Goal: Information Seeking & Learning: Learn about a topic

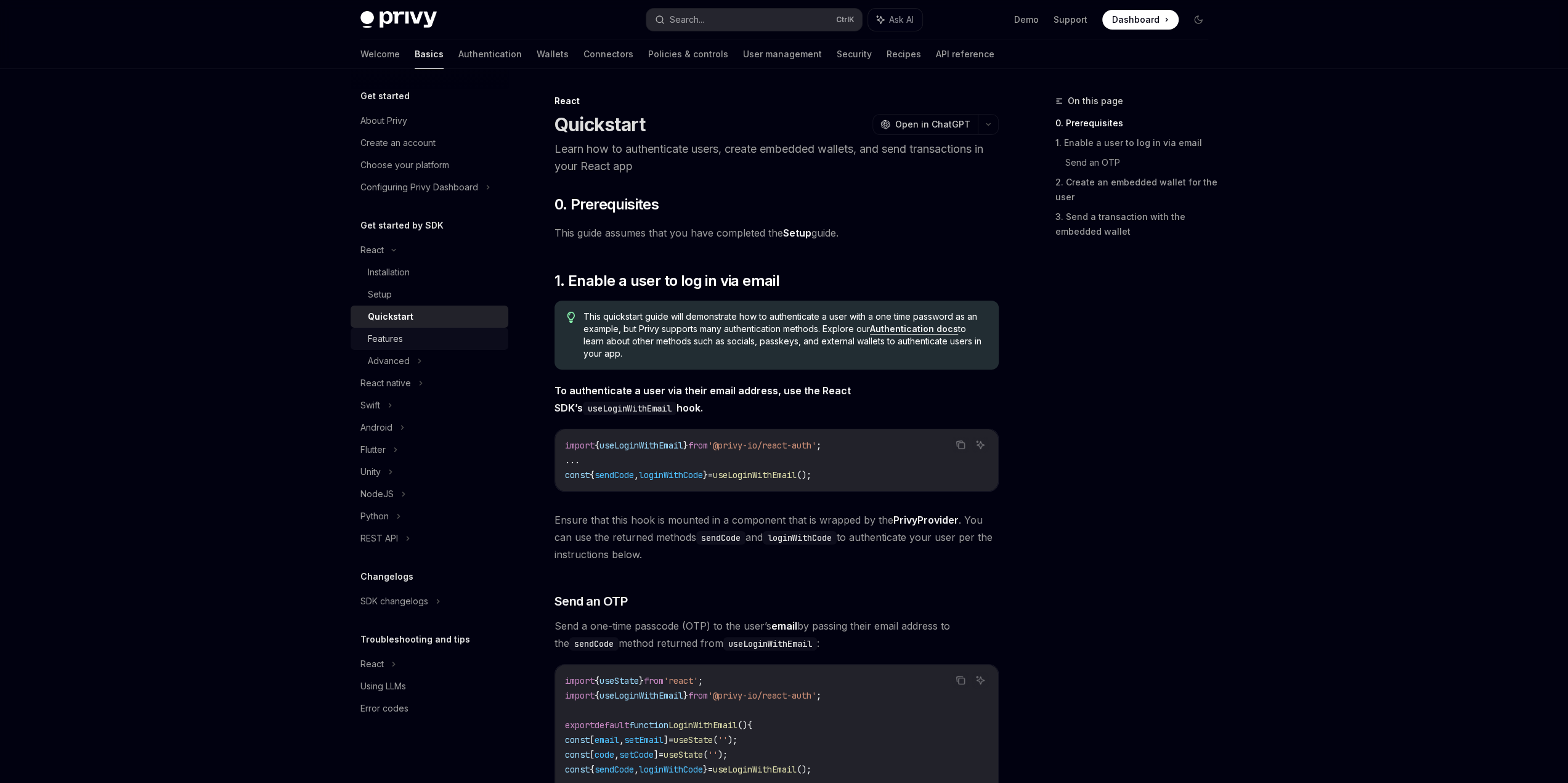
click at [440, 339] on div "Features" at bounding box center [434, 339] width 133 height 15
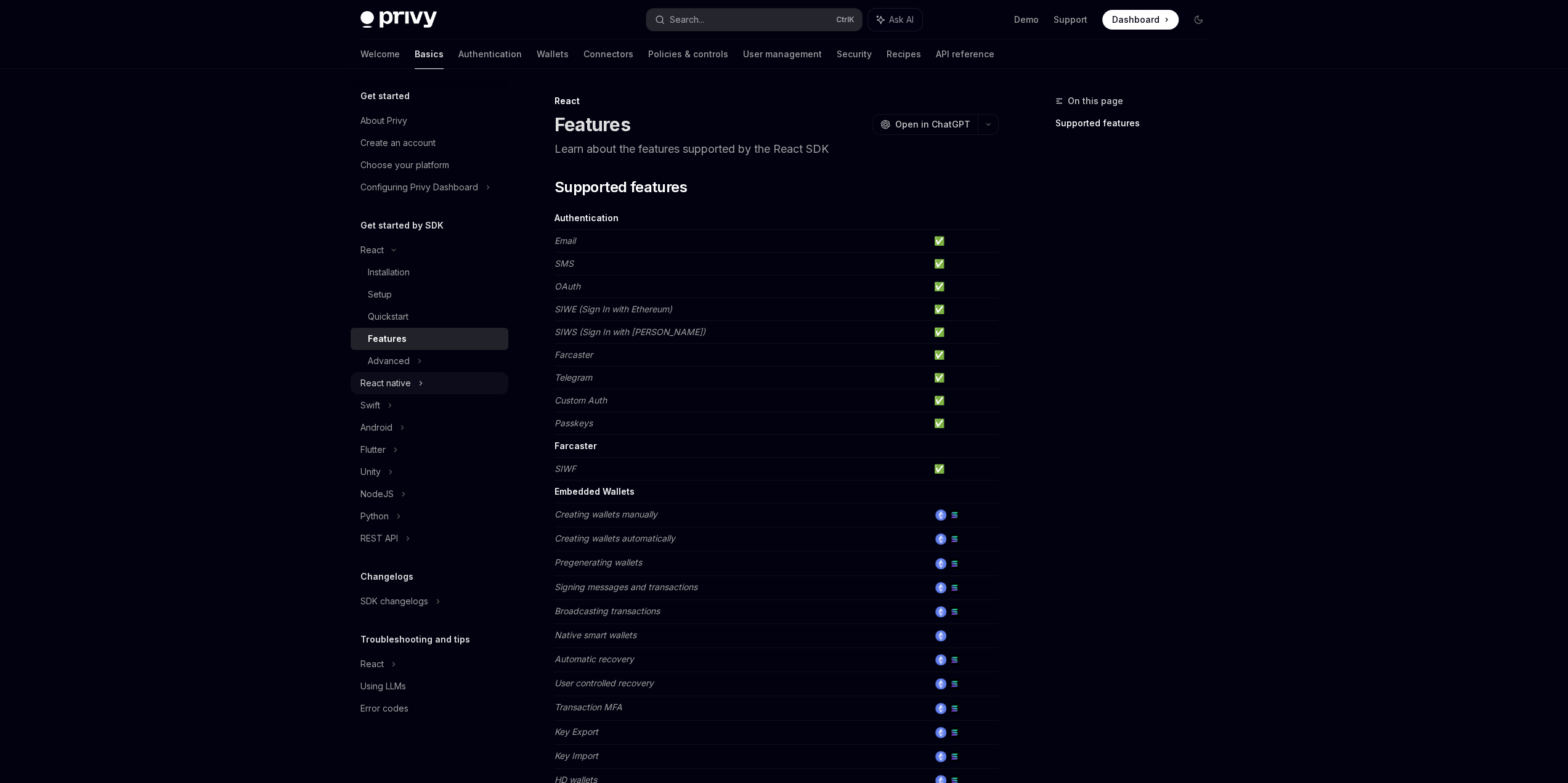
click at [418, 386] on icon at bounding box center [420, 383] width 5 height 15
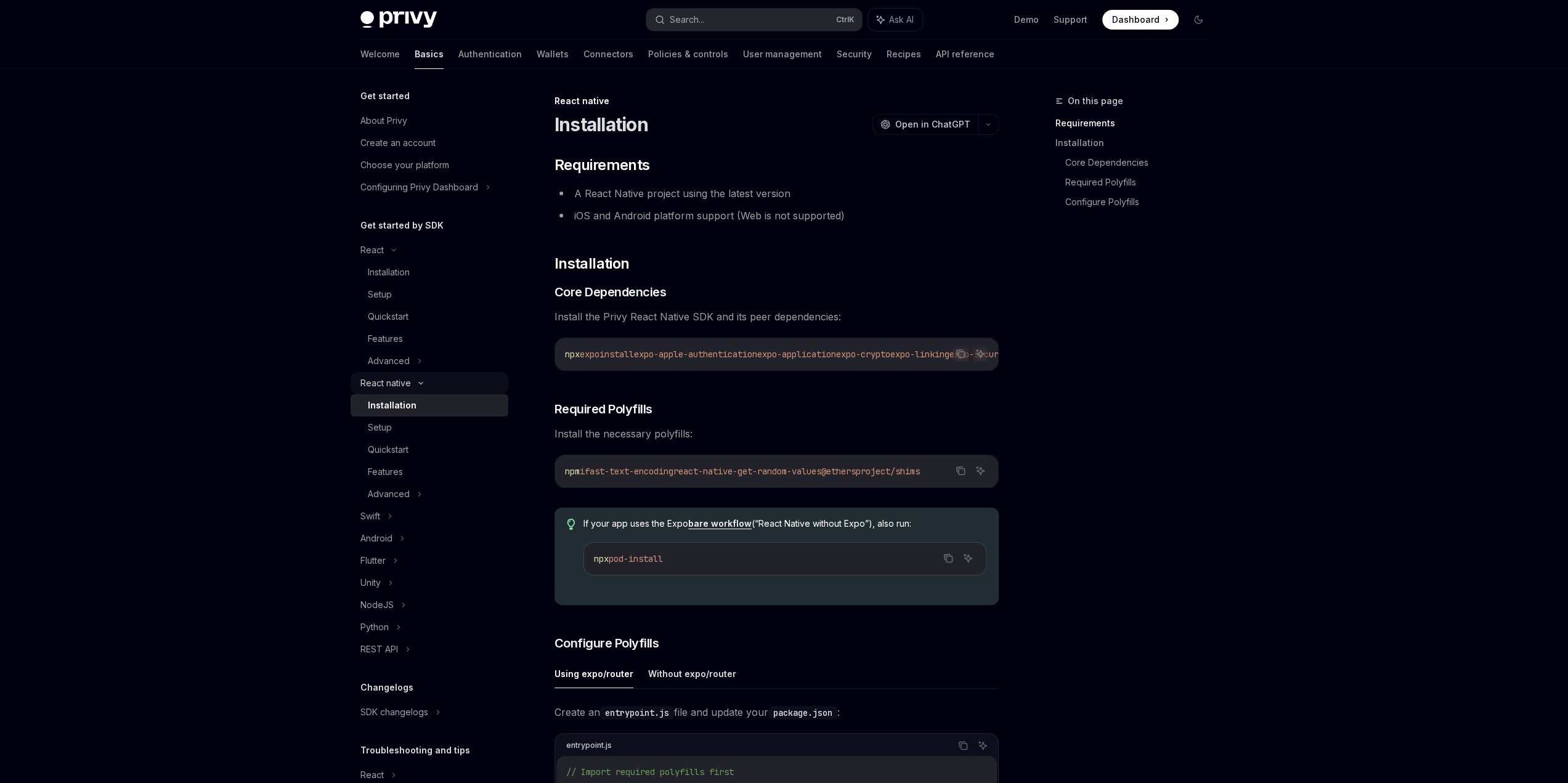
click at [409, 383] on div "React native" at bounding box center [385, 383] width 50 height 15
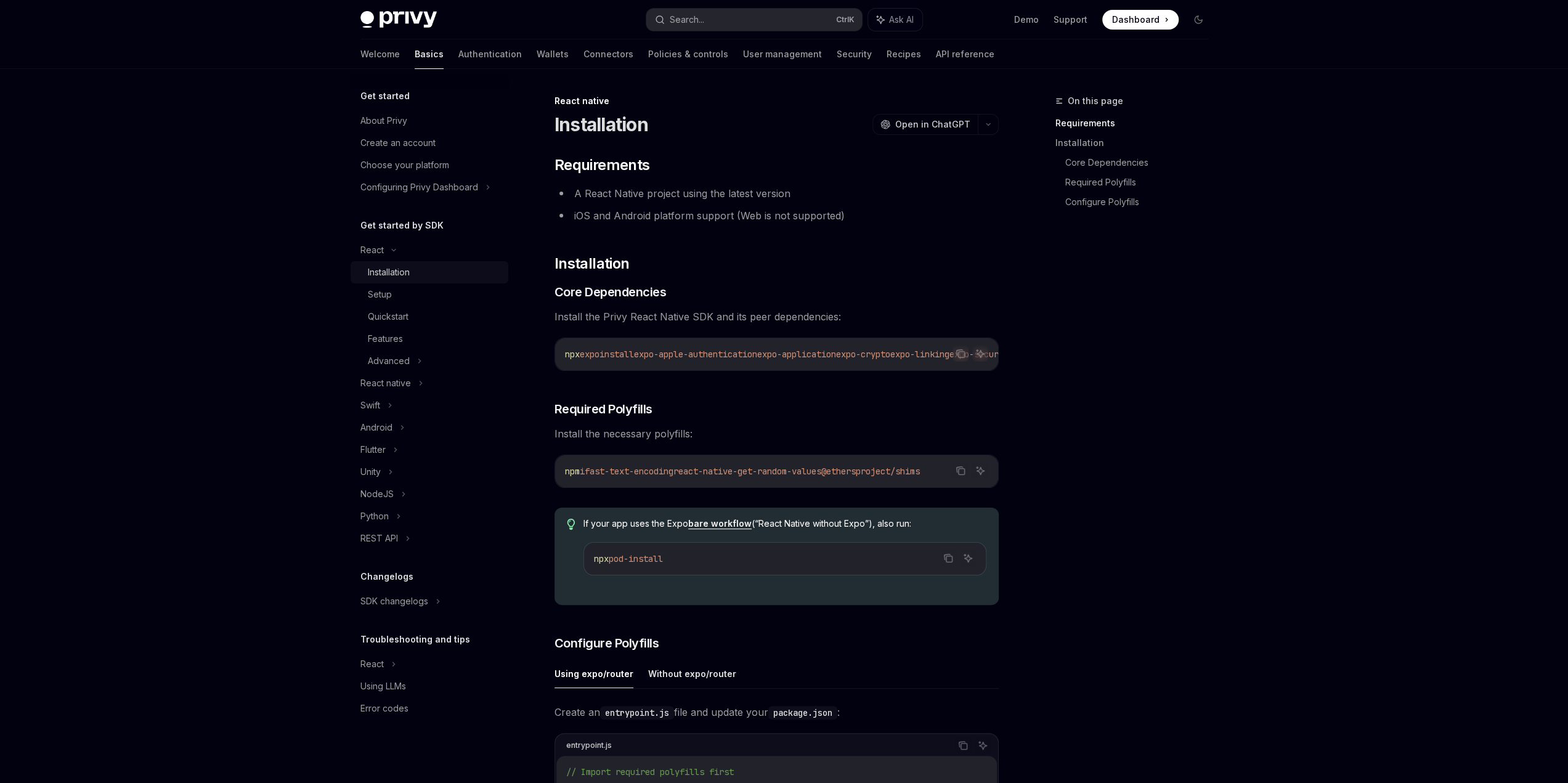
click at [400, 271] on div "Installation" at bounding box center [389, 272] width 42 height 15
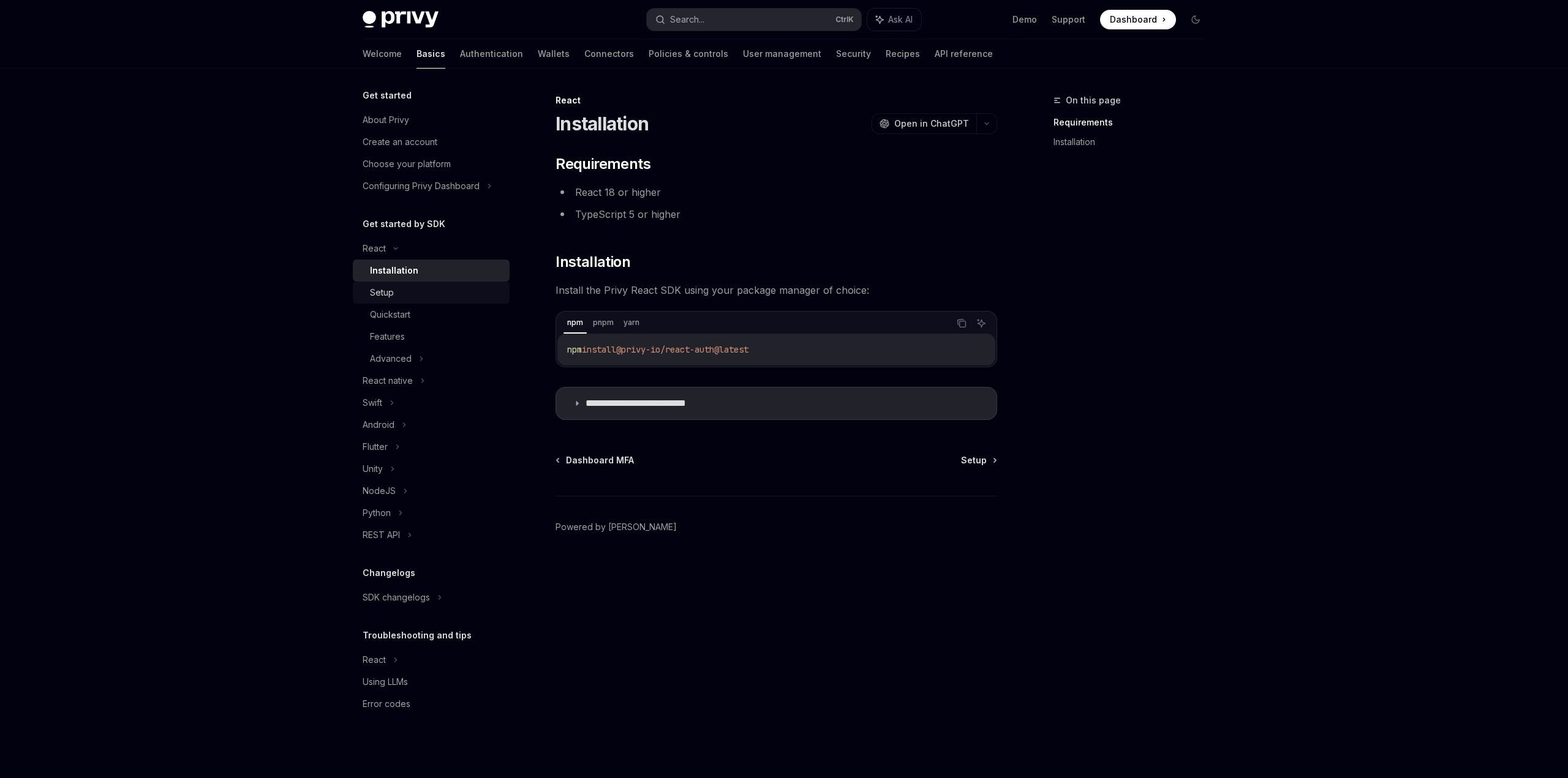
click at [403, 294] on div "Setup" at bounding box center [436, 292] width 132 height 15
type textarea "*"
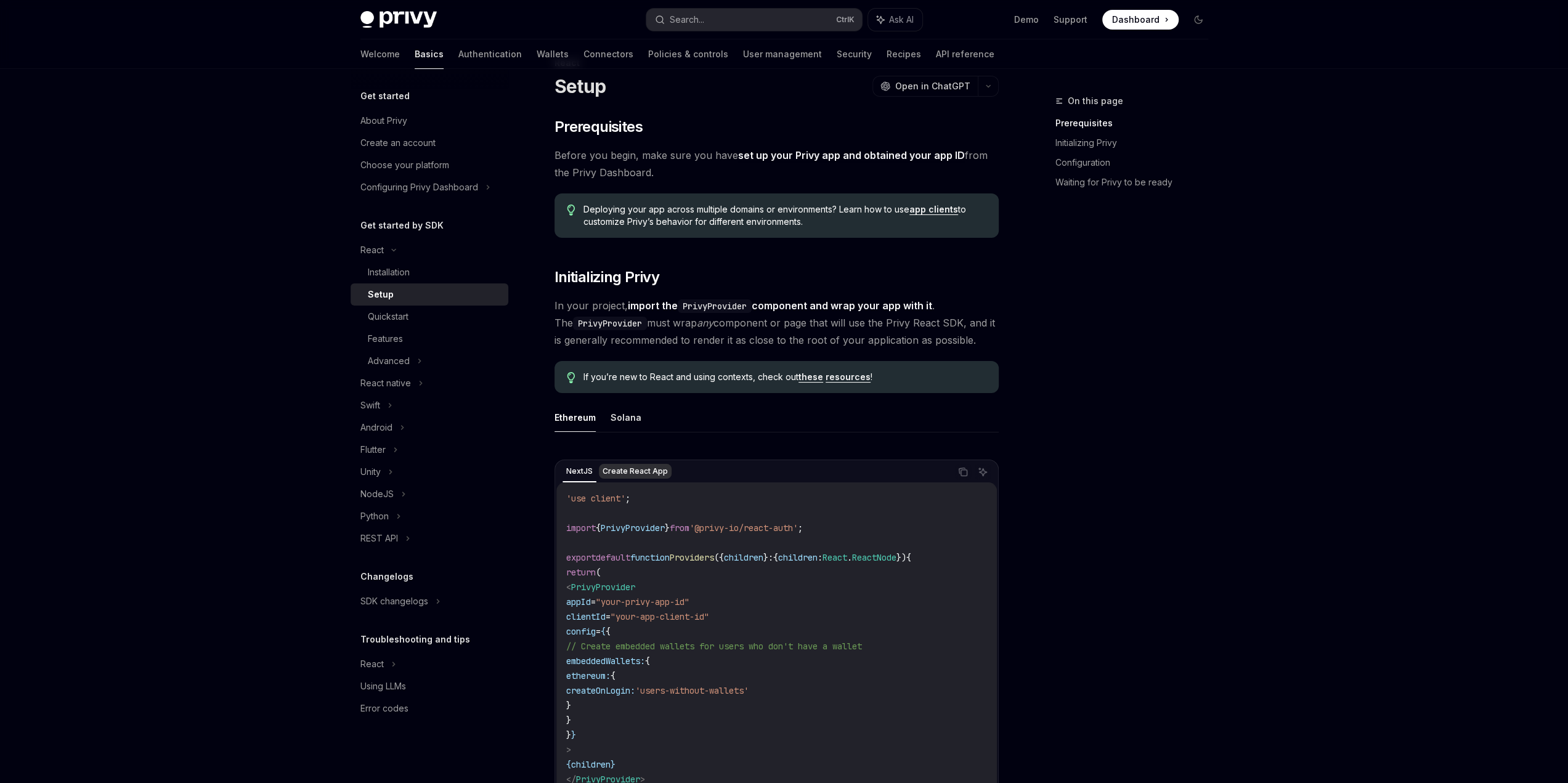
scroll to position [123, 0]
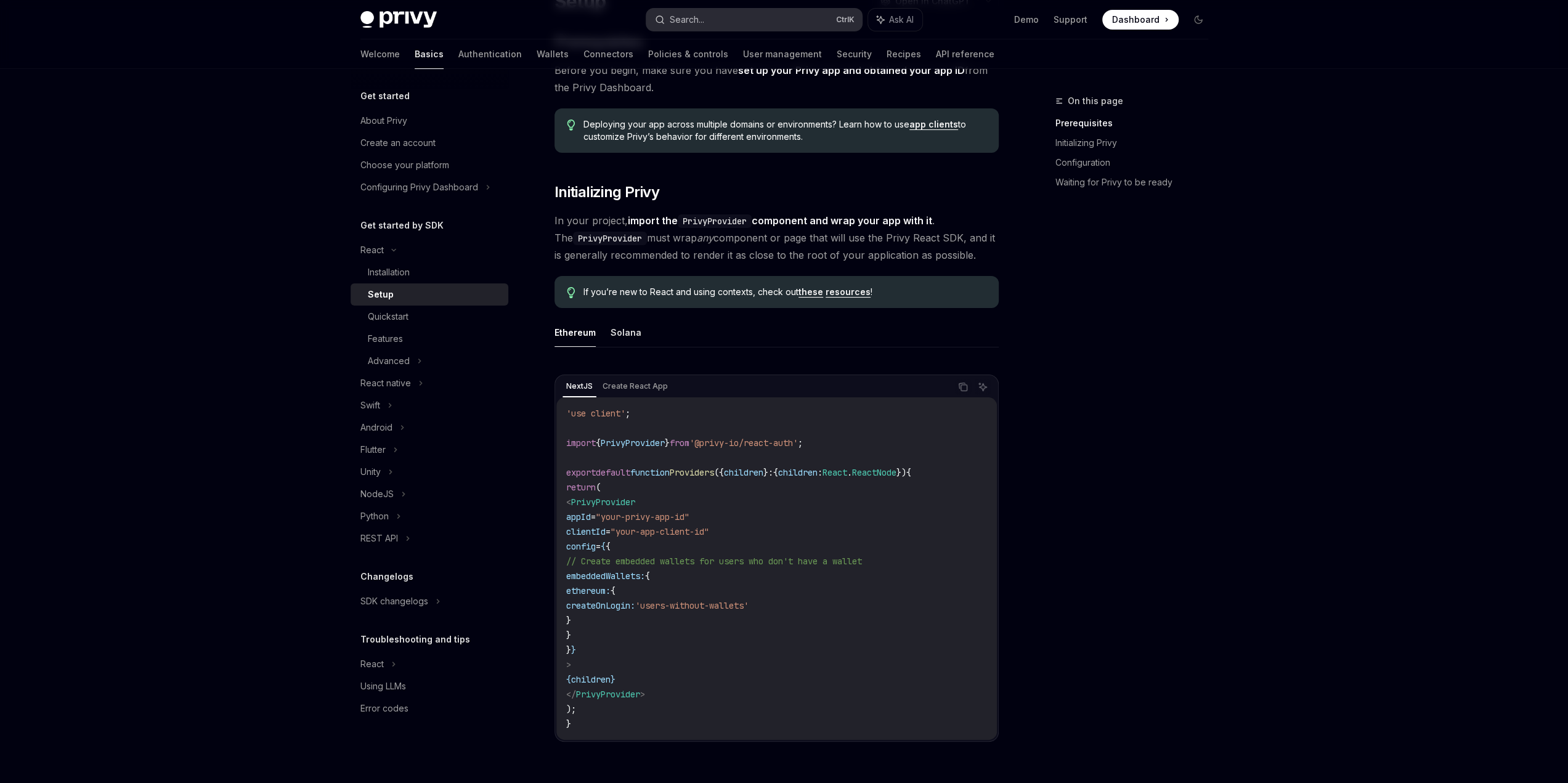
click at [749, 20] on button "Search... Ctrl K" at bounding box center [754, 19] width 215 height 22
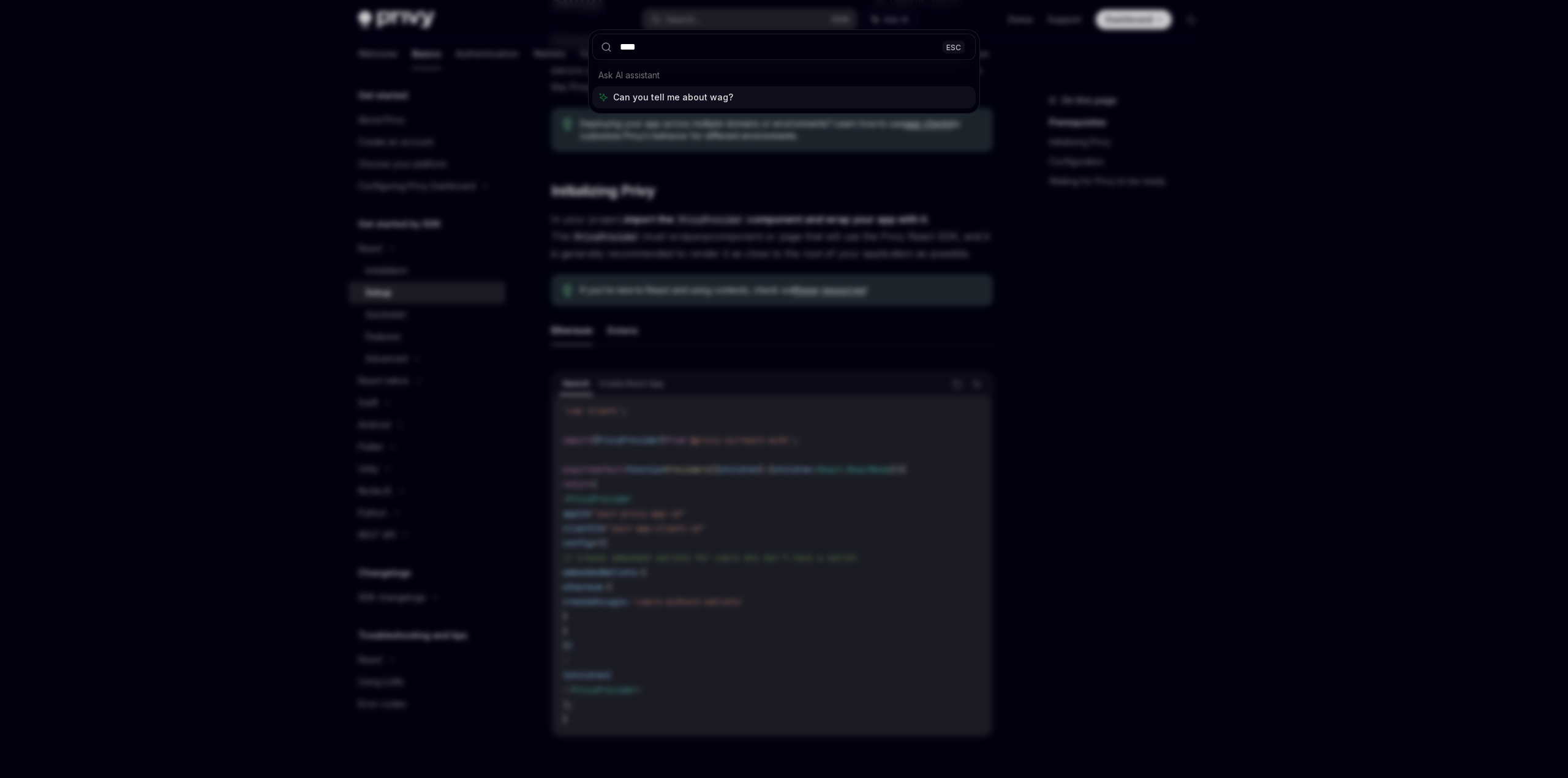
type input "*****"
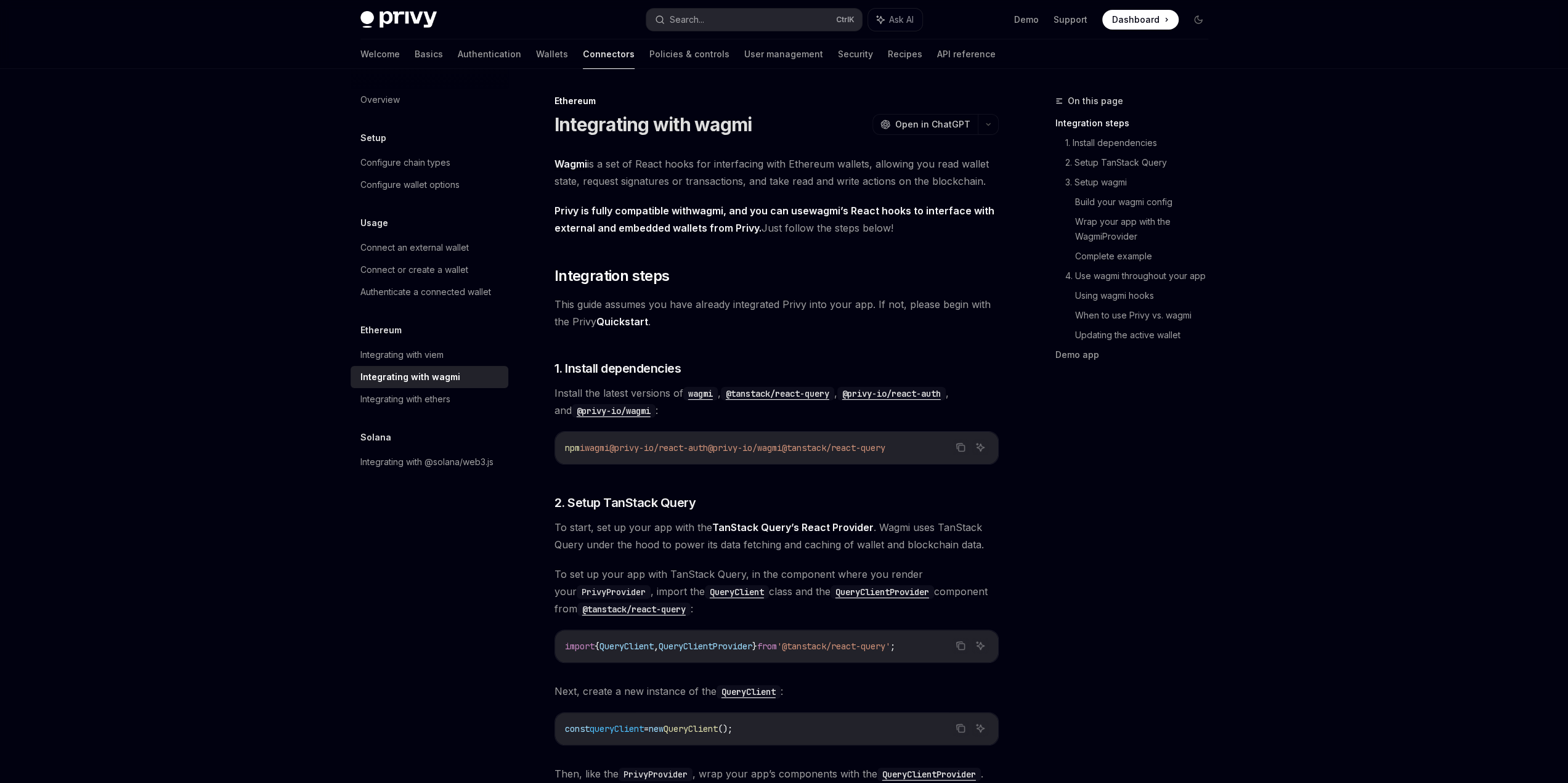
drag, startPoint x: 625, startPoint y: 449, endPoint x: 932, endPoint y: 443, distance: 307.1
click at [932, 443] on code "npm i wagmi @privy-io/react-auth @privy-io/wagmi @tanstack/react-query" at bounding box center [777, 448] width 424 height 15
copy span "@privy-io/react-auth @privy-io/wagmi @tanstack/react-query"
click at [593, 447] on span "wagmi" at bounding box center [597, 448] width 25 height 11
drag, startPoint x: 595, startPoint y: 447, endPoint x: 939, endPoint y: 447, distance: 344.0
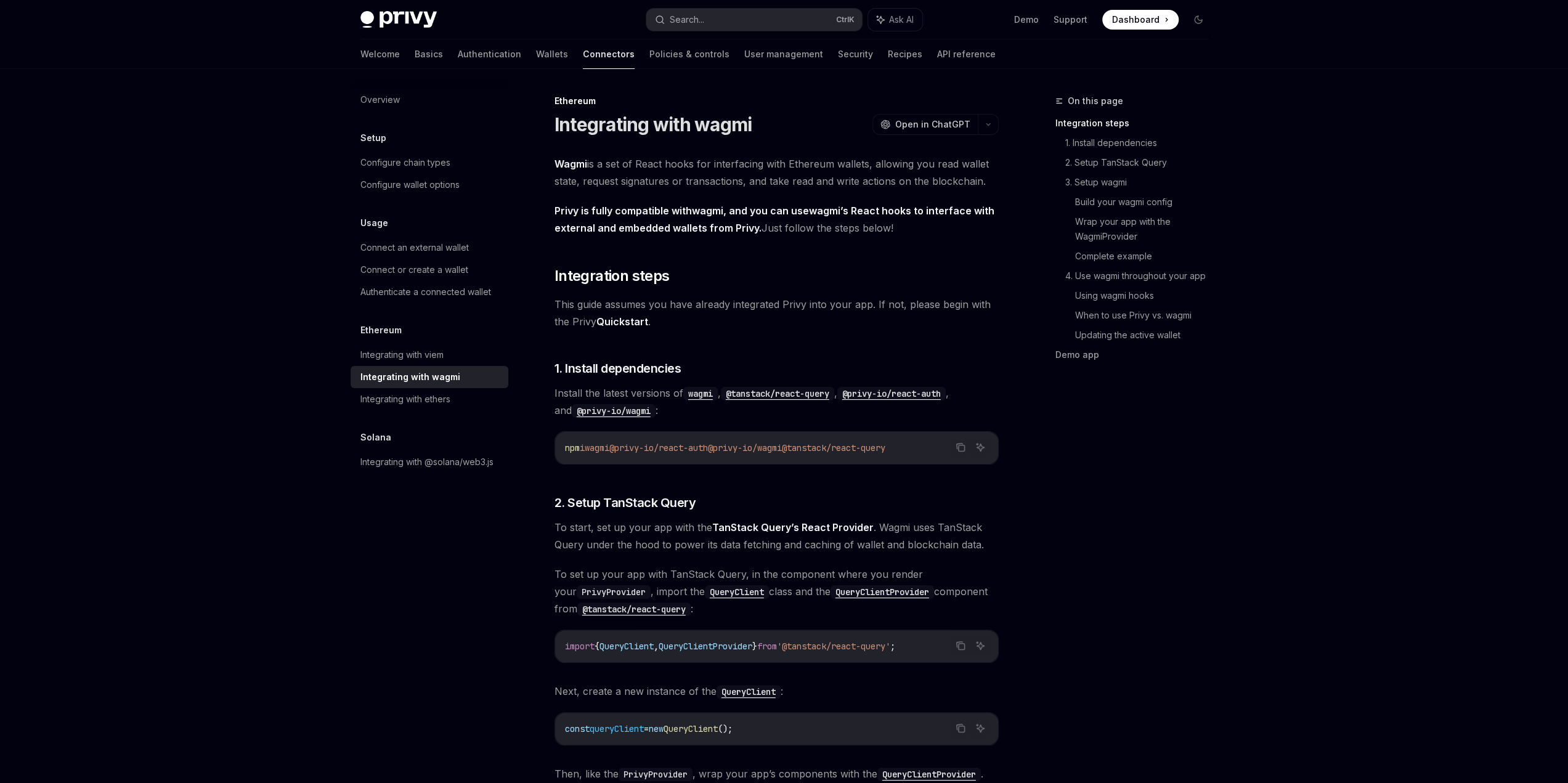
click at [939, 447] on code "npm i wagmi @privy-io/react-auth @privy-io/wagmi @tanstack/react-query" at bounding box center [777, 448] width 424 height 15
copy span "wagmi @privy-io/react-auth @privy-io/wagmi @tanstack/react-query"
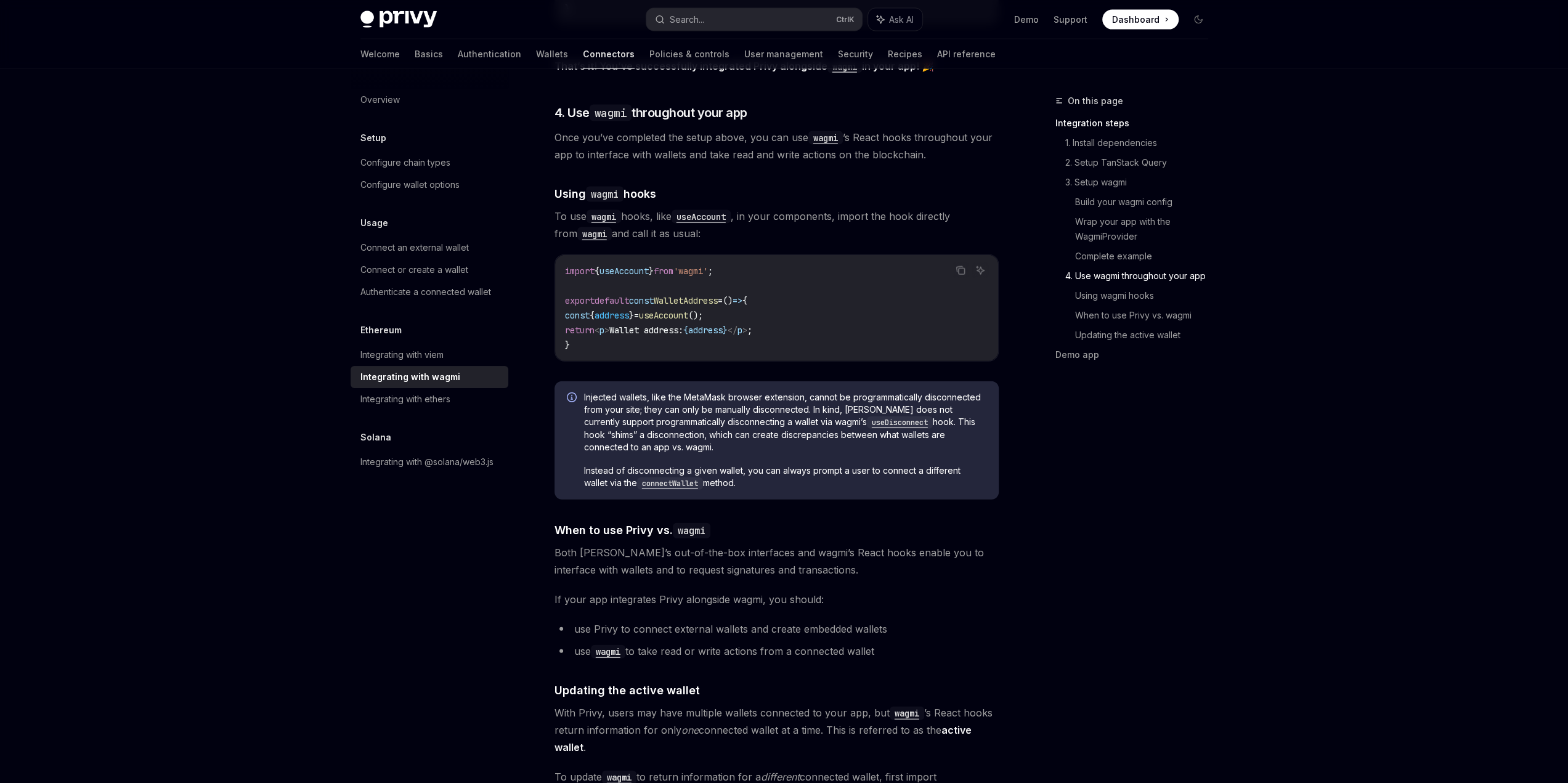
scroll to position [2650, 0]
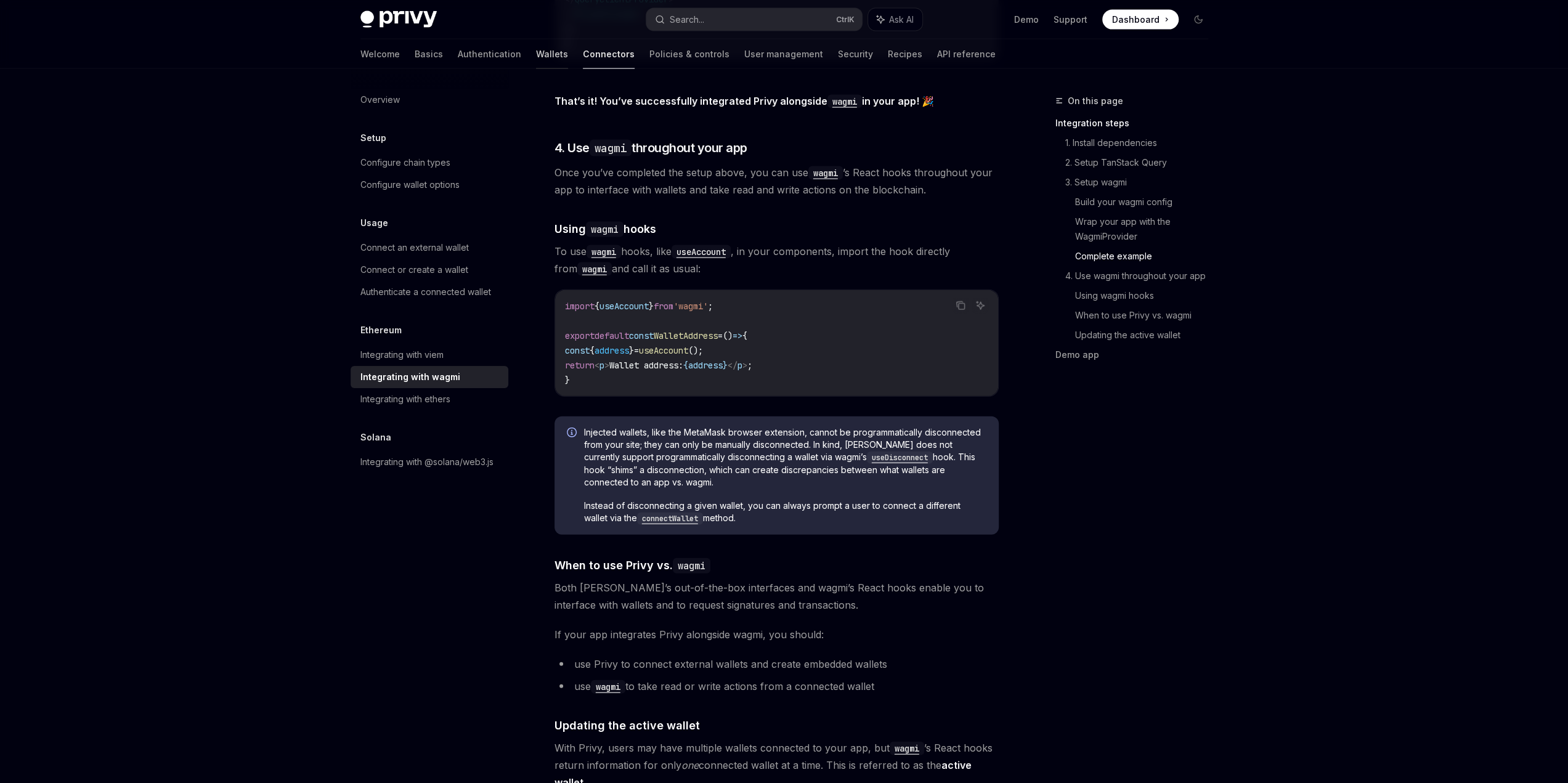
click at [536, 54] on link "Wallets" at bounding box center [552, 54] width 32 height 29
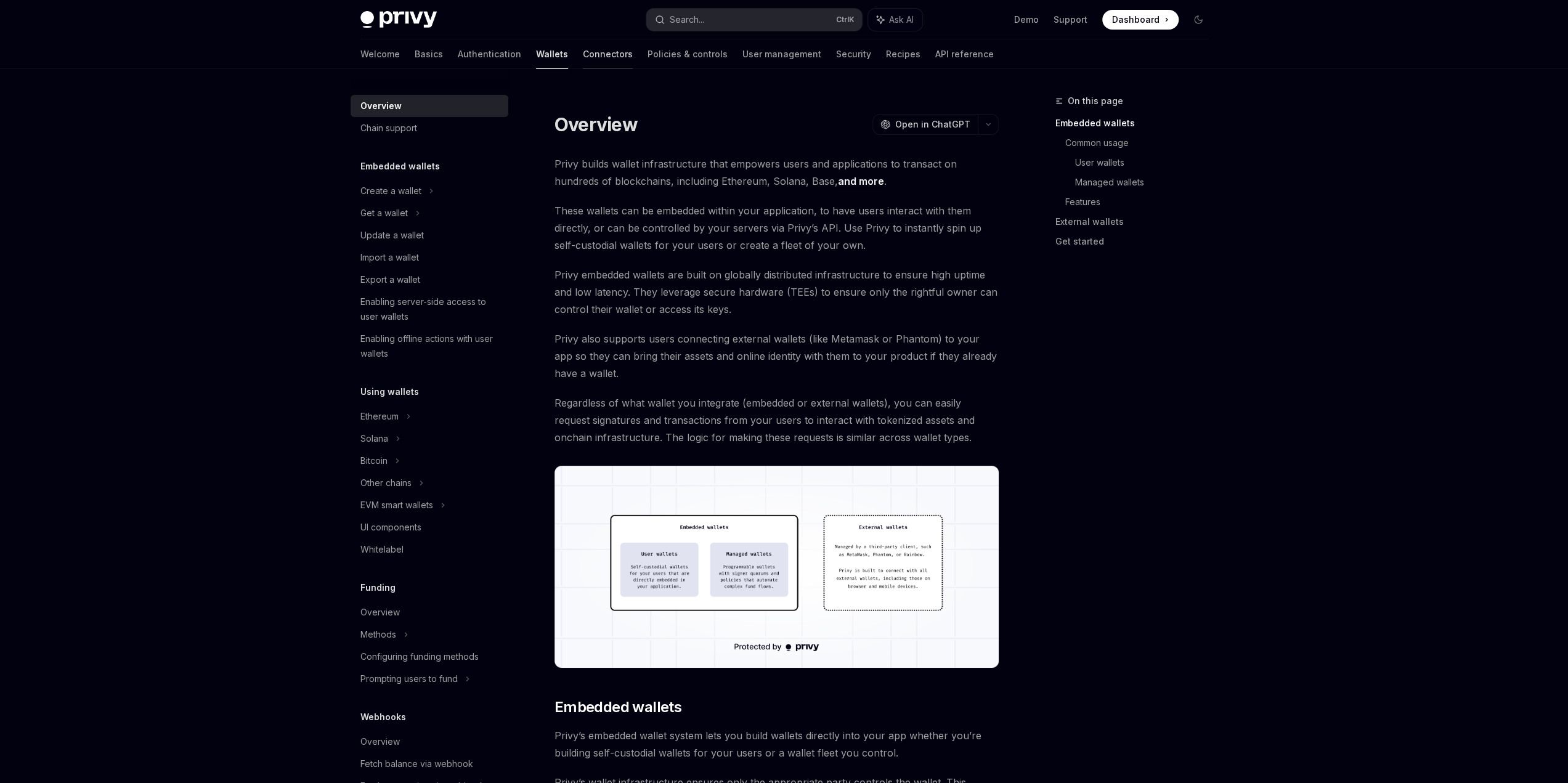
click at [583, 56] on link "Connectors" at bounding box center [608, 54] width 50 height 29
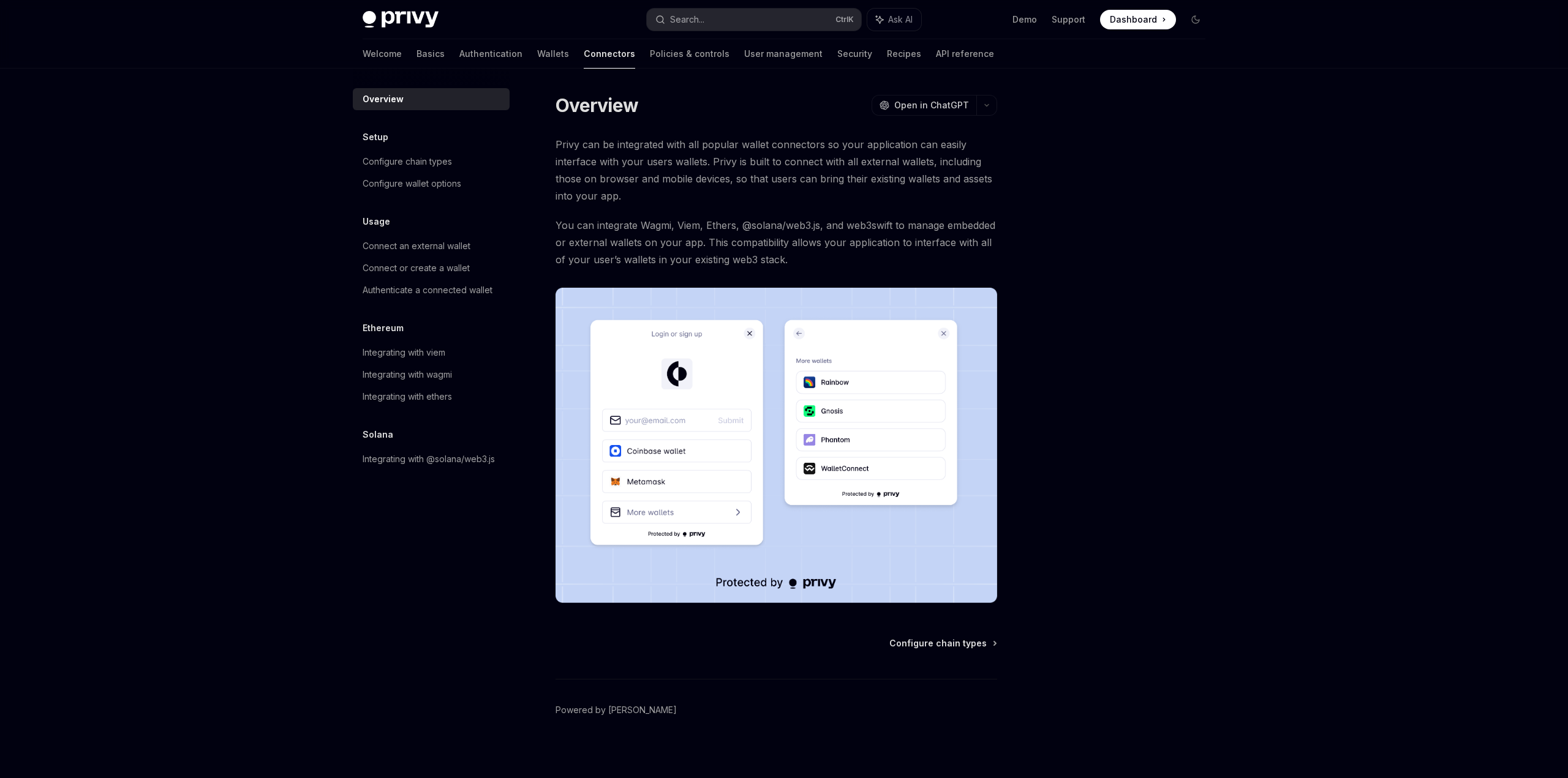
click at [1133, 23] on span "Dashboard" at bounding box center [1133, 19] width 47 height 12
click at [423, 377] on div "Integrating with wagmi" at bounding box center [403, 374] width 89 height 15
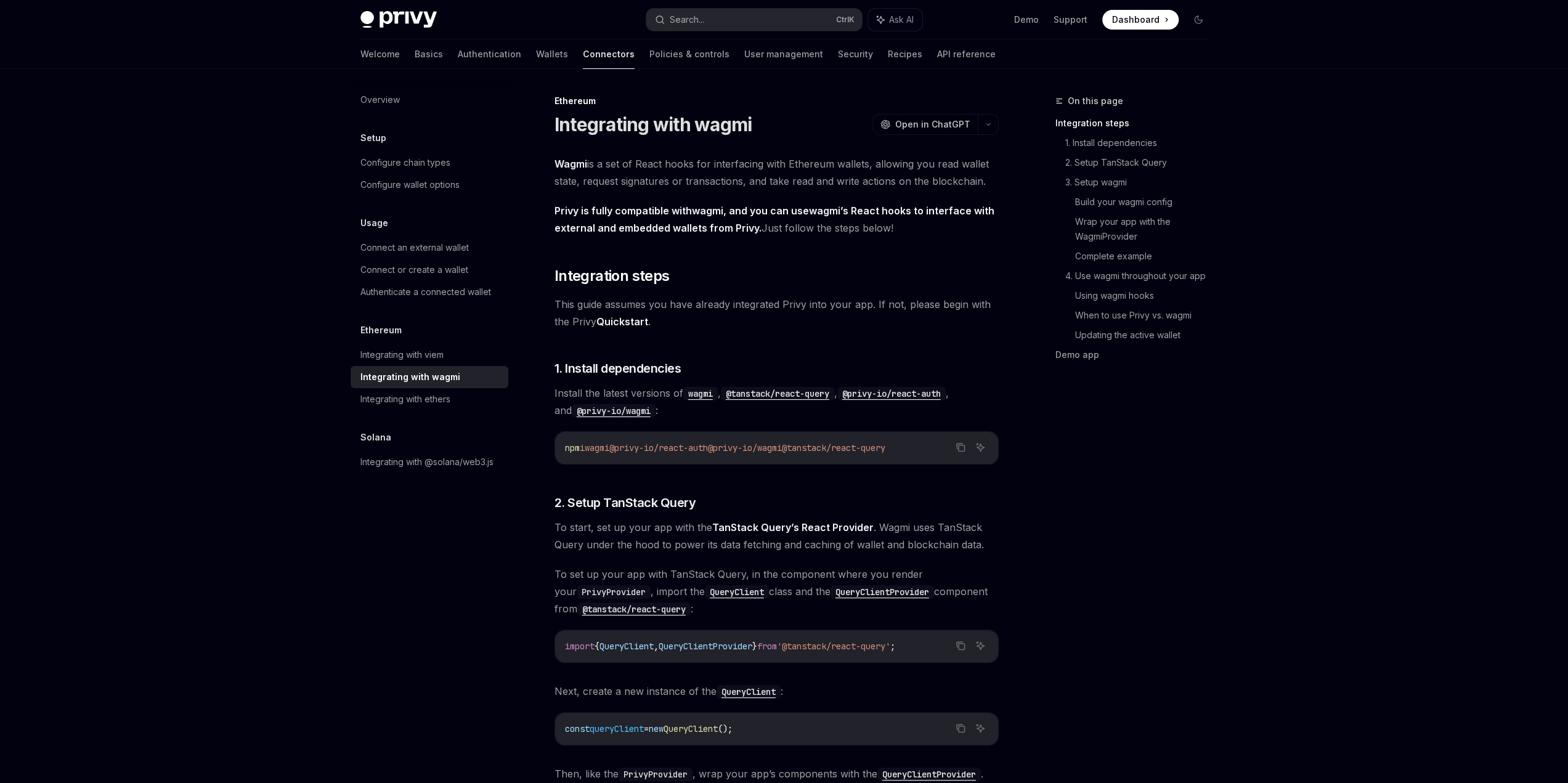
click at [771, 227] on span "Privy is fully compatible with wagmi , and you can use wagmi ’s React hooks to …" at bounding box center [777, 219] width 445 height 35
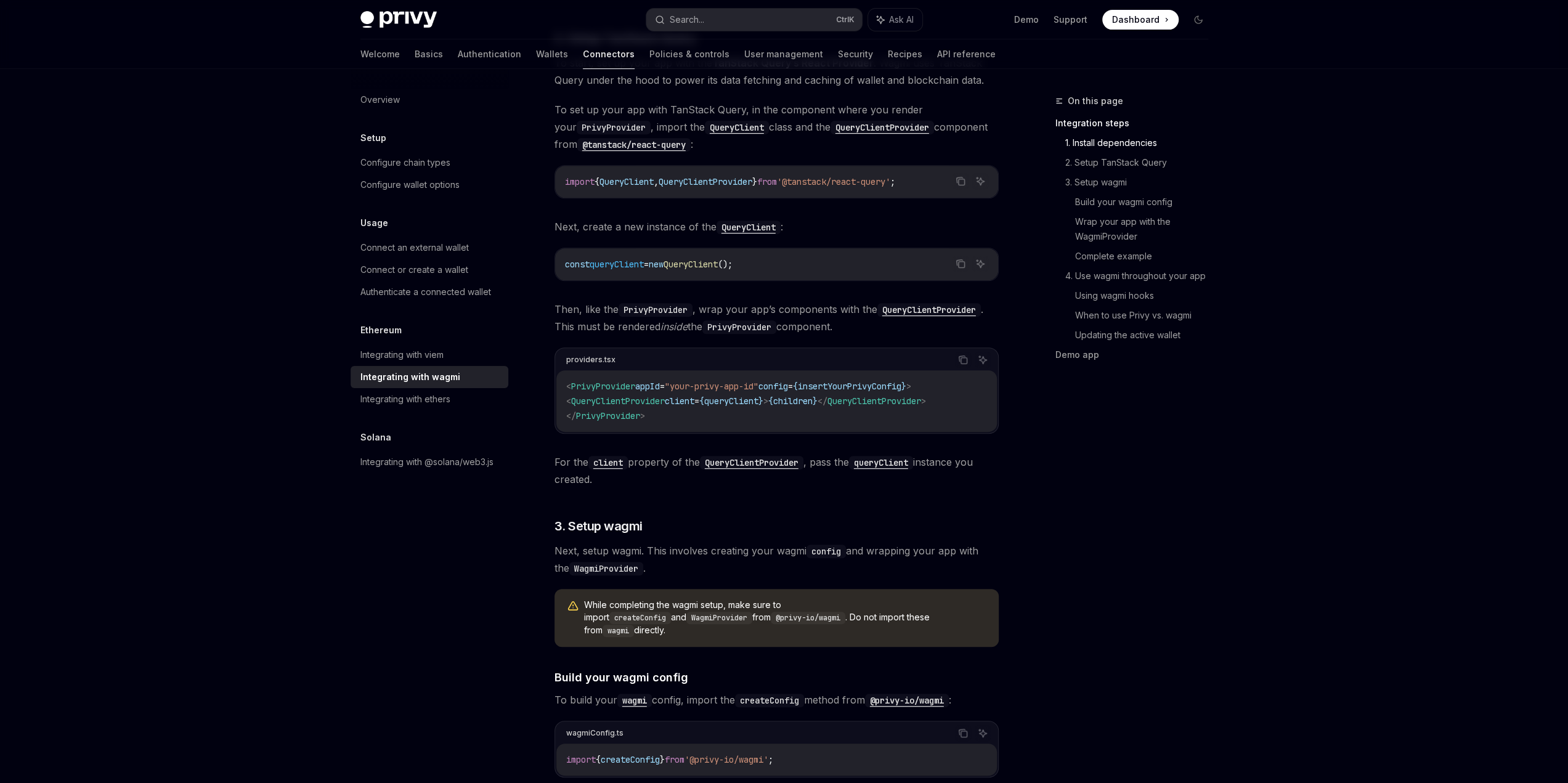
scroll to position [616, 0]
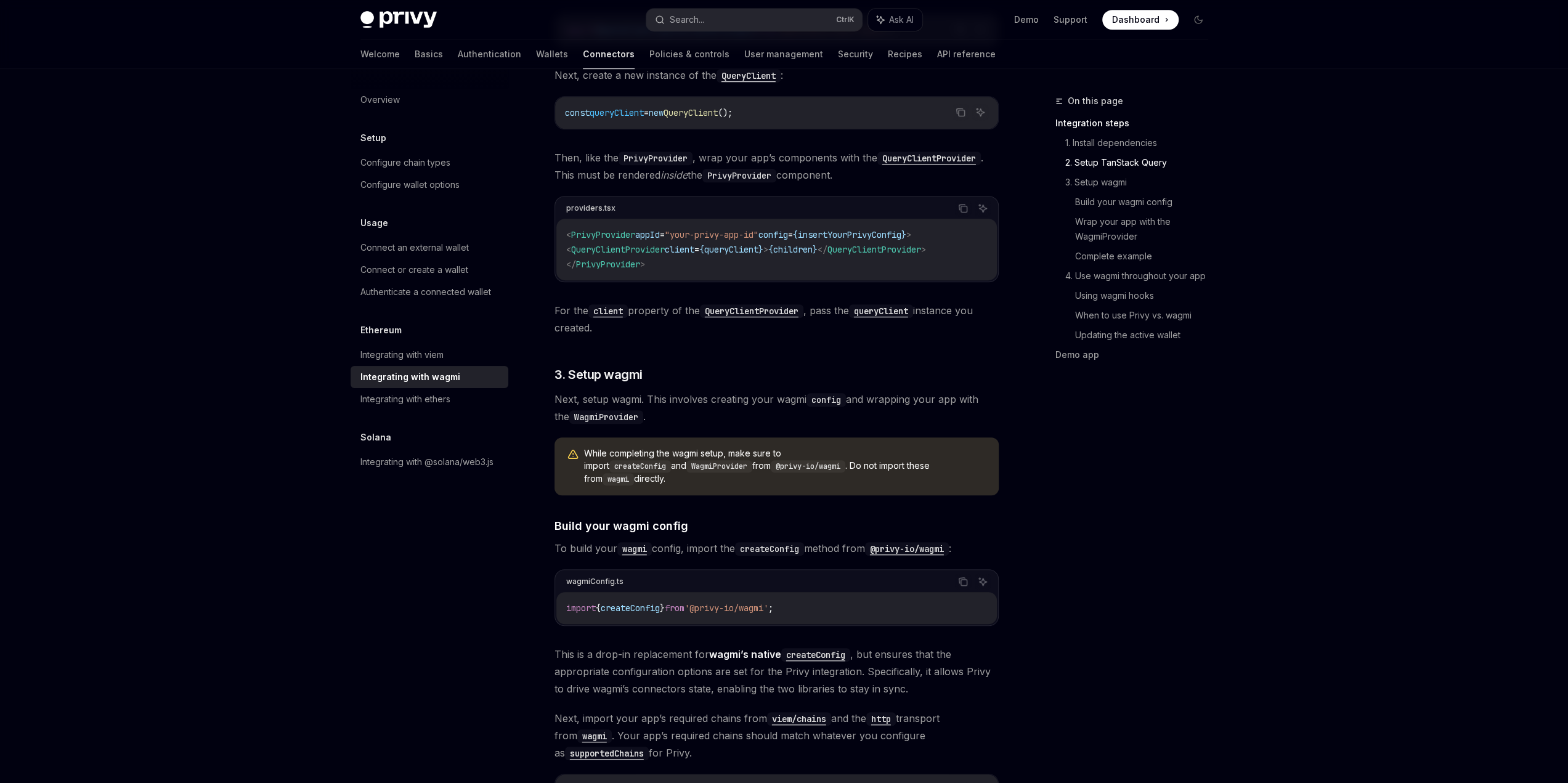
click at [827, 398] on code "config" at bounding box center [826, 400] width 39 height 14
click at [891, 399] on span "Next, setup wagmi. This involves creating your wagmi config and wrapping your a…" at bounding box center [777, 408] width 445 height 35
click at [832, 310] on span "For the client property of the QueryClientProvider , pass the queryClient insta…" at bounding box center [777, 319] width 445 height 35
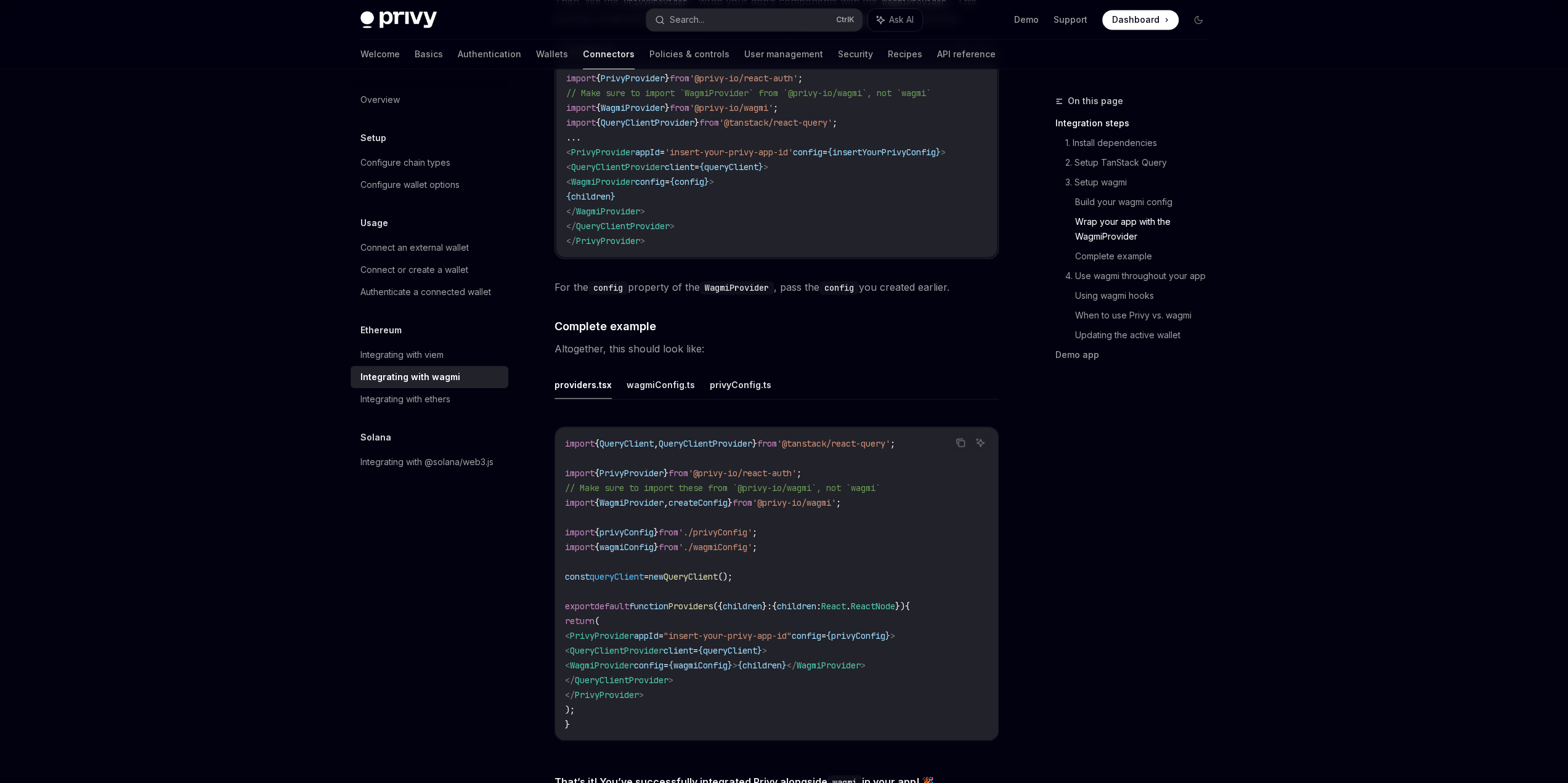
scroll to position [1972, 0]
click at [738, 369] on button "privyConfig.ts" at bounding box center [740, 382] width 61 height 29
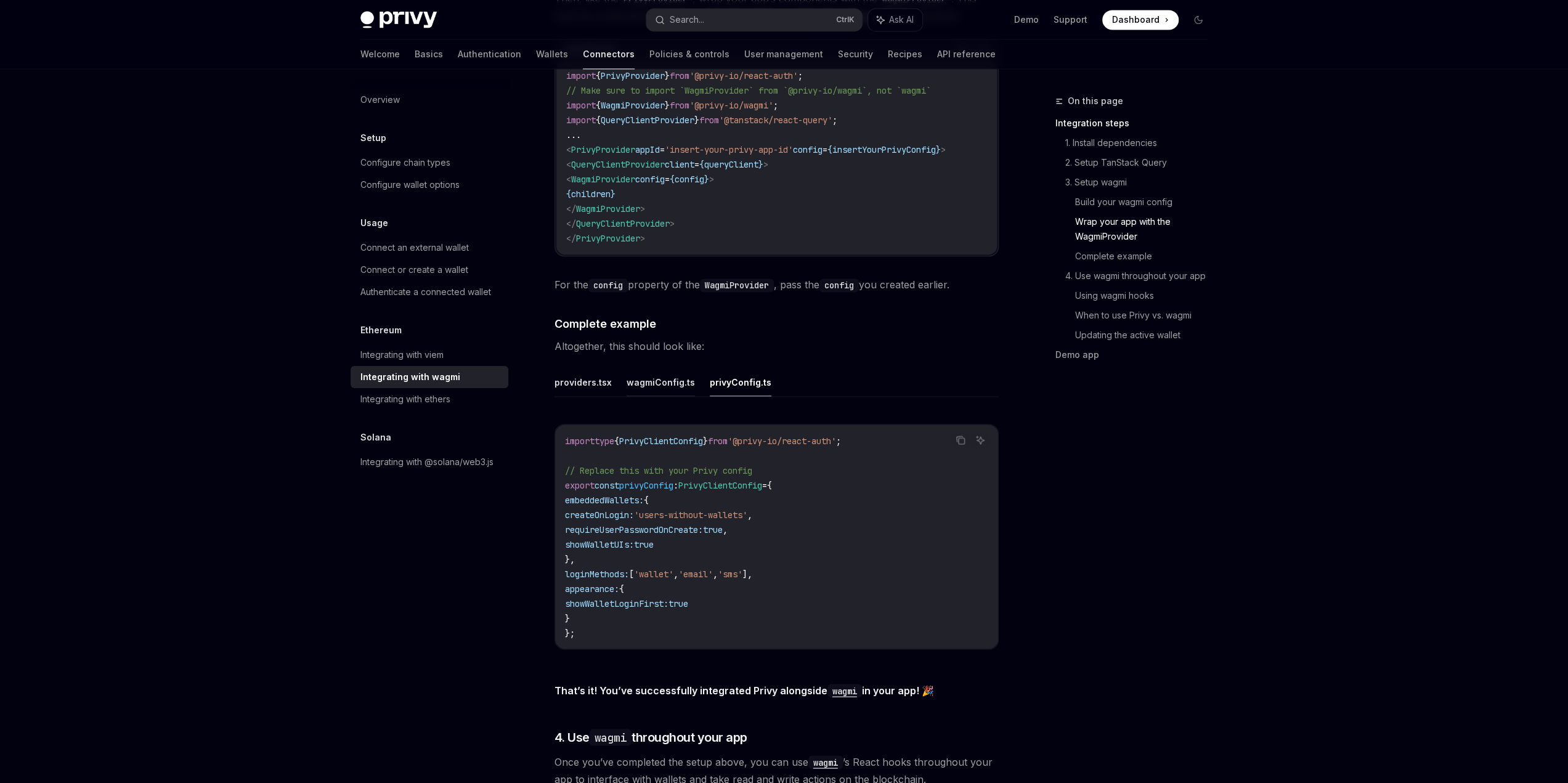
click at [658, 370] on button "wagmiConfig.ts" at bounding box center [661, 382] width 69 height 29
click at [591, 374] on button "providers.tsx" at bounding box center [583, 382] width 58 height 29
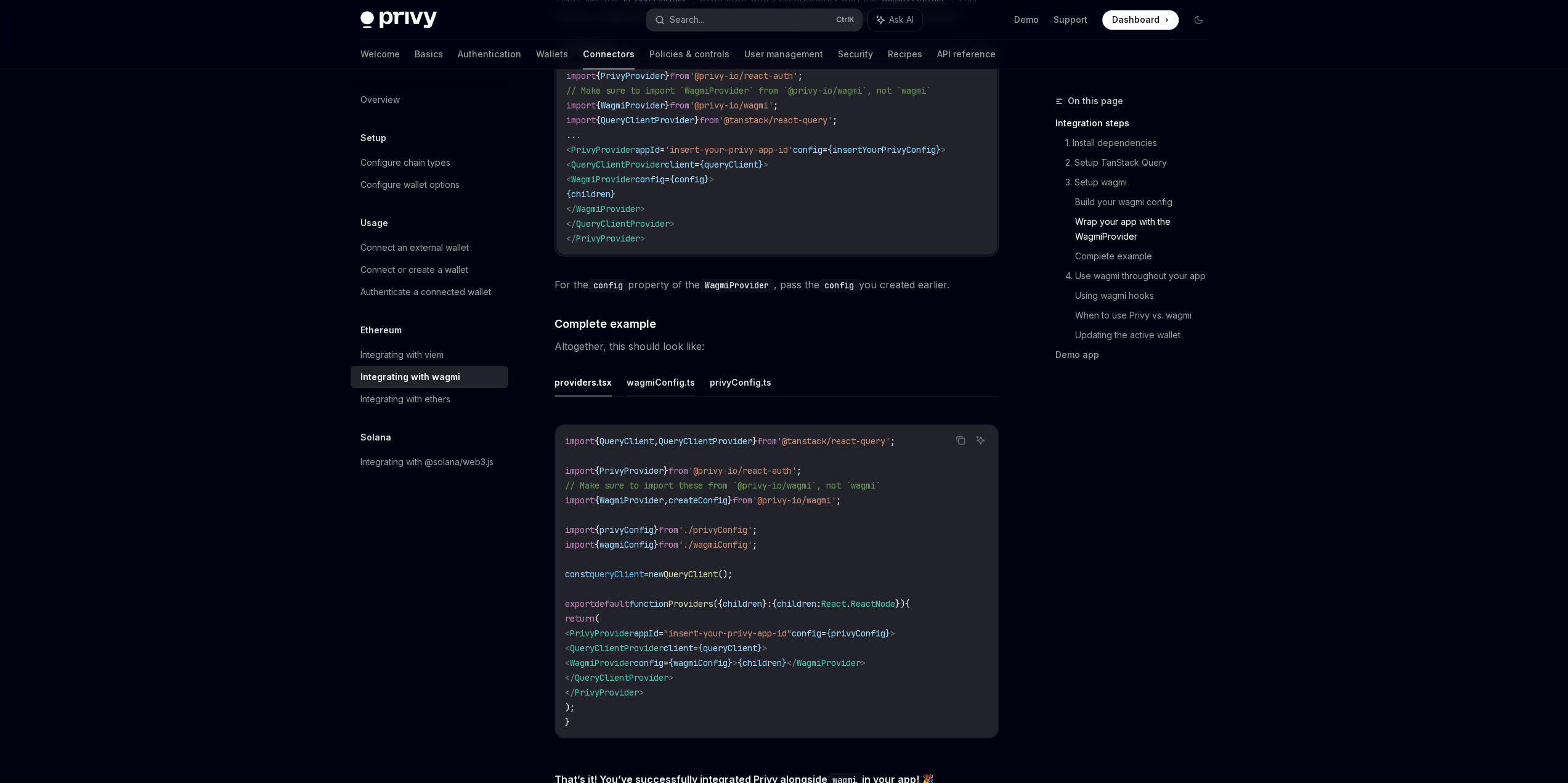
click at [633, 377] on button "wagmiConfig.ts" at bounding box center [661, 382] width 69 height 29
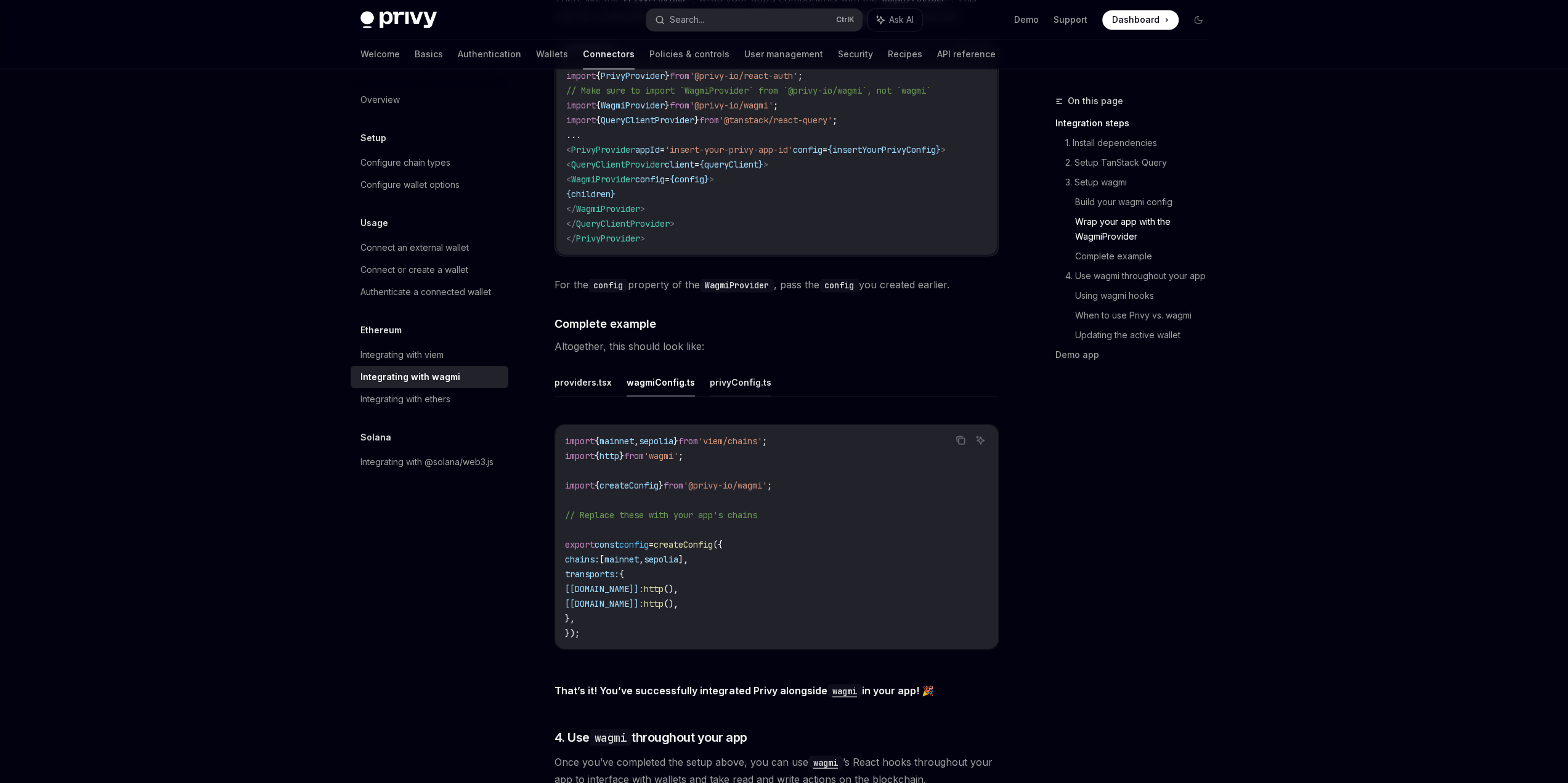
click at [724, 377] on button "privyConfig.ts" at bounding box center [740, 382] width 61 height 29
click at [676, 375] on button "wagmiConfig.ts" at bounding box center [661, 382] width 69 height 29
click at [724, 373] on button "privyConfig.ts" at bounding box center [740, 382] width 61 height 29
click at [688, 376] on button "wagmiConfig.ts" at bounding box center [661, 382] width 69 height 29
type textarea "*"
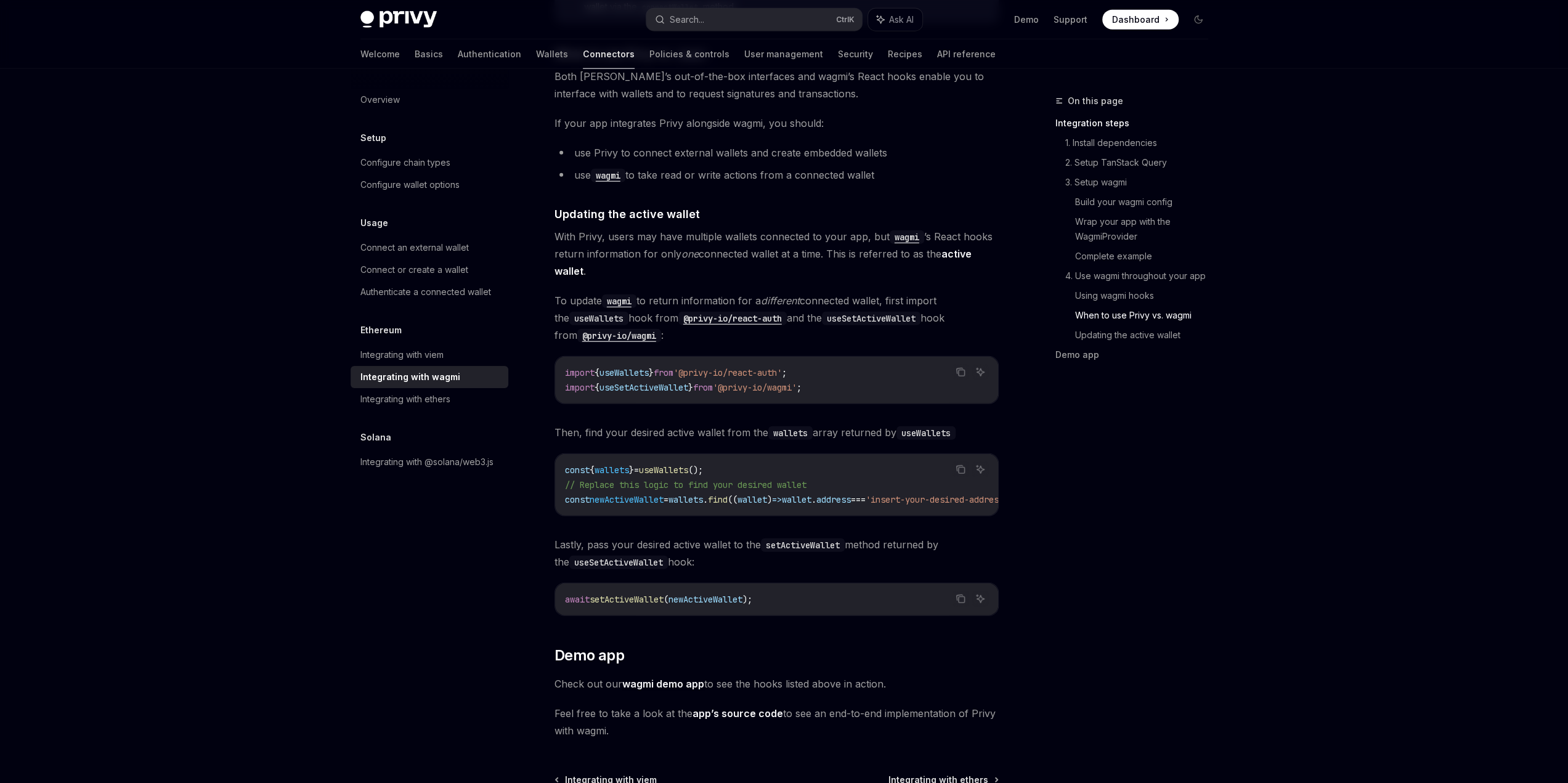
scroll to position [3143, 0]
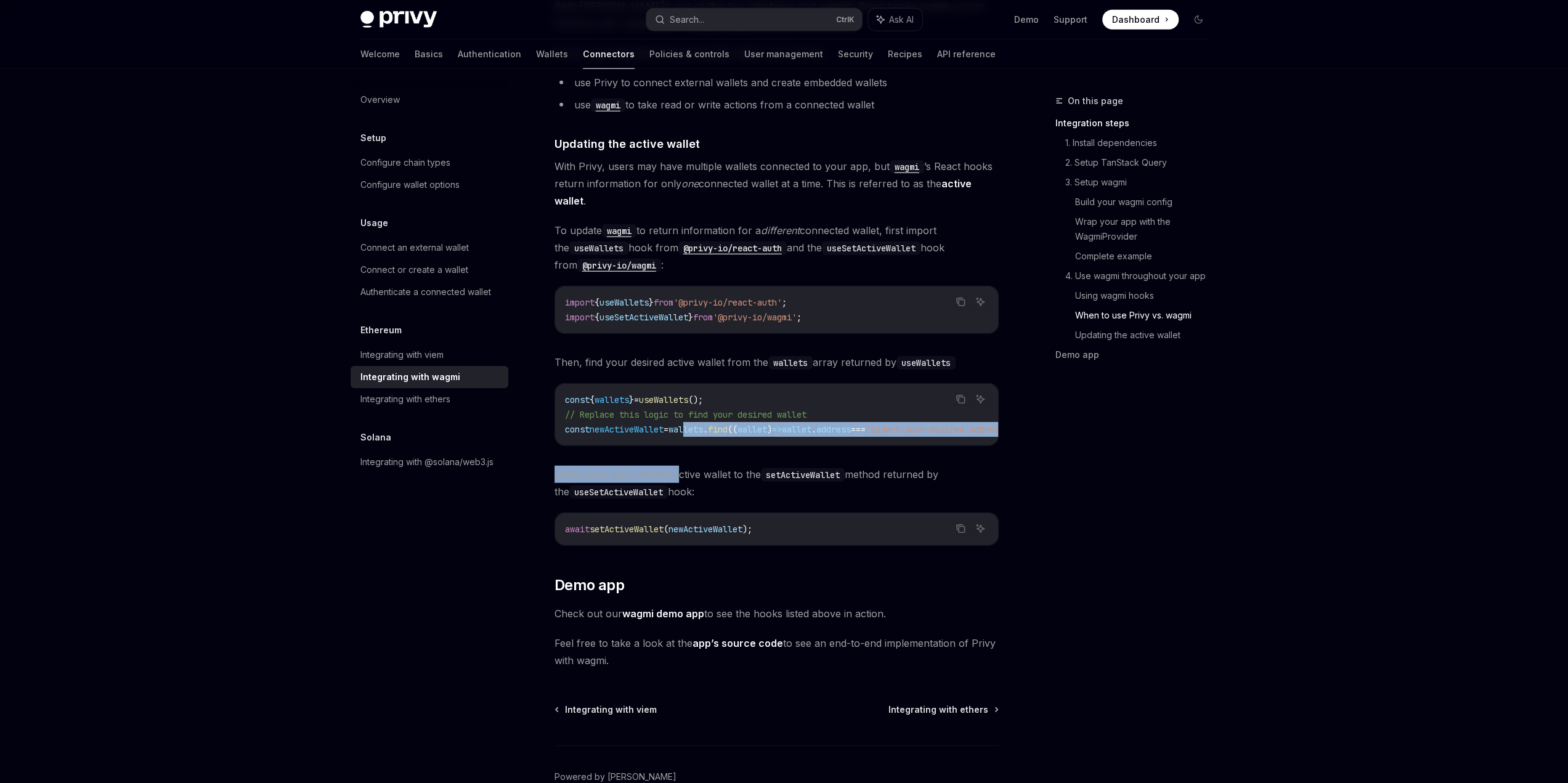
drag, startPoint x: 681, startPoint y: 437, endPoint x: 698, endPoint y: 435, distance: 17.1
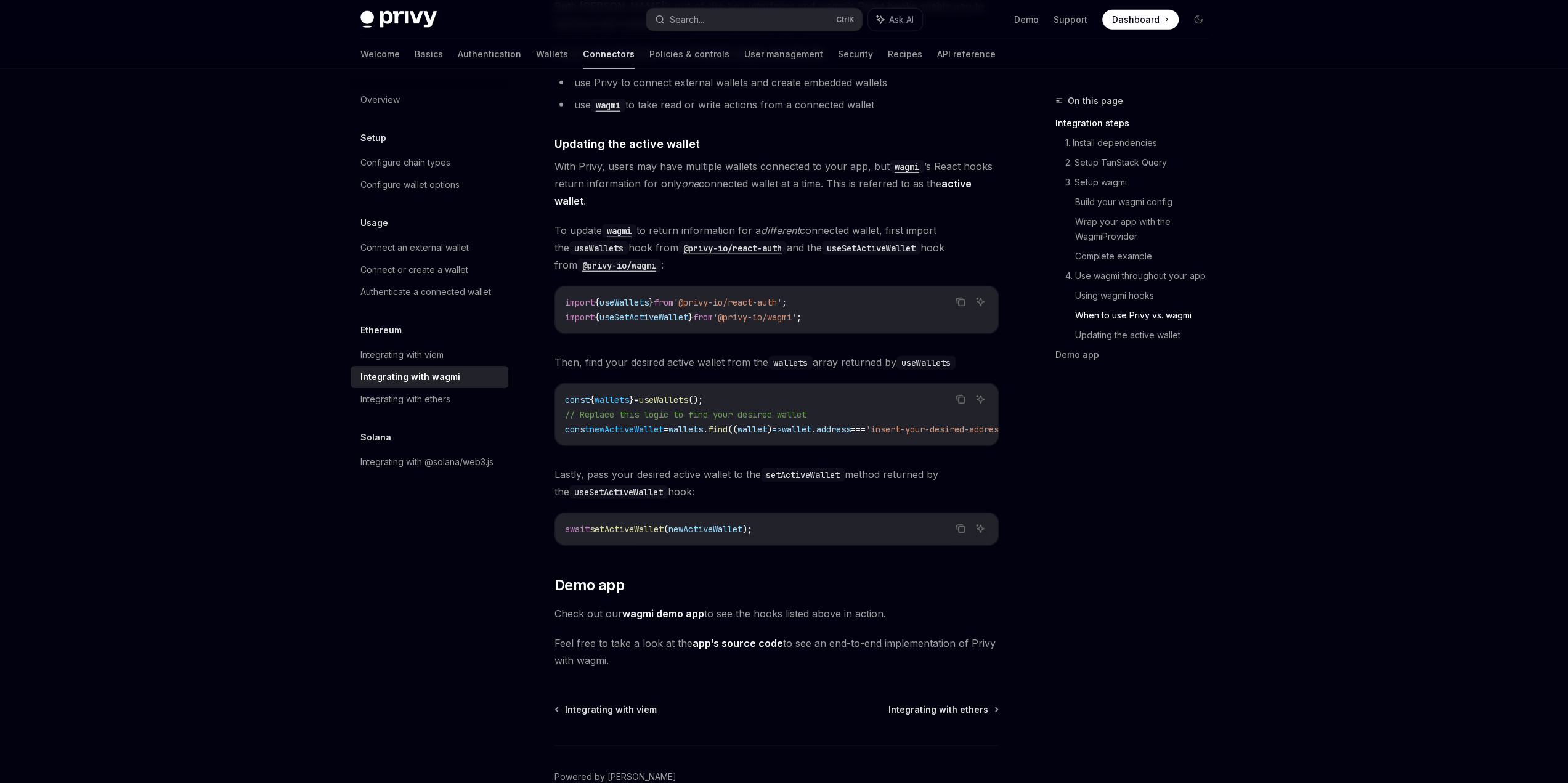
click at [783, 469] on code "setActiveWallet" at bounding box center [802, 475] width 83 height 14
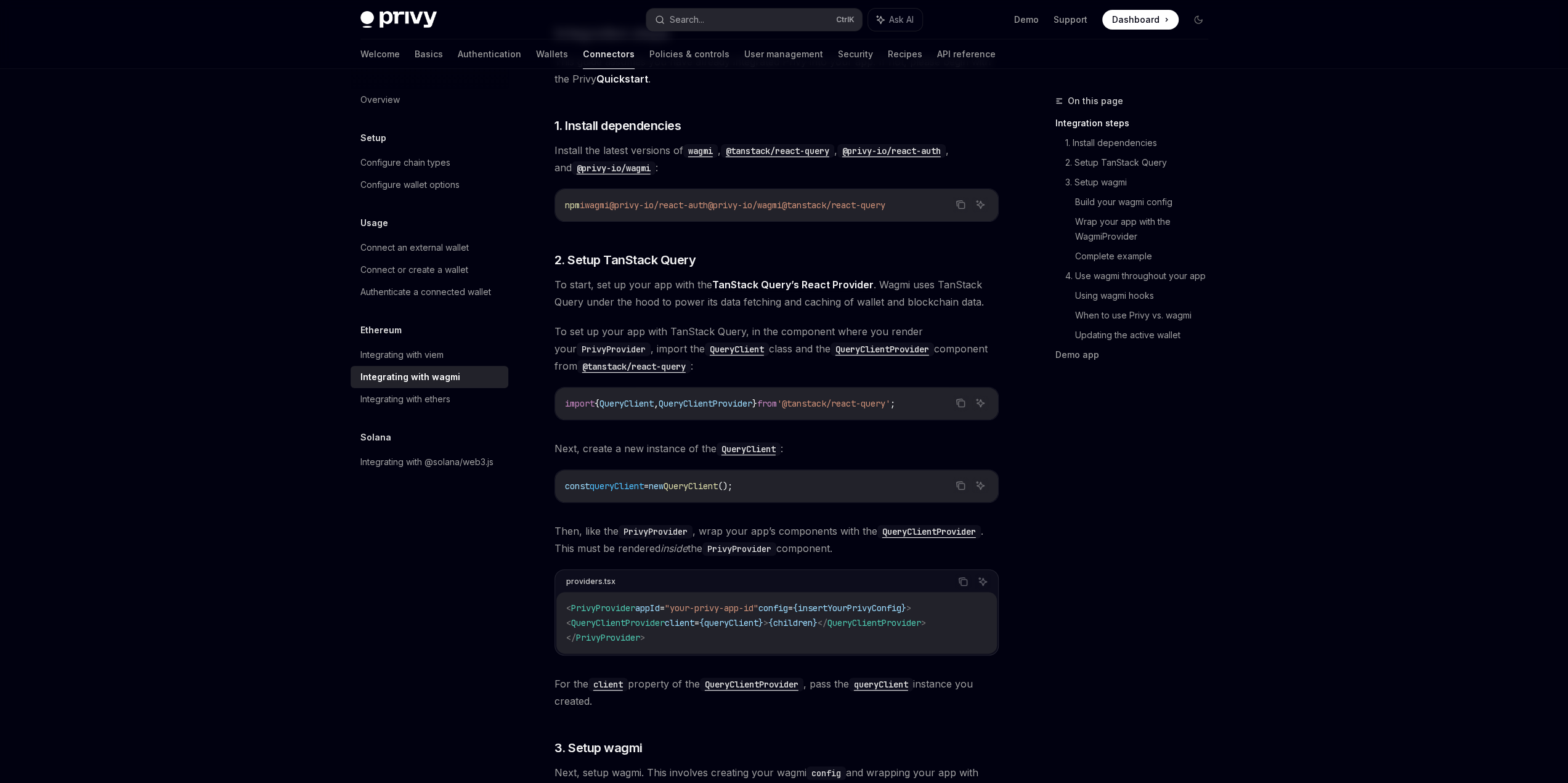
scroll to position [247, 0]
drag, startPoint x: 625, startPoint y: 453, endPoint x: 634, endPoint y: 456, distance: 9.5
click at [606, 590] on div "< PrivyProvider appId = "your-privy-app-id" config = { insertYourPrivyConfig } …" at bounding box center [777, 619] width 441 height 61
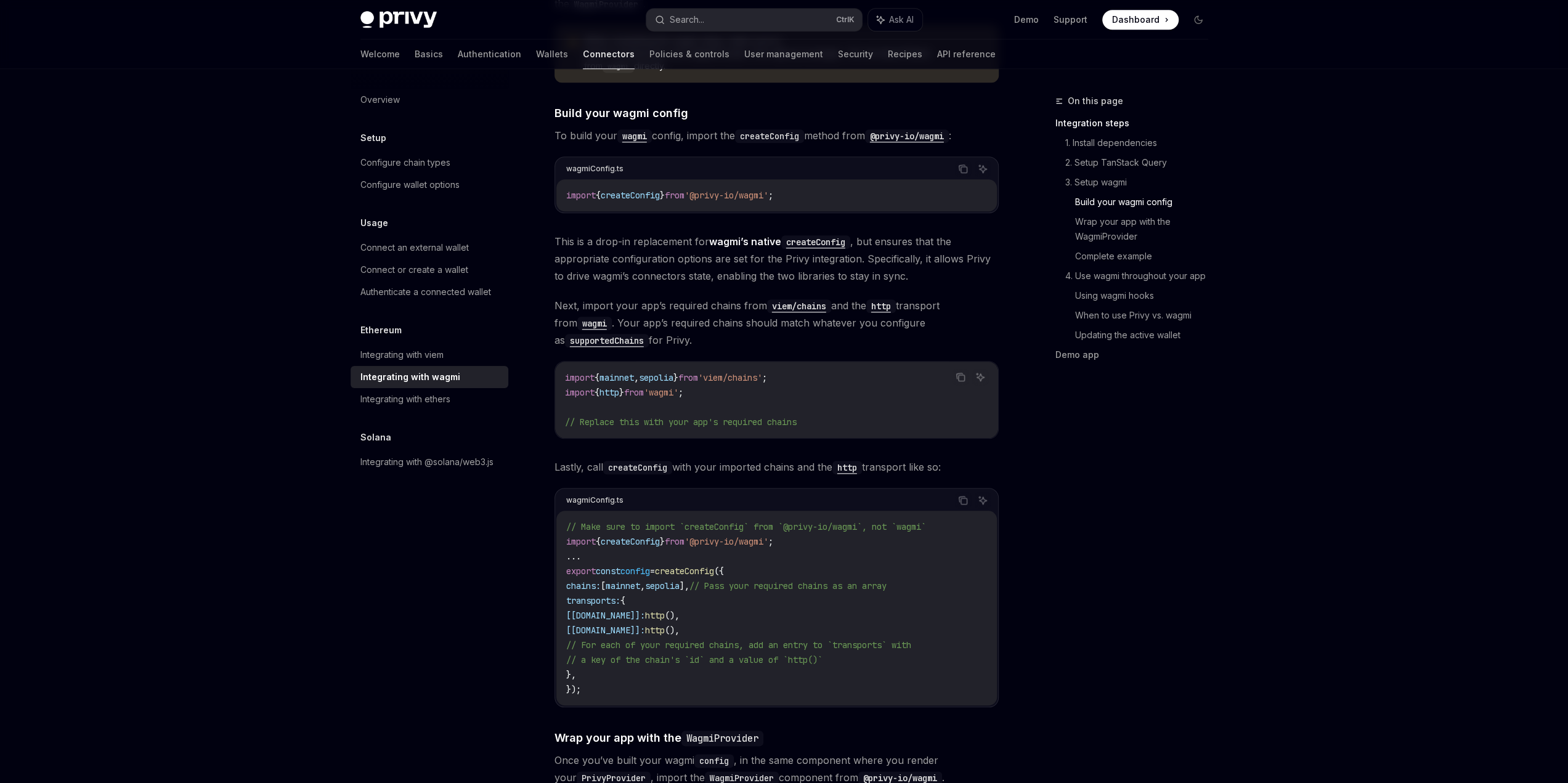
scroll to position [1048, 0]
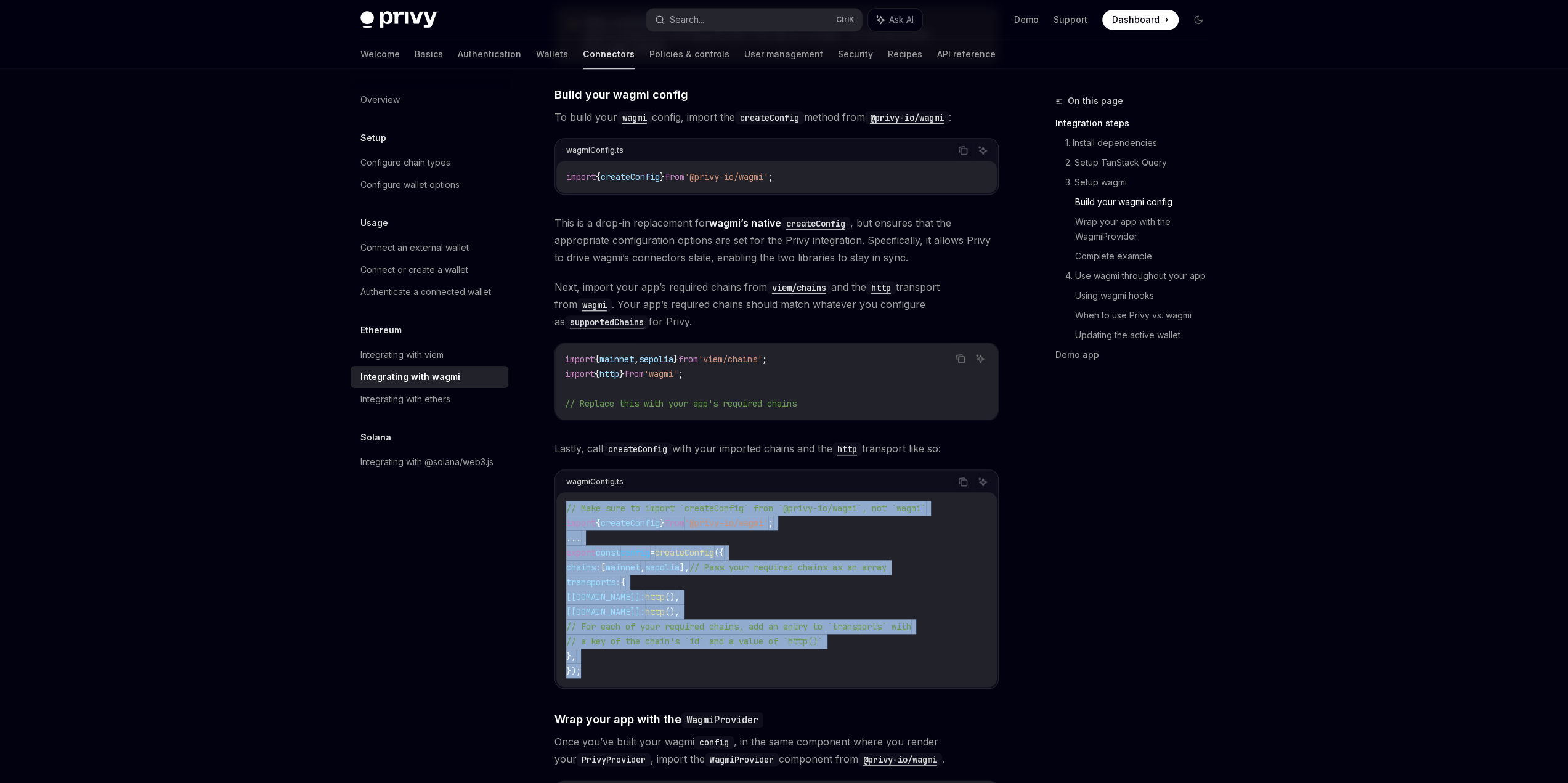
drag, startPoint x: 601, startPoint y: 656, endPoint x: 558, endPoint y: 486, distance: 175.4
click at [558, 492] on div "// Make sure to import `createConfig` from `@privy-io/wagmi`, not `wagmi` impor…" at bounding box center [777, 590] width 441 height 194
copy code "// Make sure to import `createConfig` from `@privy-io/wagmi`, not `wagmi` impor…"
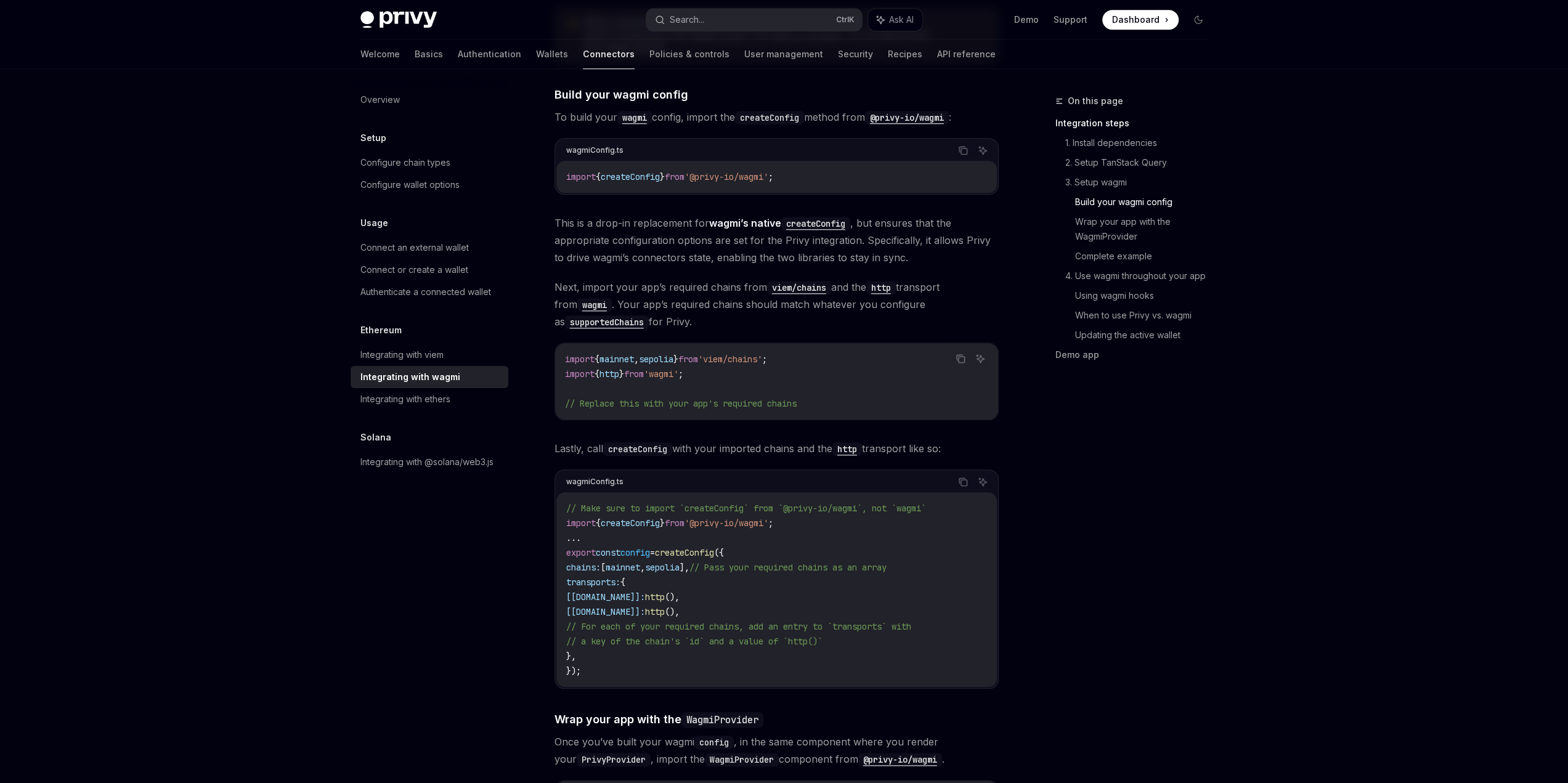
click at [701, 380] on code "import { mainnet , sepolia } from 'viem/chains' ; import { http } from 'wagmi' …" at bounding box center [777, 381] width 424 height 60
drag, startPoint x: 681, startPoint y: 343, endPoint x: 542, endPoint y: 335, distance: 139.2
copy code "import { mainnet , sepolia } from 'viem/chains' ; import { http } from 'wagmi' ;"
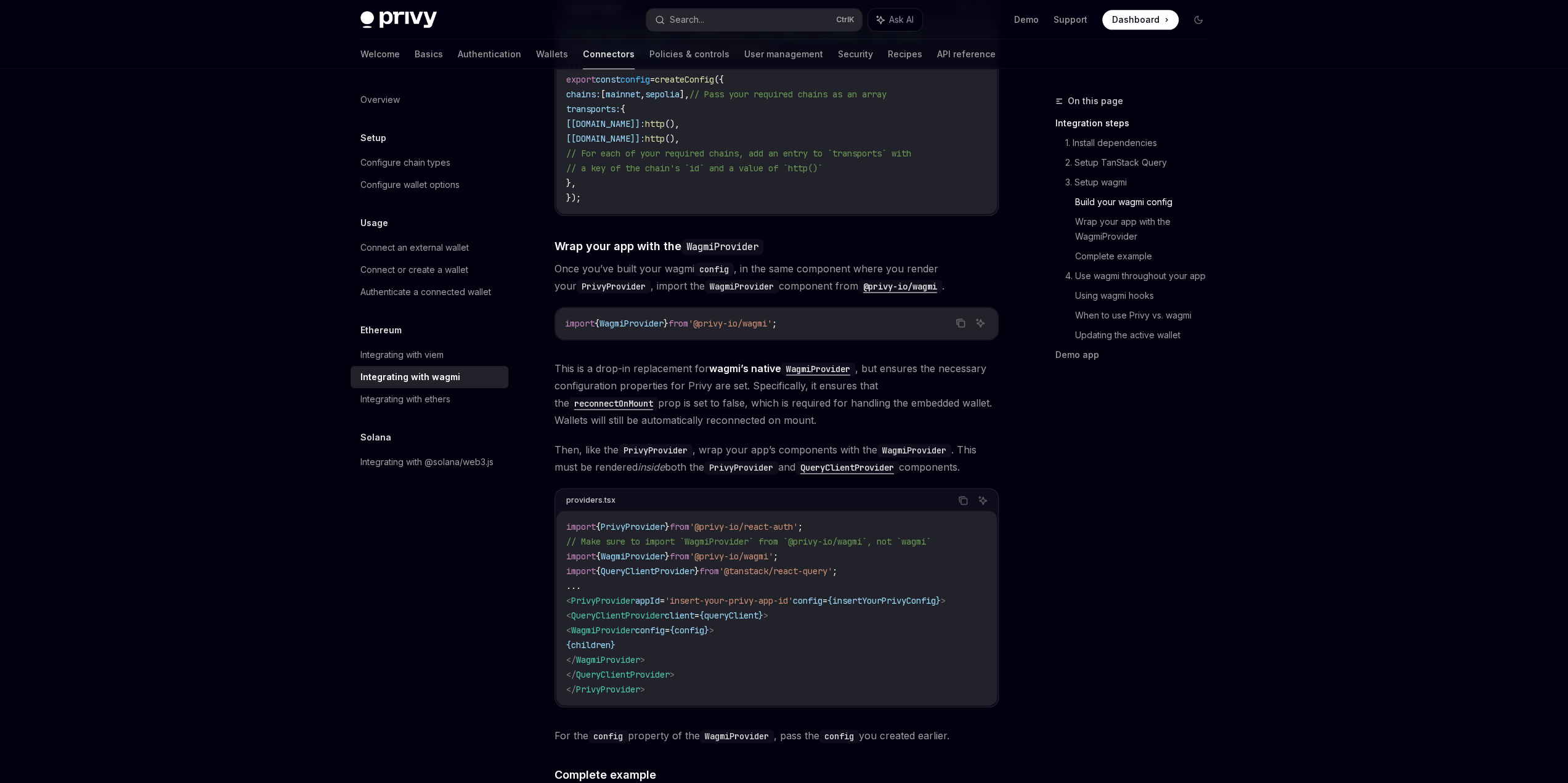
scroll to position [1540, 0]
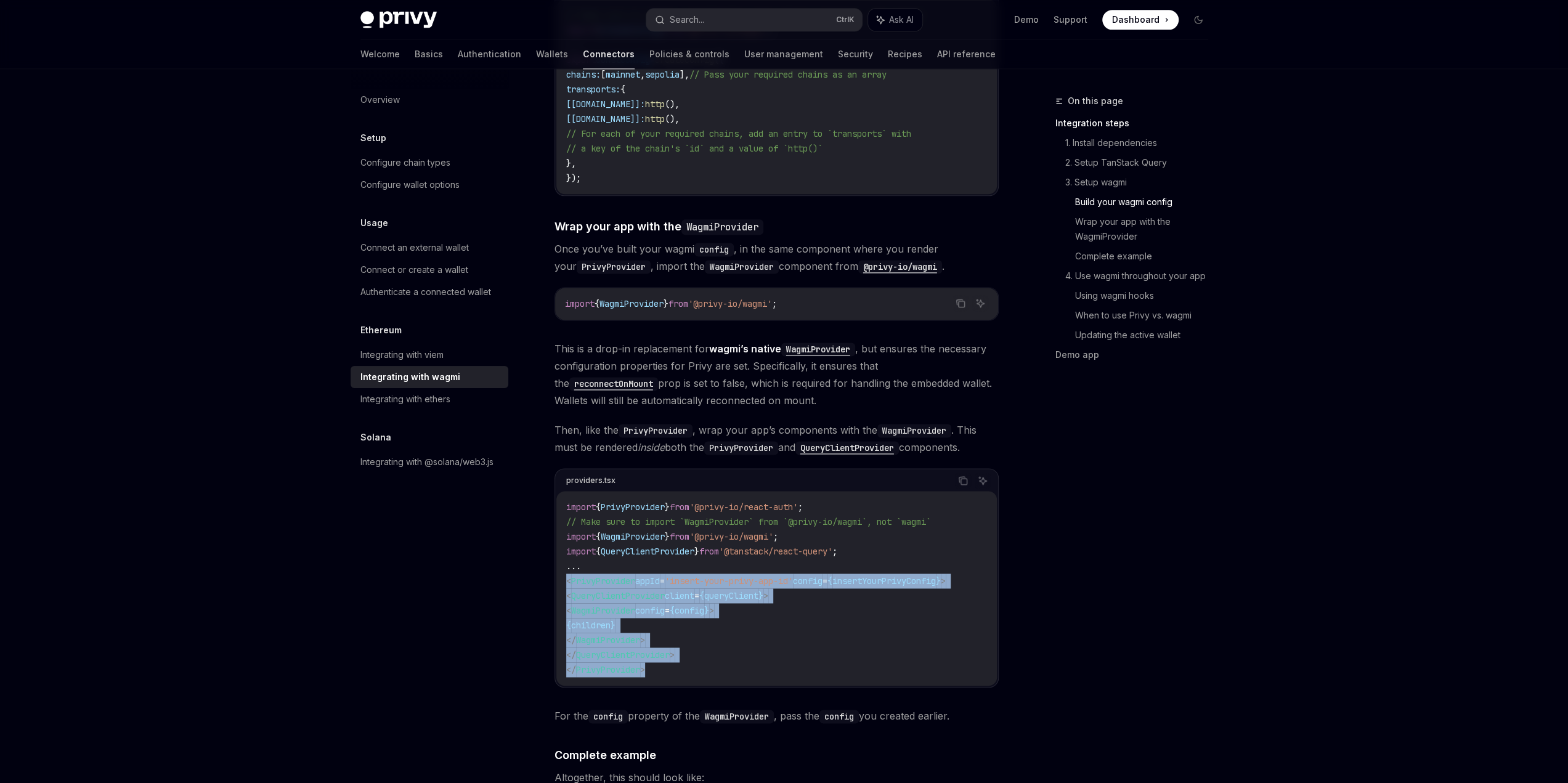
drag, startPoint x: 656, startPoint y: 656, endPoint x: 560, endPoint y: 567, distance: 130.9
click at [560, 567] on div "import { PrivyProvider } from '@privy-io/react-auth' ; // Make sure to import `…" at bounding box center [777, 589] width 441 height 194
click at [701, 628] on code "import { PrivyProvider } from '@privy-io/react-auth' ; // Make sure to import `…" at bounding box center [777, 589] width 421 height 178
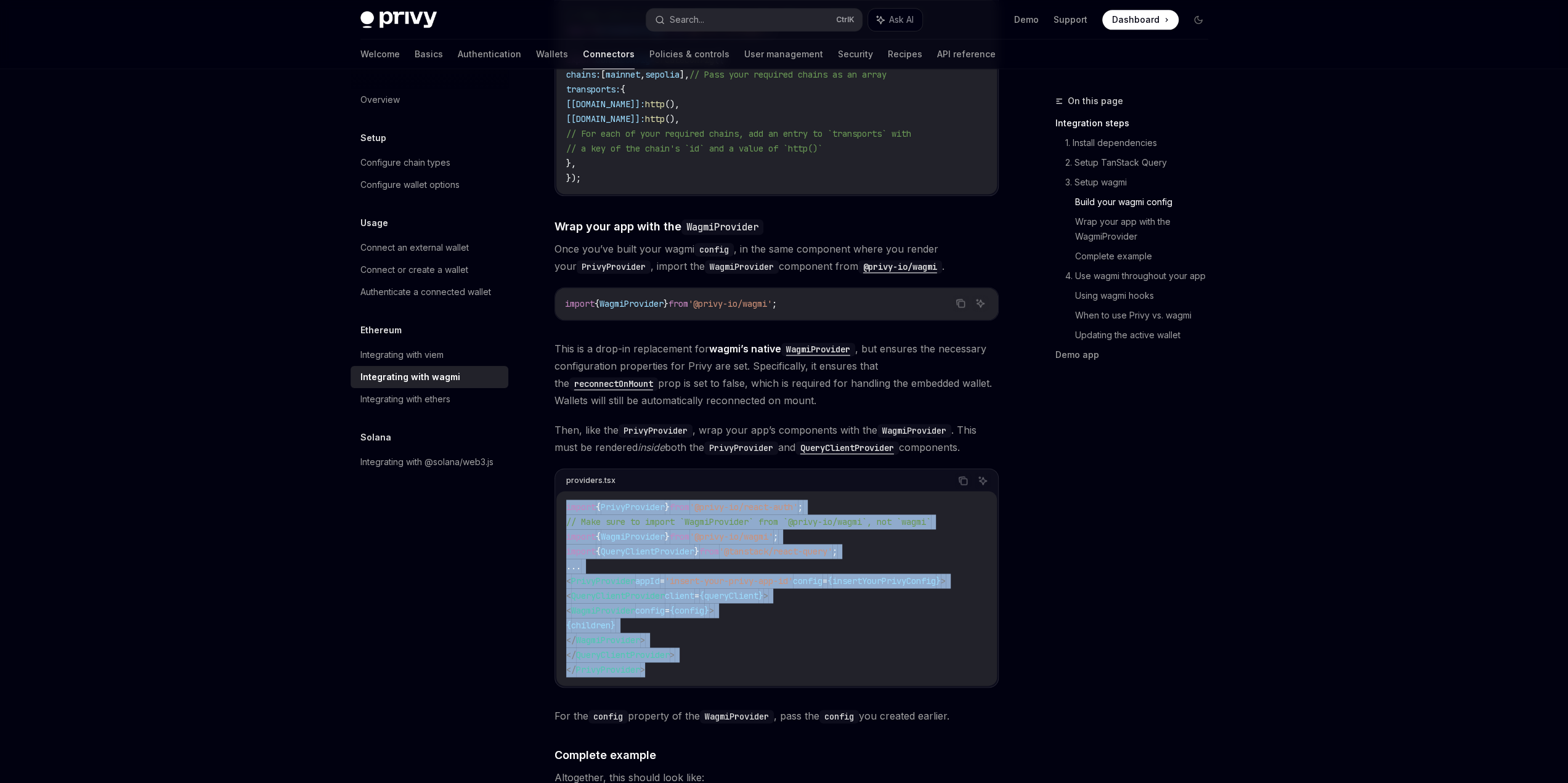
drag, startPoint x: 689, startPoint y: 661, endPoint x: 538, endPoint y: 484, distance: 232.7
click at [538, 484] on div "Ethereum Integrating with wagmi OpenAI Open in ChatGPT OpenAI Open in ChatGPT W…" at bounding box center [661, 503] width 680 height 3901
copy code "import { PrivyProvider } from '@privy-io/react-auth' ; // Make sure to import `…"
click at [584, 500] on code "import { PrivyProvider } from '@privy-io/react-auth' ; // Make sure to import `…" at bounding box center [777, 589] width 421 height 178
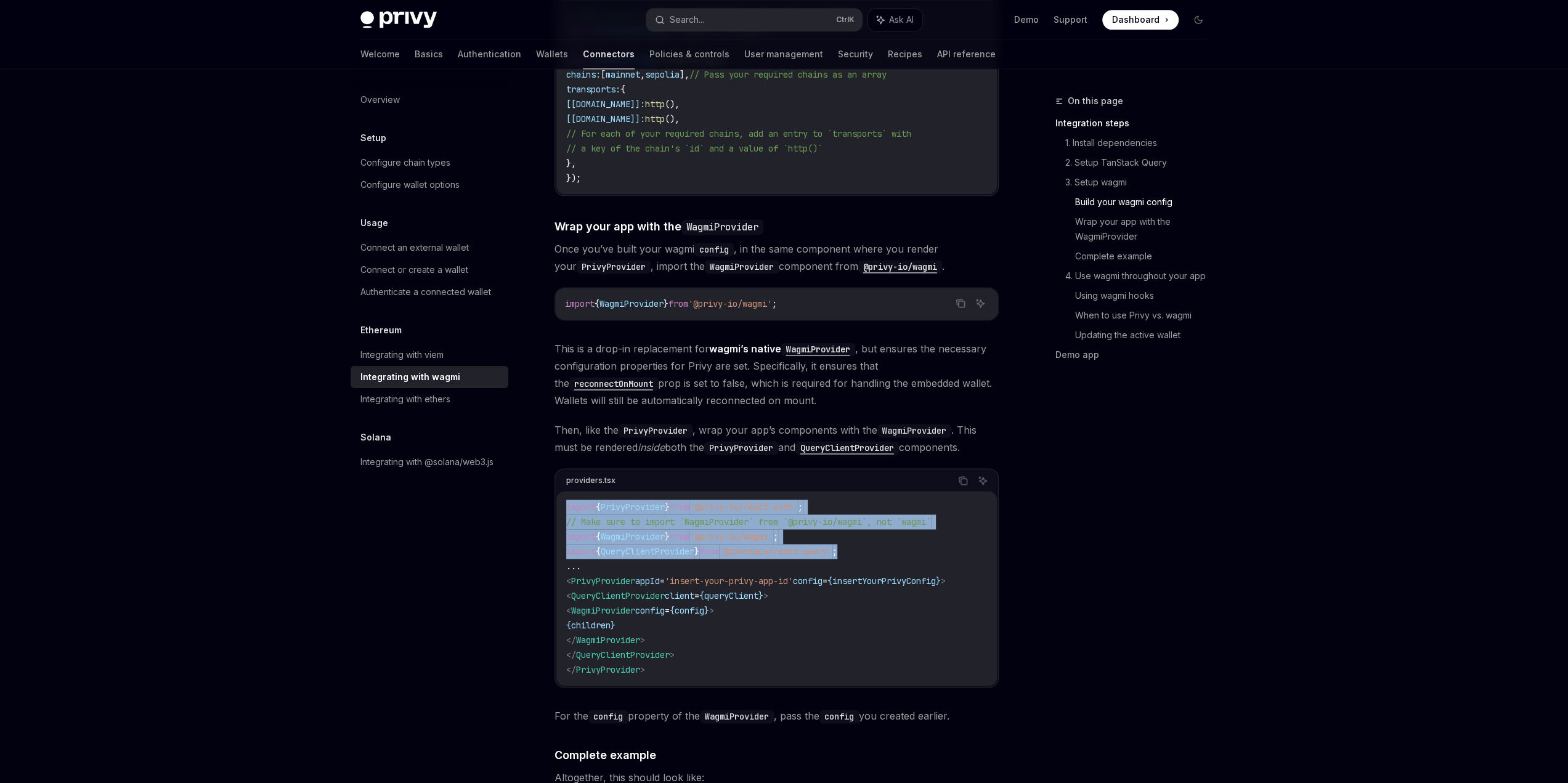
drag, startPoint x: 878, startPoint y: 535, endPoint x: 540, endPoint y: 480, distance: 342.4
click at [540, 480] on div "Ethereum Integrating with wagmi OpenAI Open in ChatGPT OpenAI Open in ChatGPT W…" at bounding box center [661, 503] width 680 height 3901
copy code "import { PrivyProvider } from '@privy-io/react-auth' ; // Make sure to import `…"
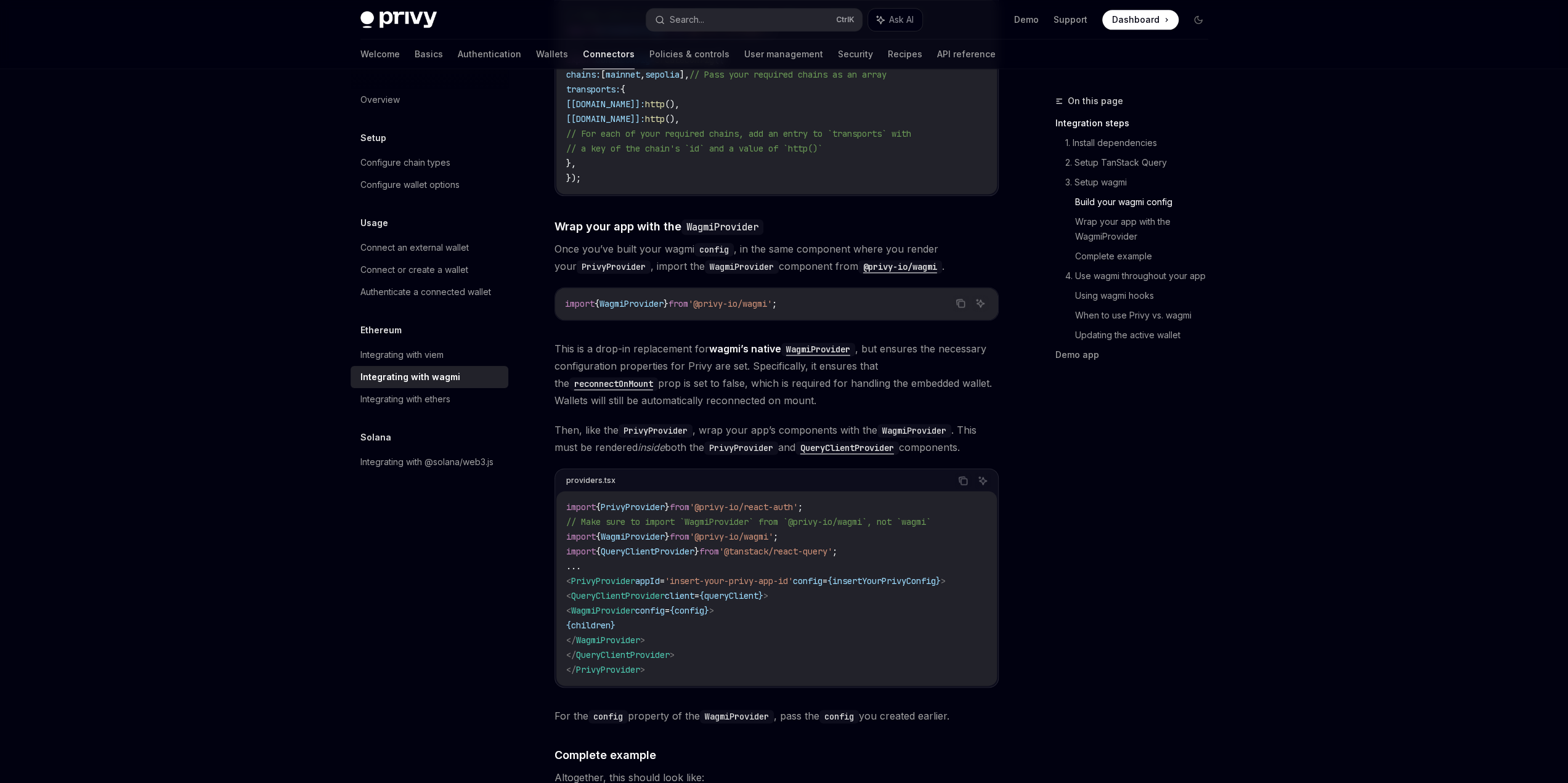
click at [640, 634] on span "WagmiProvider" at bounding box center [608, 640] width 64 height 11
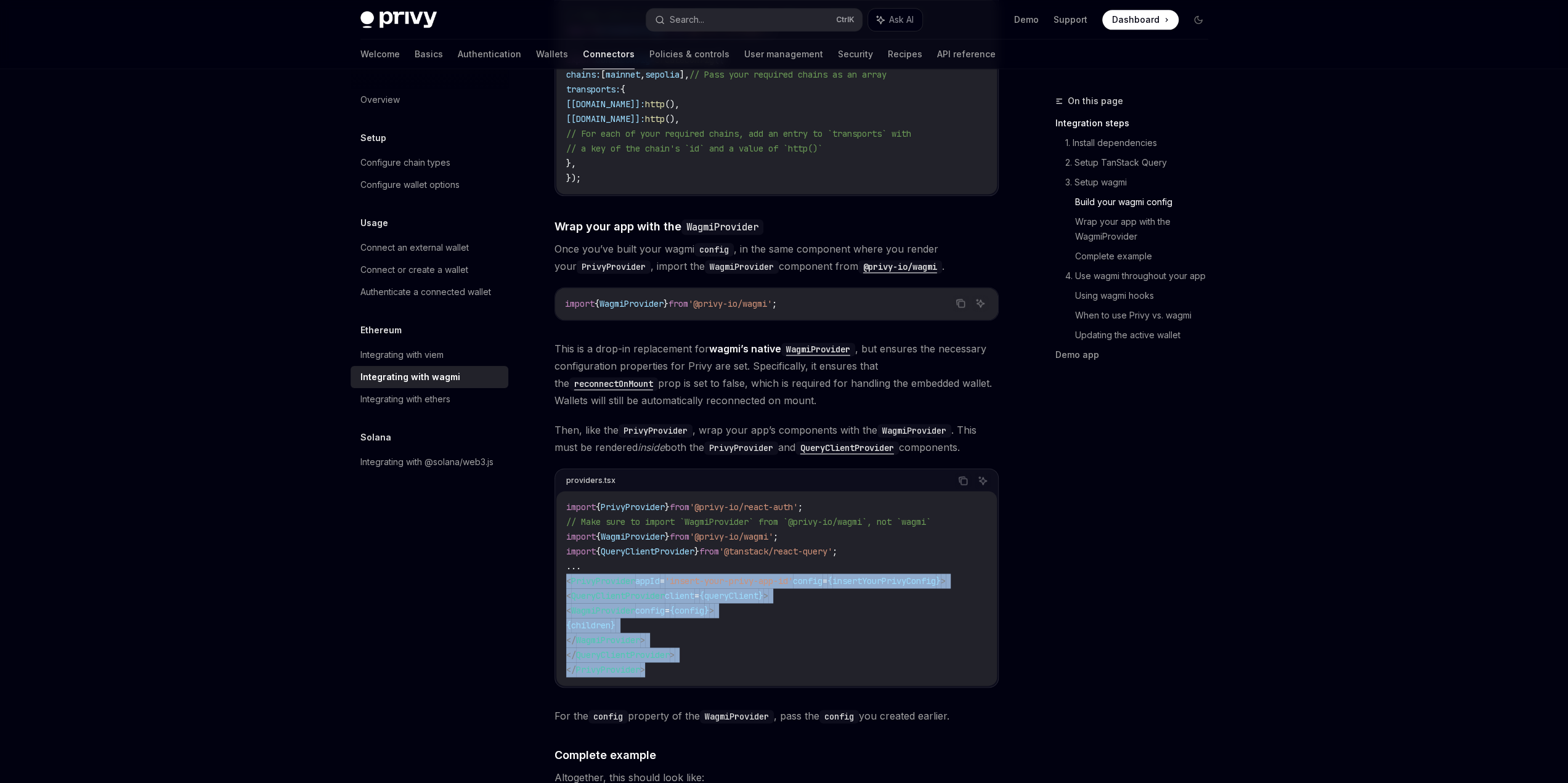
drag, startPoint x: 665, startPoint y: 649, endPoint x: 556, endPoint y: 565, distance: 137.6
click at [557, 565] on div "import { PrivyProvider } from '@privy-io/react-auth' ; // Make sure to import `…" at bounding box center [777, 589] width 441 height 194
copy code "< PrivyProvider appId = 'insert-your-privy-app-id' config = { insertYourPrivyCo…"
click at [871, 574] on code "import { PrivyProvider } from '@privy-io/react-auth' ; // Make sure to import `…" at bounding box center [777, 589] width 421 height 178
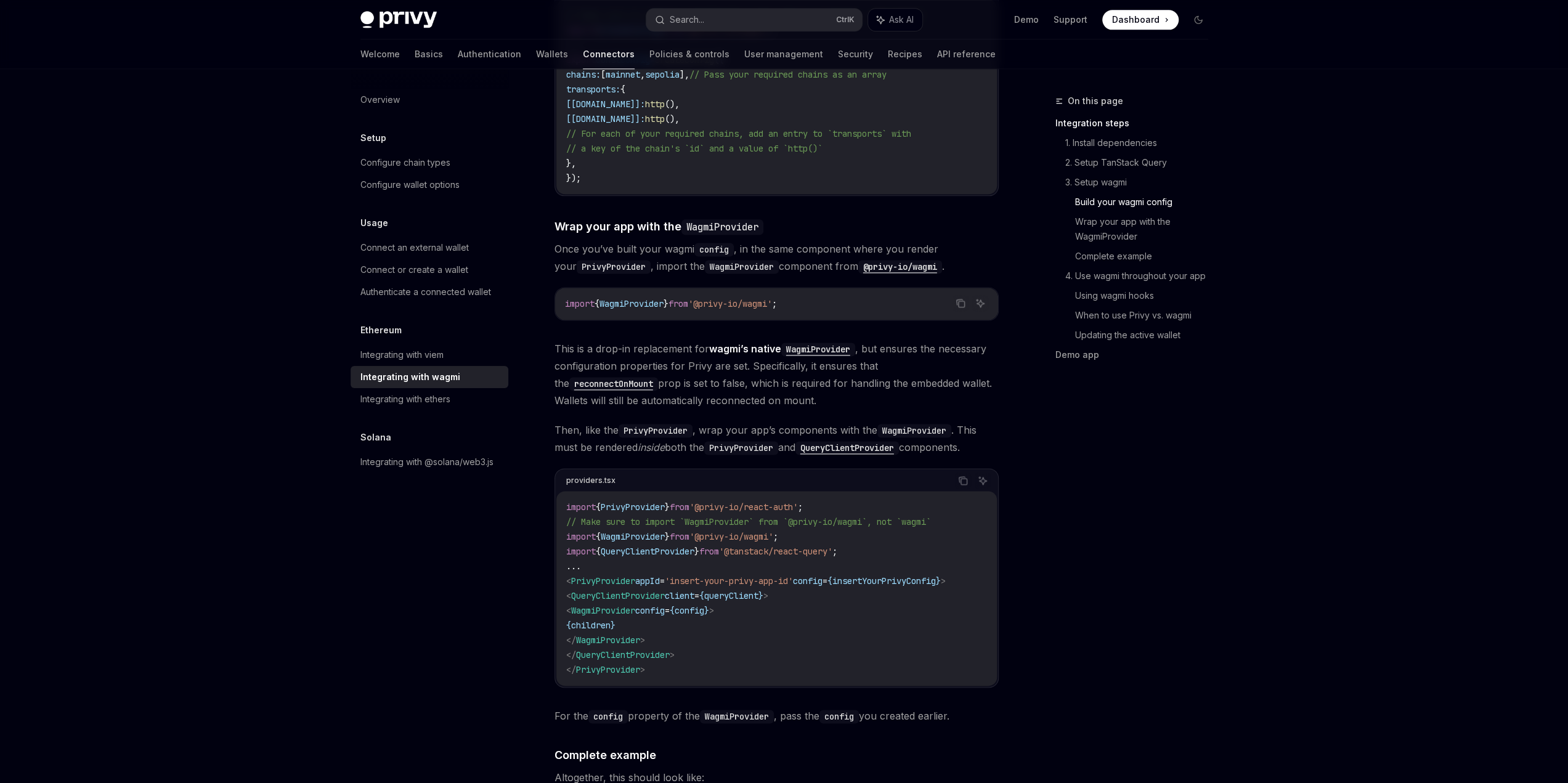
click at [882, 576] on span "insertYourPrivyConfig" at bounding box center [884, 581] width 104 height 11
copy span "insertYourPrivyConfig"
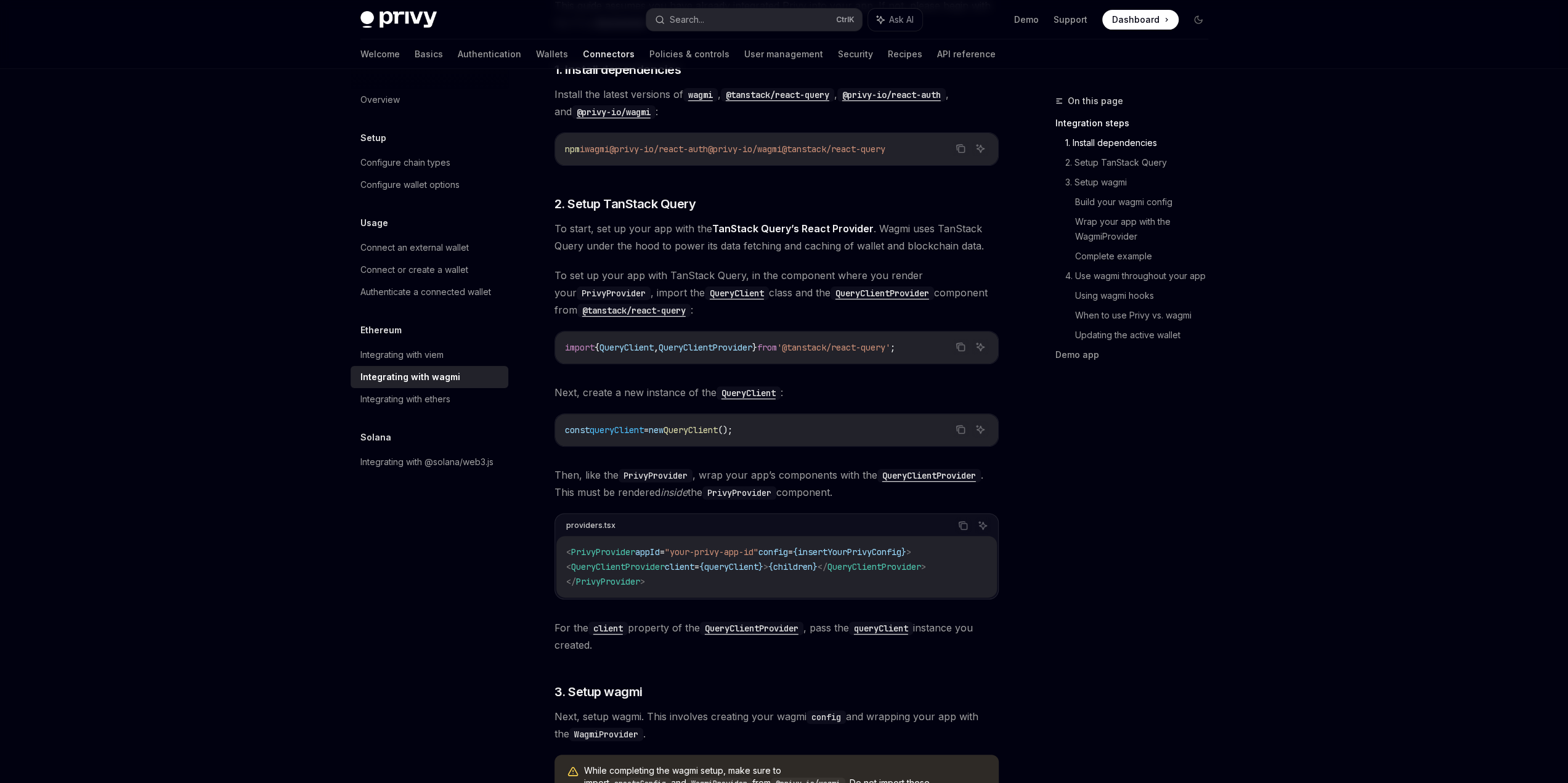
scroll to position [334, 0]
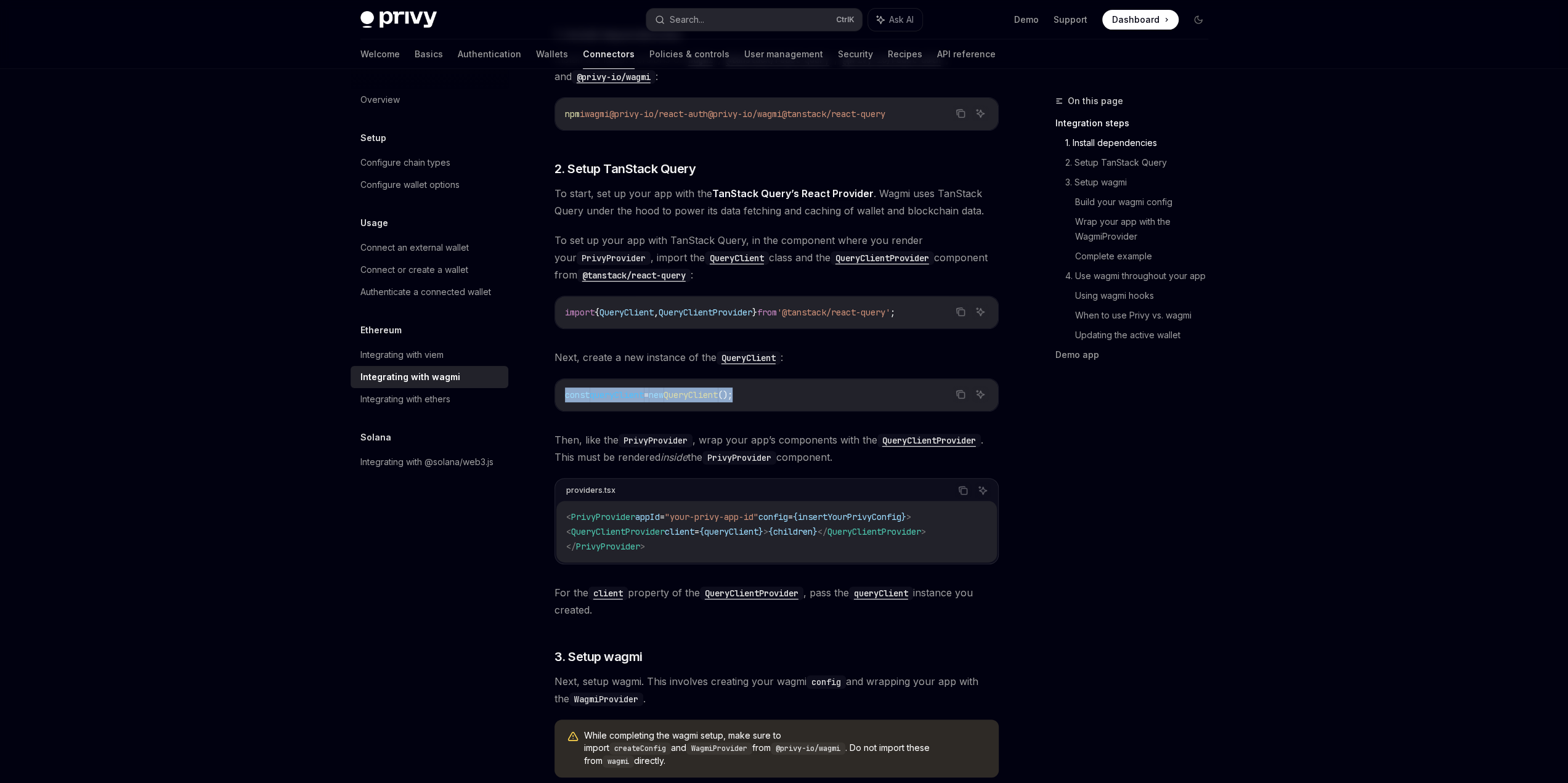
drag, startPoint x: 779, startPoint y: 394, endPoint x: 565, endPoint y: 392, distance: 214.0
click at [565, 392] on code "const queryClient = new QueryClient ();" at bounding box center [777, 395] width 424 height 15
copy span "const queryClient = new QueryClient ();"
click at [735, 550] on code "< PrivyProvider appId = "your-privy-app-id" config = { insertYourPrivyConfig } …" at bounding box center [777, 532] width 421 height 44
click at [862, 516] on span "insertYourPrivyConfig" at bounding box center [849, 517] width 104 height 11
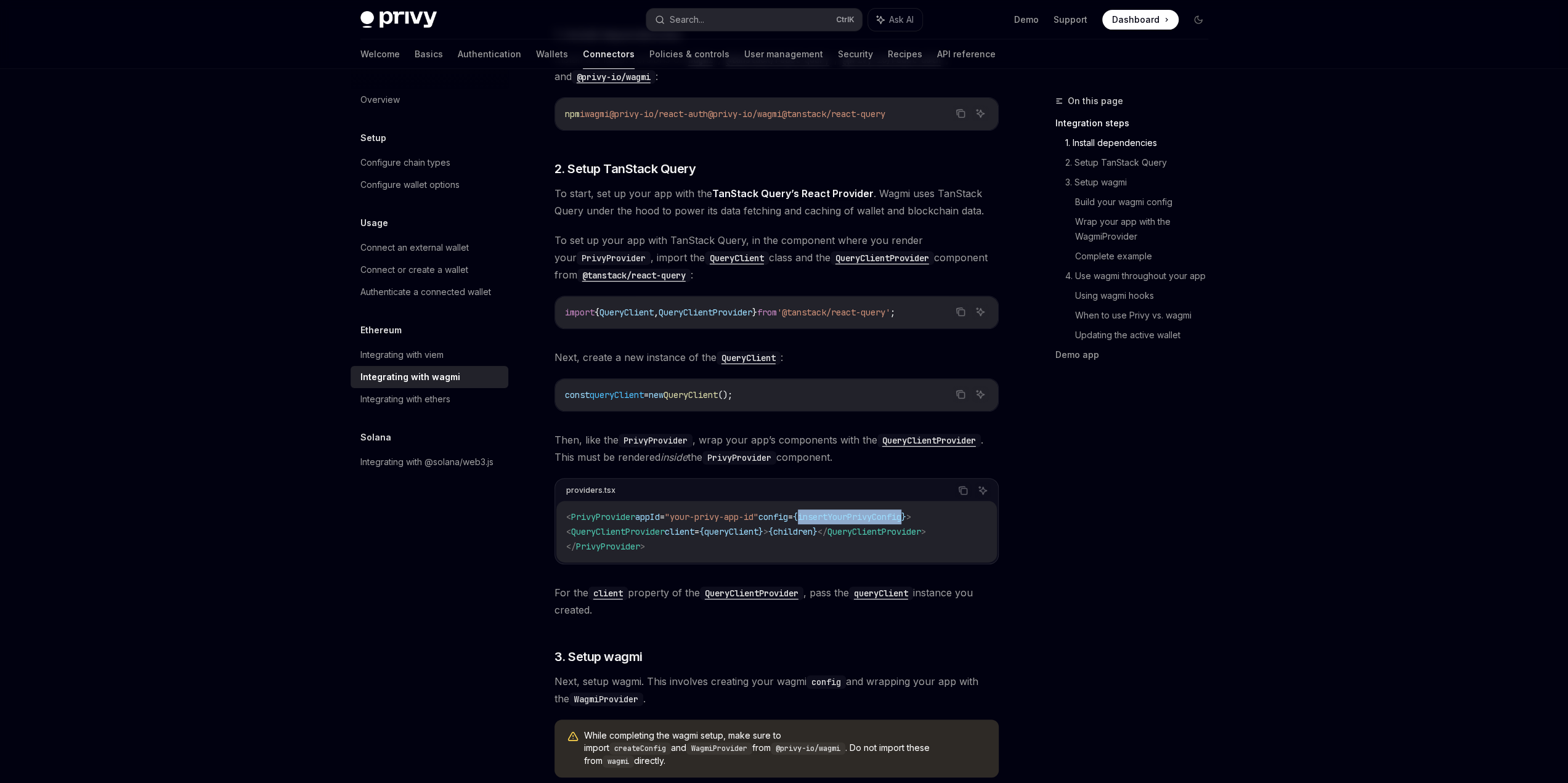
click at [862, 516] on span "insertYourPrivyConfig" at bounding box center [849, 517] width 104 height 11
copy span "insertYourPrivyConfig"
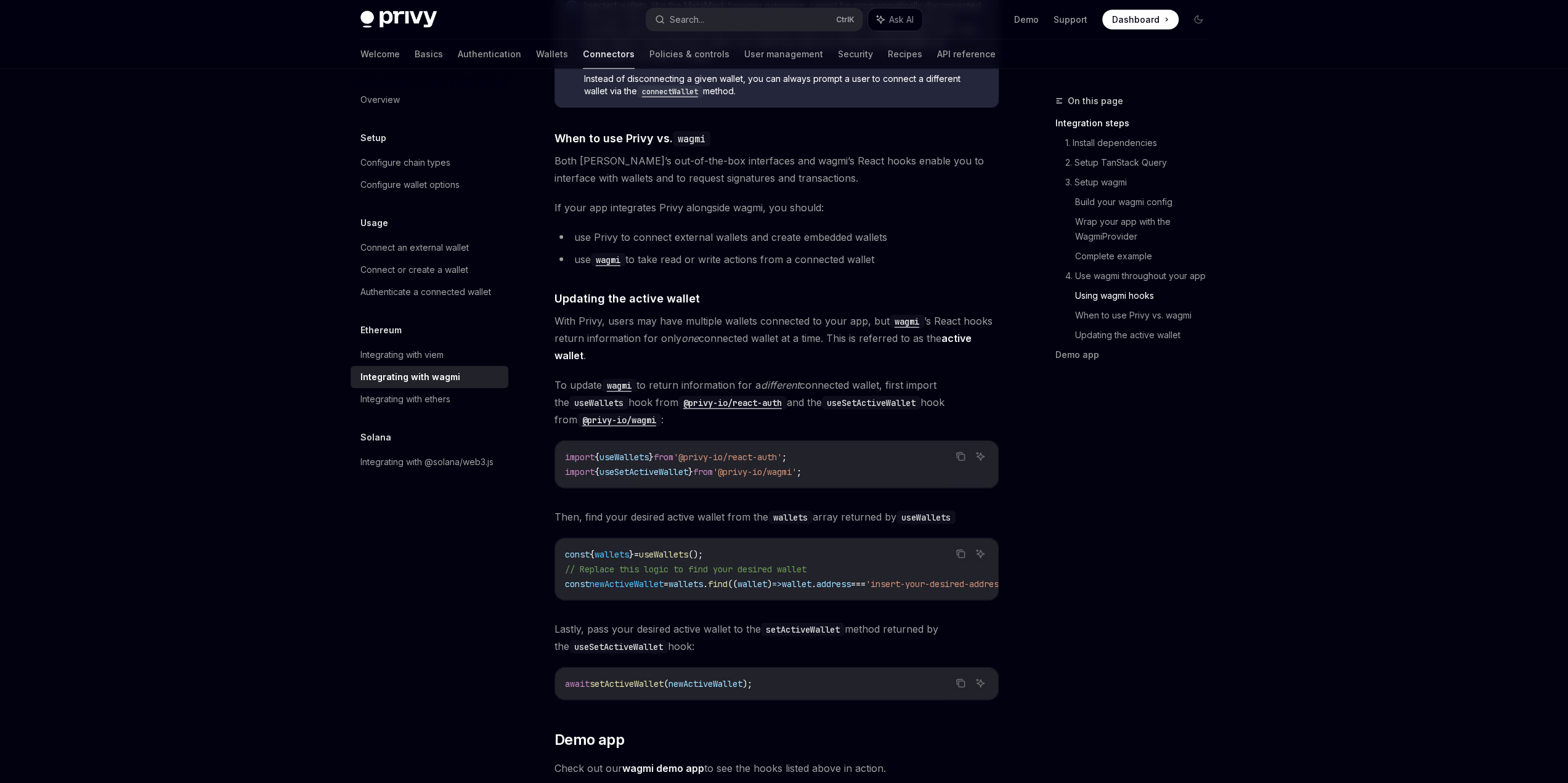
scroll to position [3078, 0]
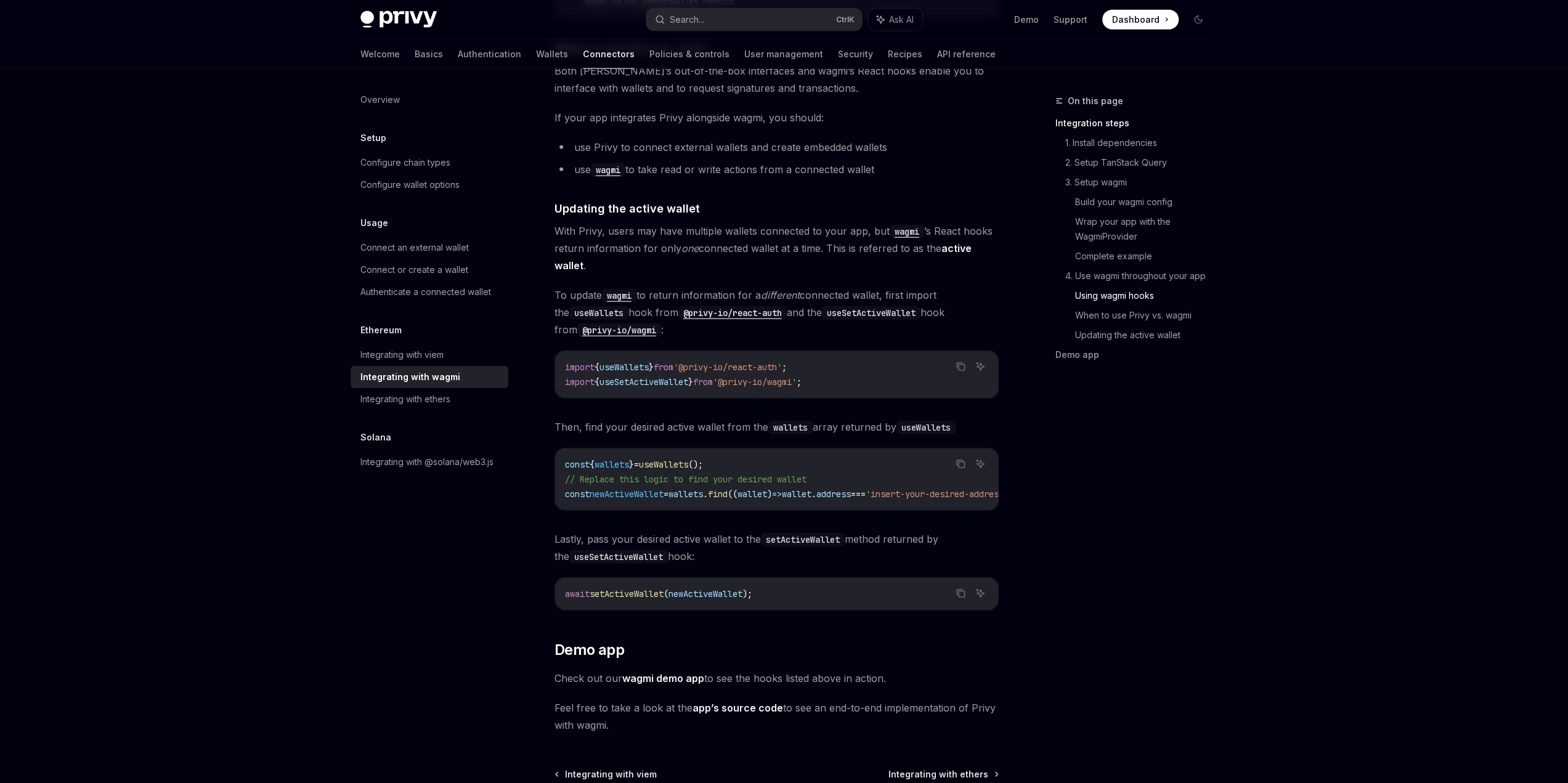
click at [1018, 26] on ul "Demo Support Dashboard Dashboard" at bounding box center [1096, 20] width 164 height 20
click at [1025, 18] on link "Demo" at bounding box center [1026, 19] width 25 height 12
click at [735, 22] on button "Search... Ctrl K" at bounding box center [754, 19] width 215 height 22
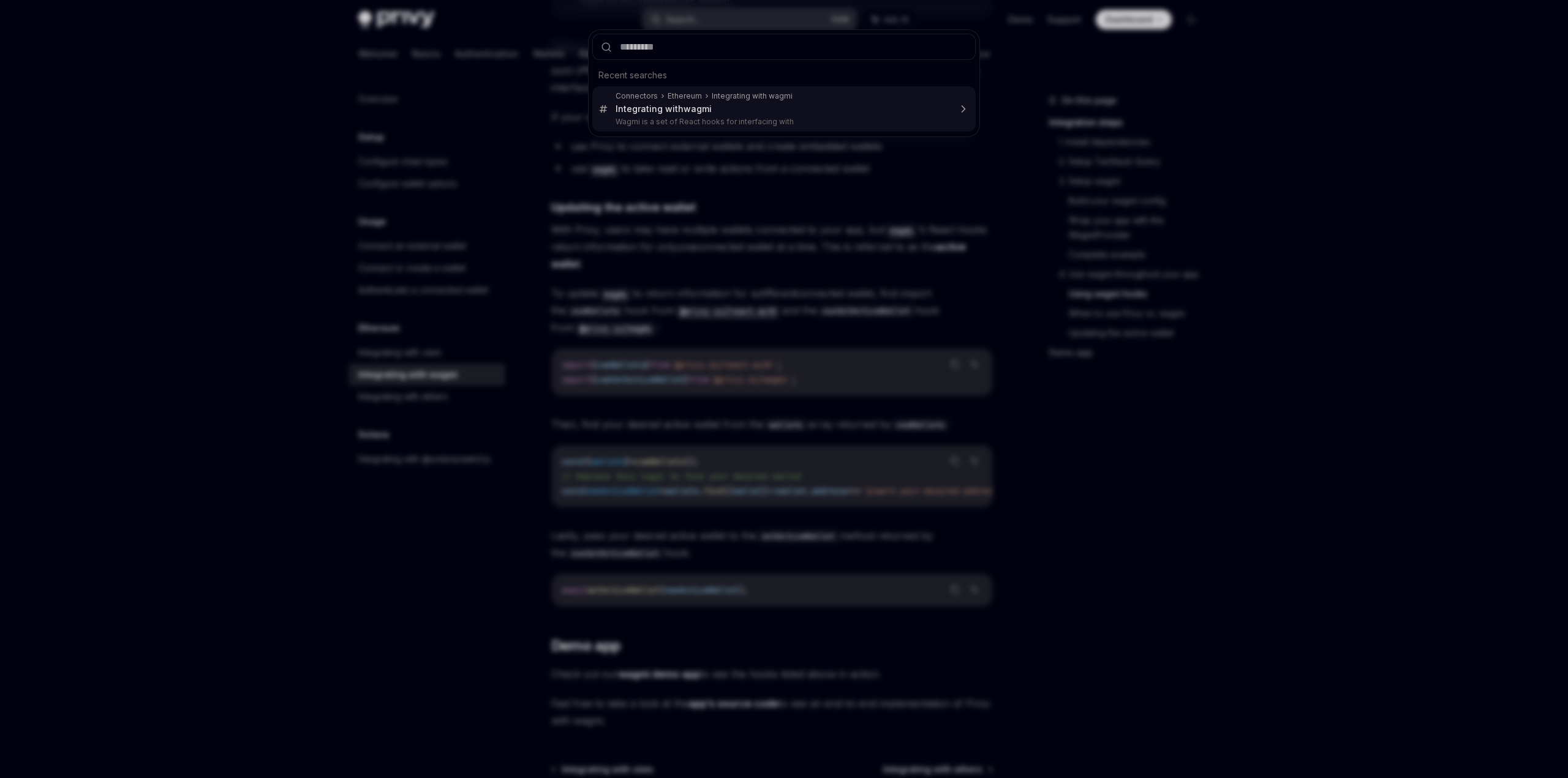
type input "******"
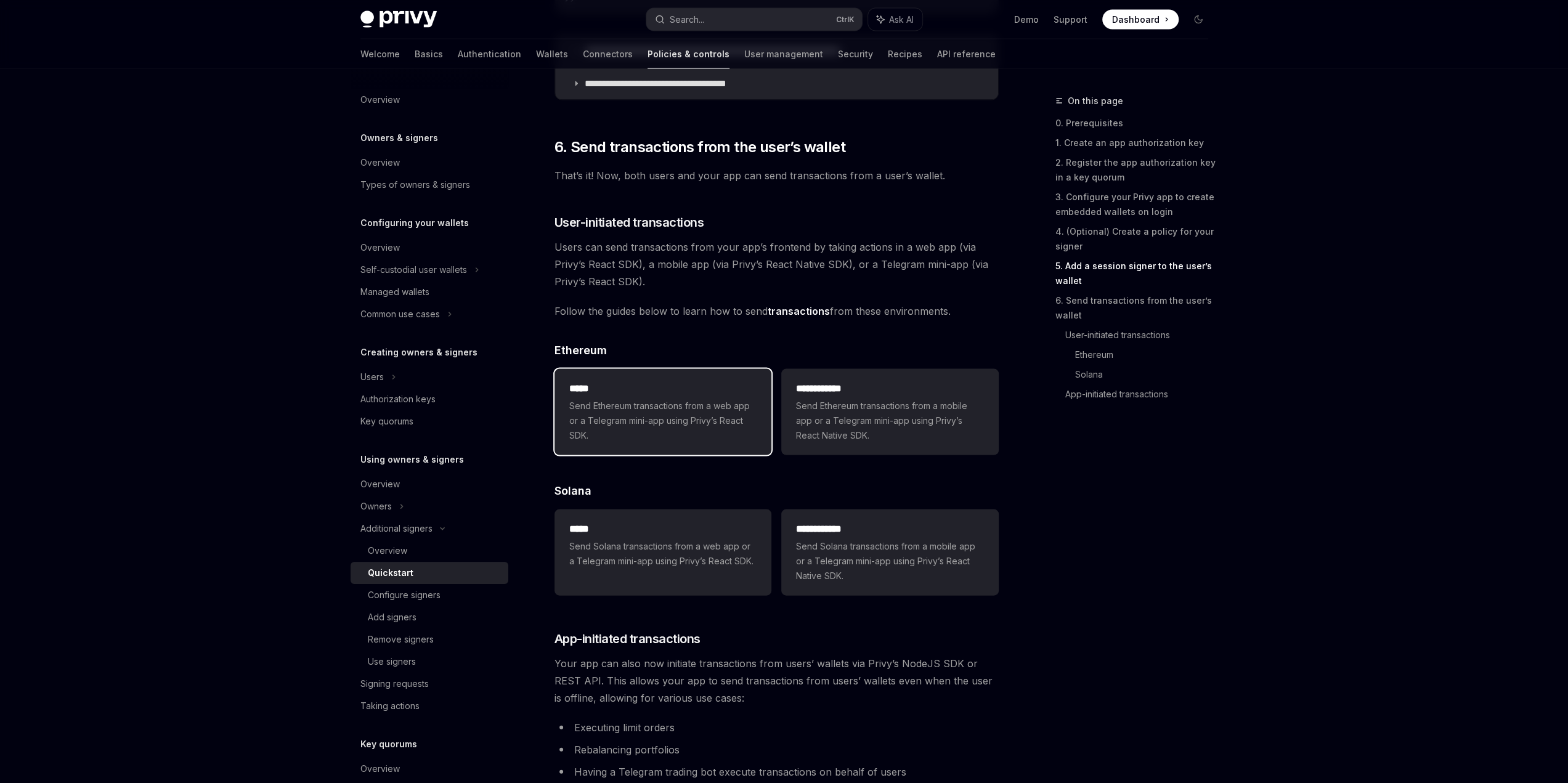
scroll to position [2566, 0]
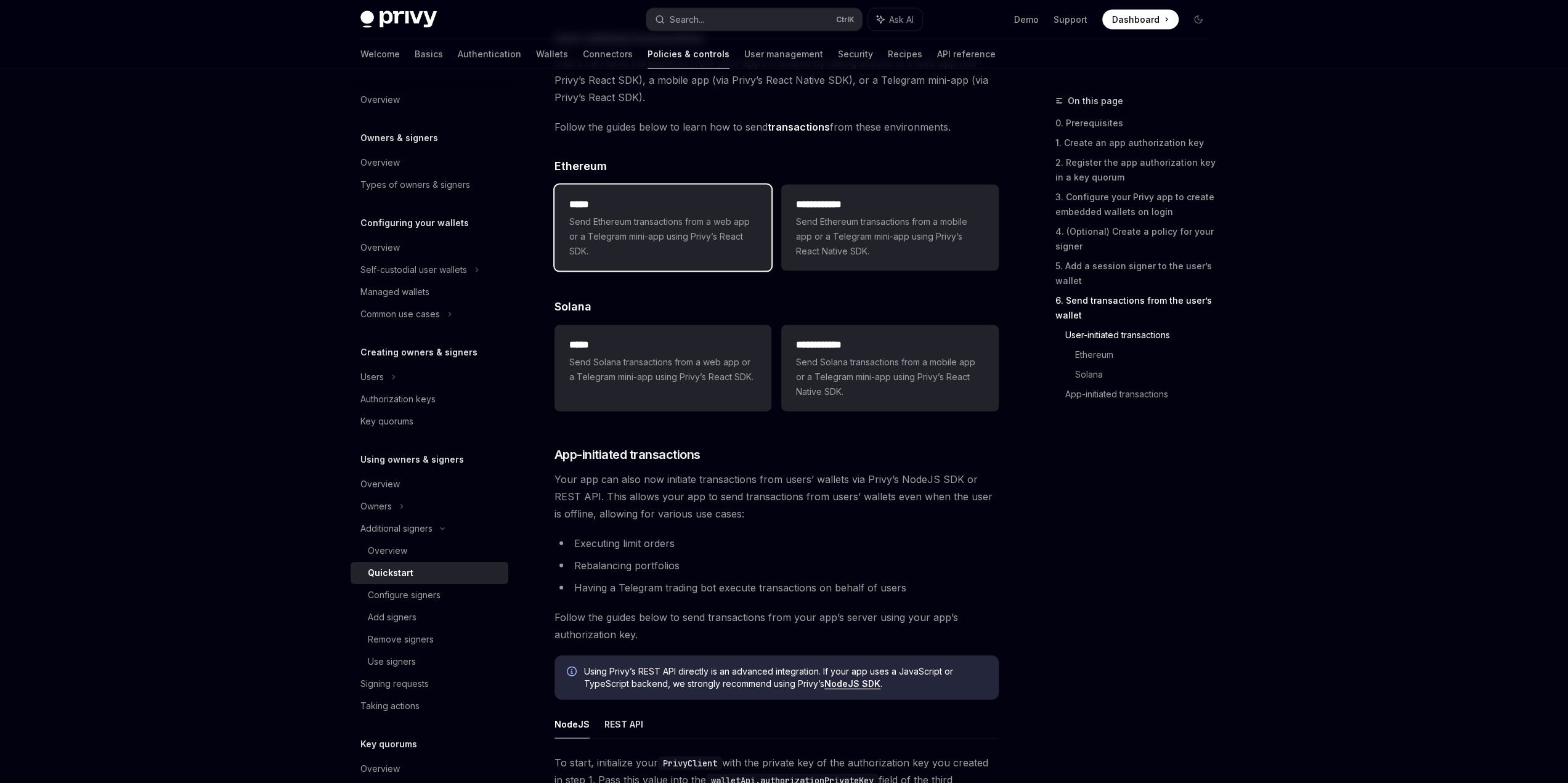
click at [723, 221] on span "Send Ethereum transactions from a web app or a Telegram mini-app using Privy’s …" at bounding box center [663, 237] width 187 height 44
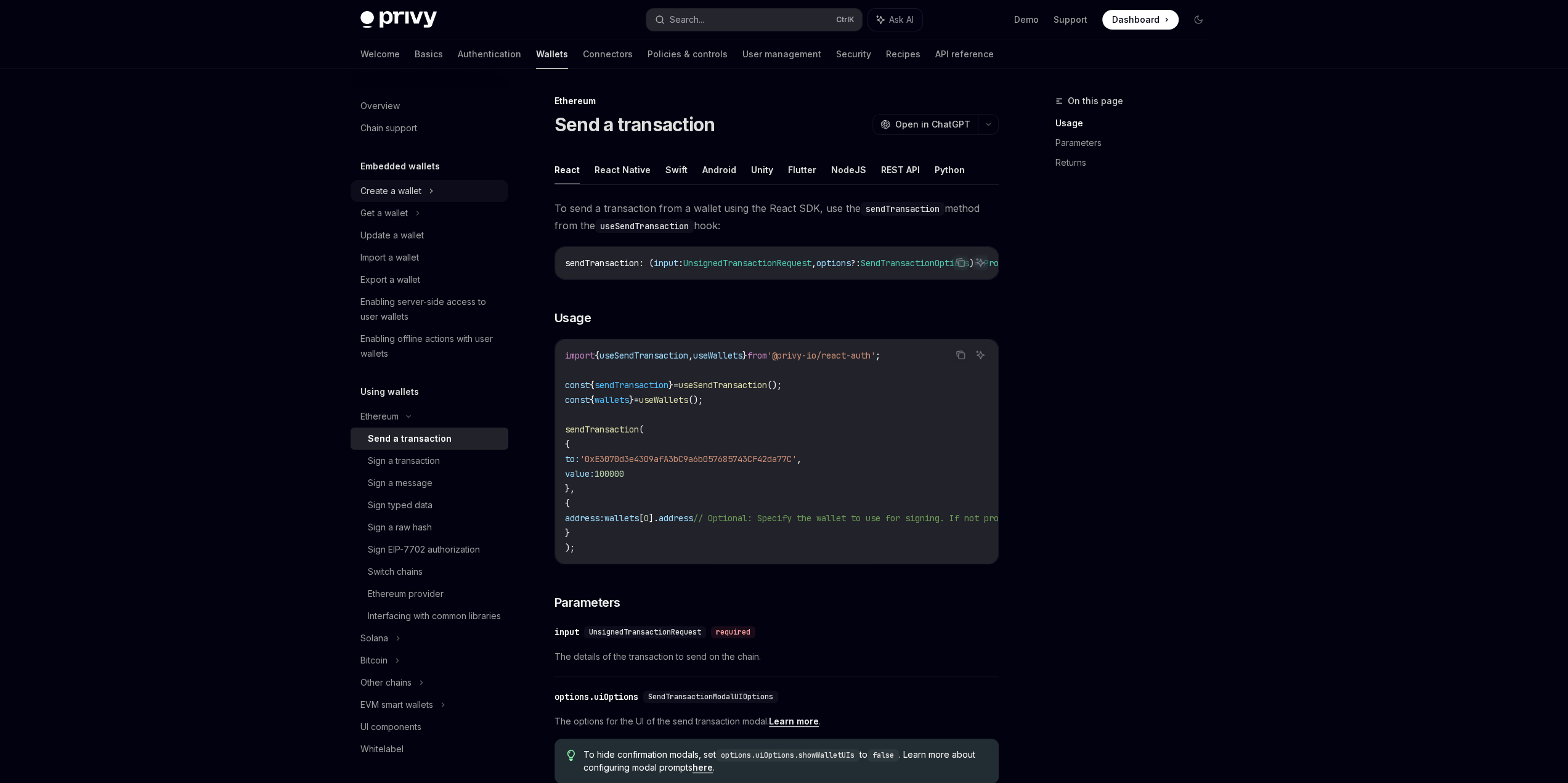
click at [409, 187] on div "Create a wallet" at bounding box center [391, 191] width 61 height 15
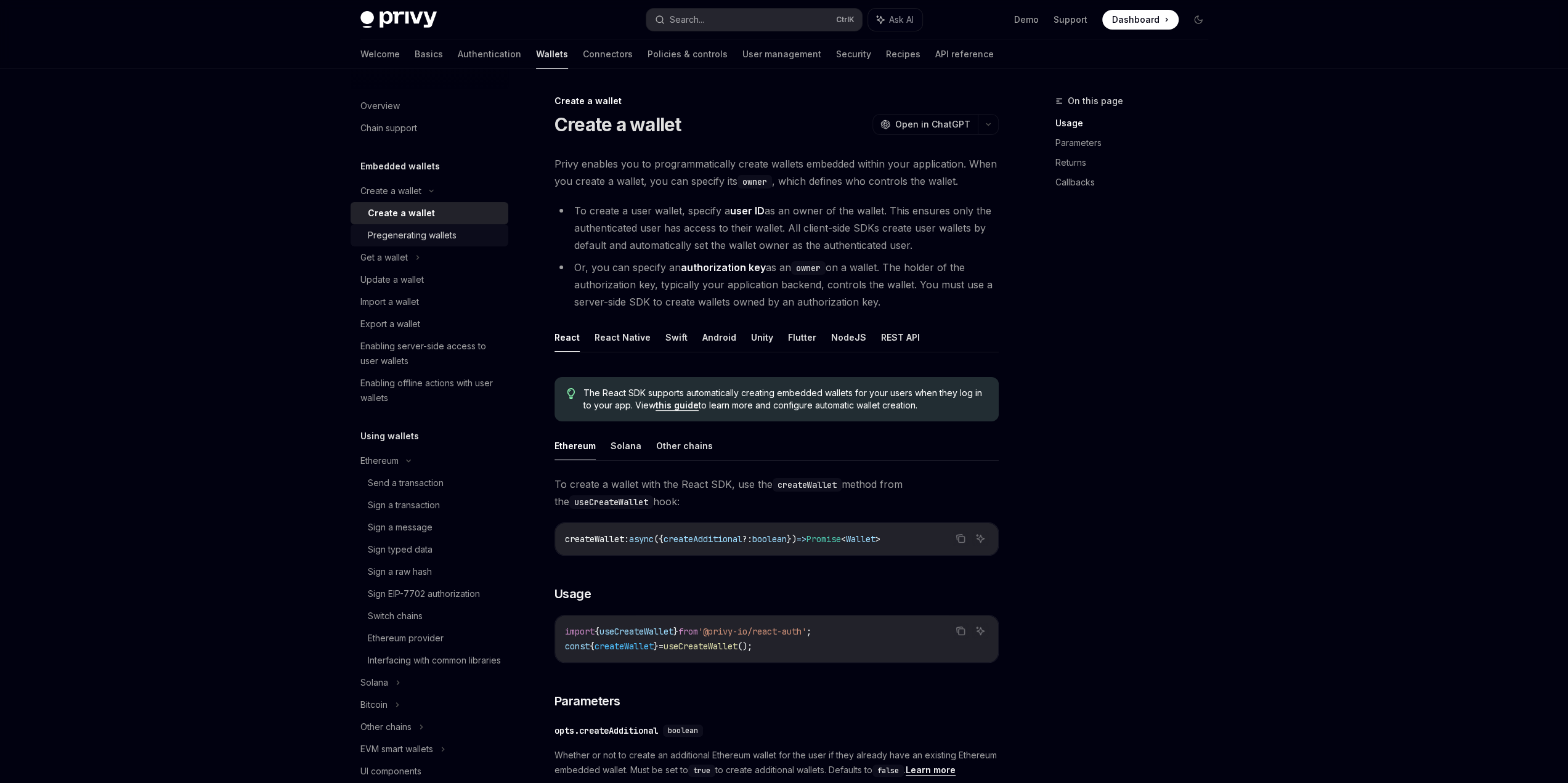
click at [420, 230] on div "Pregenerating wallets" at bounding box center [412, 236] width 89 height 15
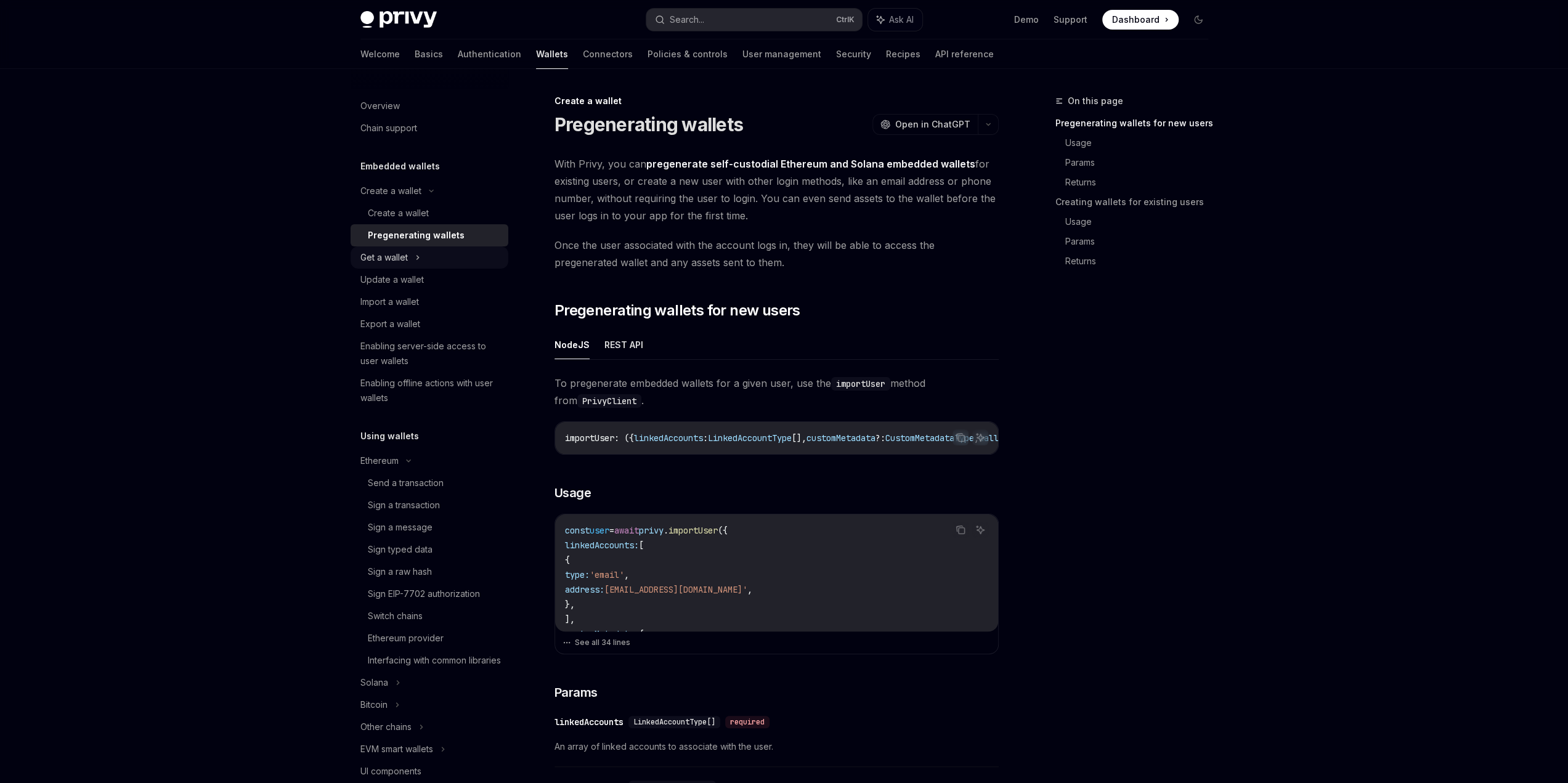
drag, startPoint x: 415, startPoint y: 257, endPoint x: 414, endPoint y: 262, distance: 5.1
click at [414, 257] on div "Get a wallet" at bounding box center [429, 258] width 158 height 22
click at [414, 279] on div "Get user connected wallets" at bounding box center [424, 280] width 112 height 15
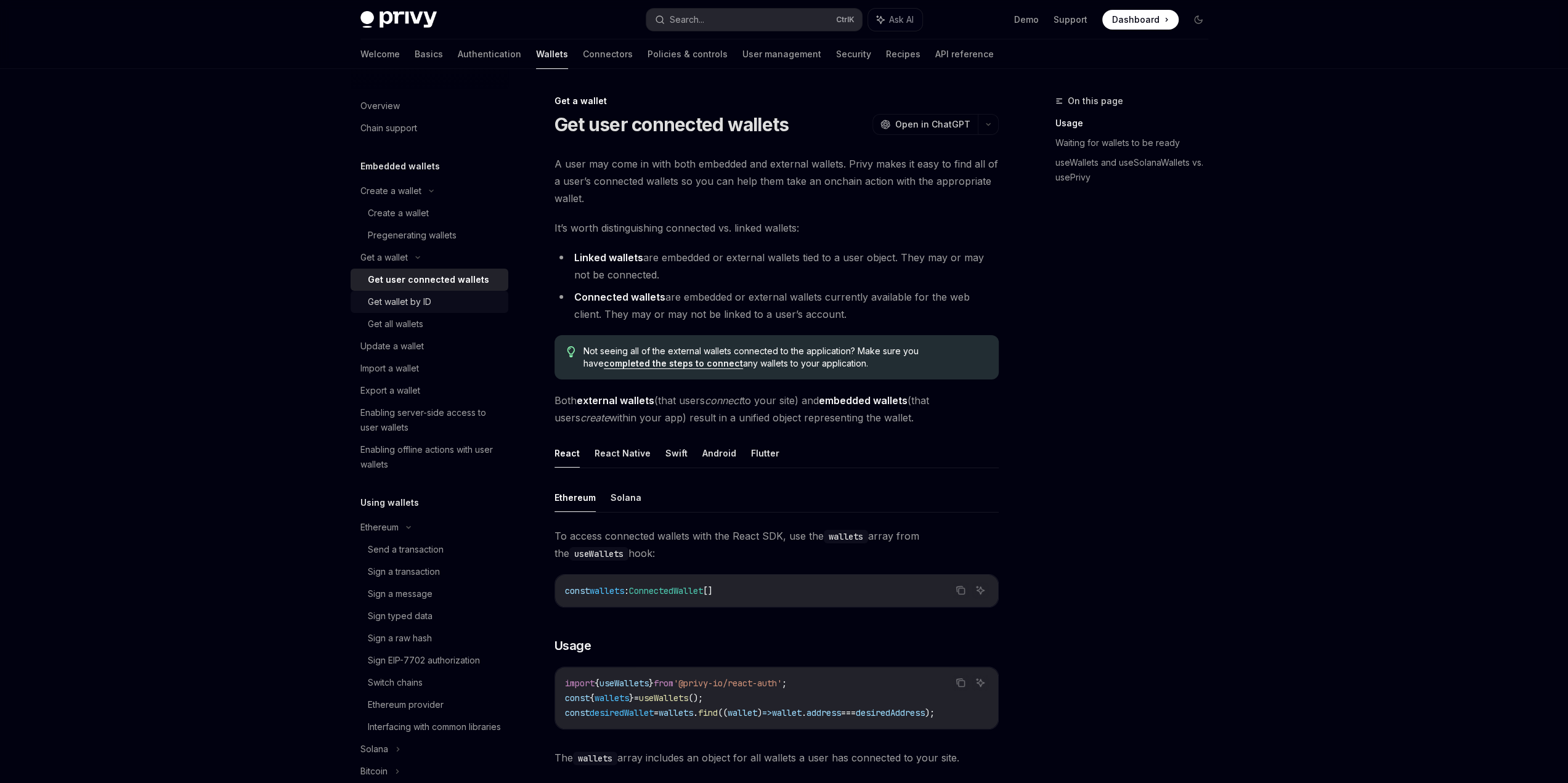
click at [413, 301] on div "Get wallet by ID" at bounding box center [399, 302] width 63 height 15
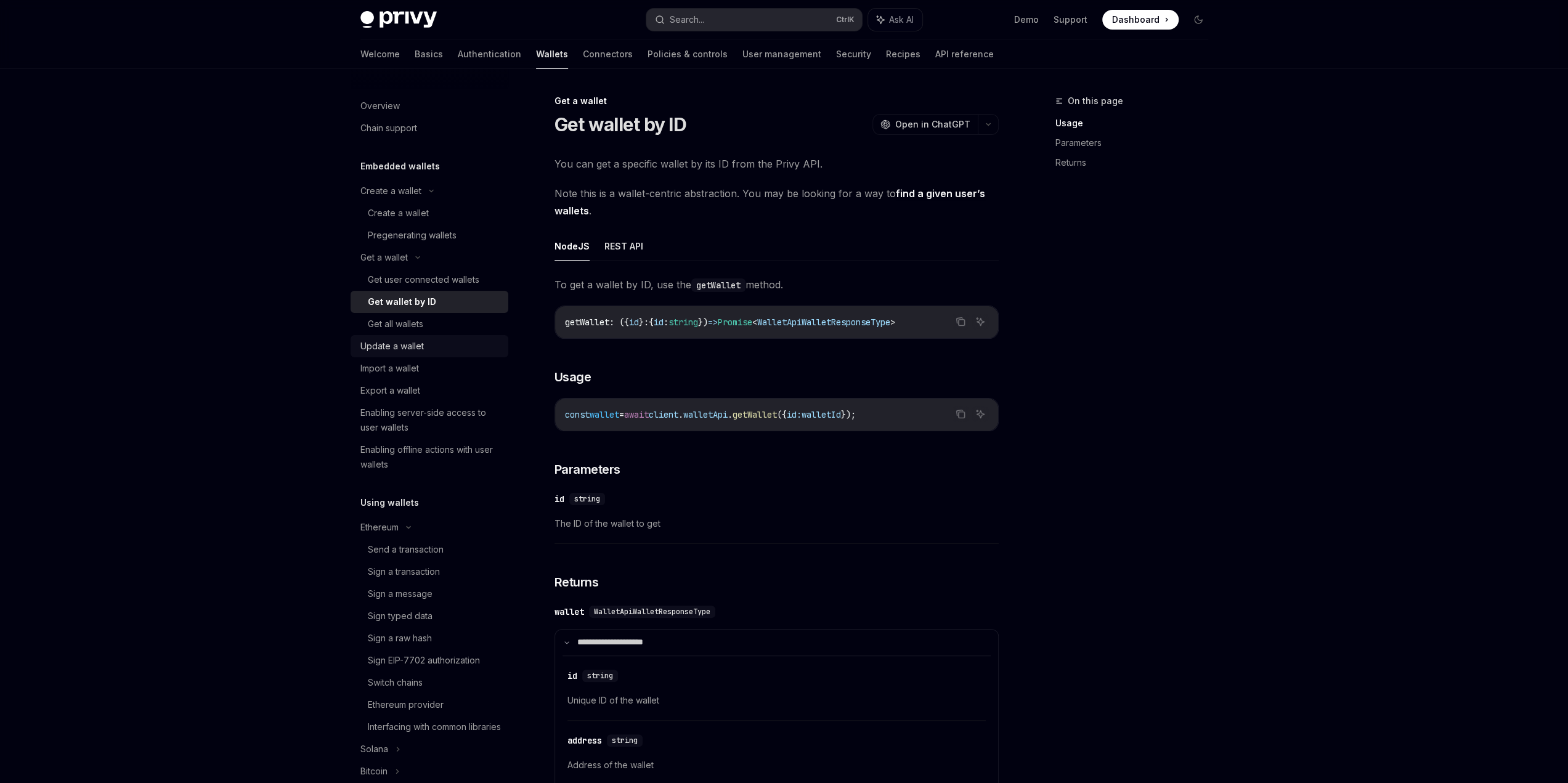
click at [411, 345] on div "Update a wallet" at bounding box center [392, 347] width 63 height 15
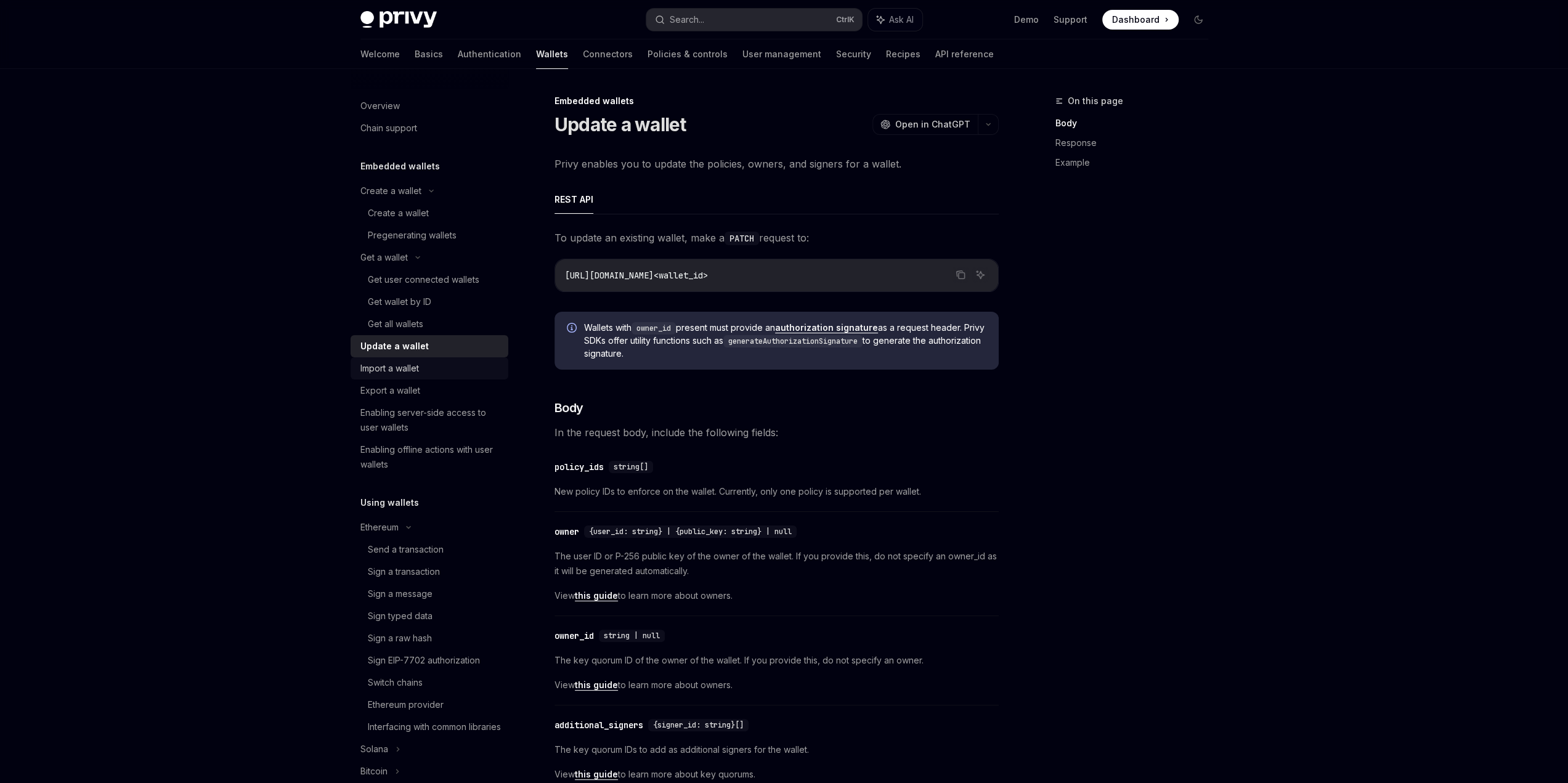
click at [408, 363] on div "Import a wallet" at bounding box center [390, 369] width 59 height 15
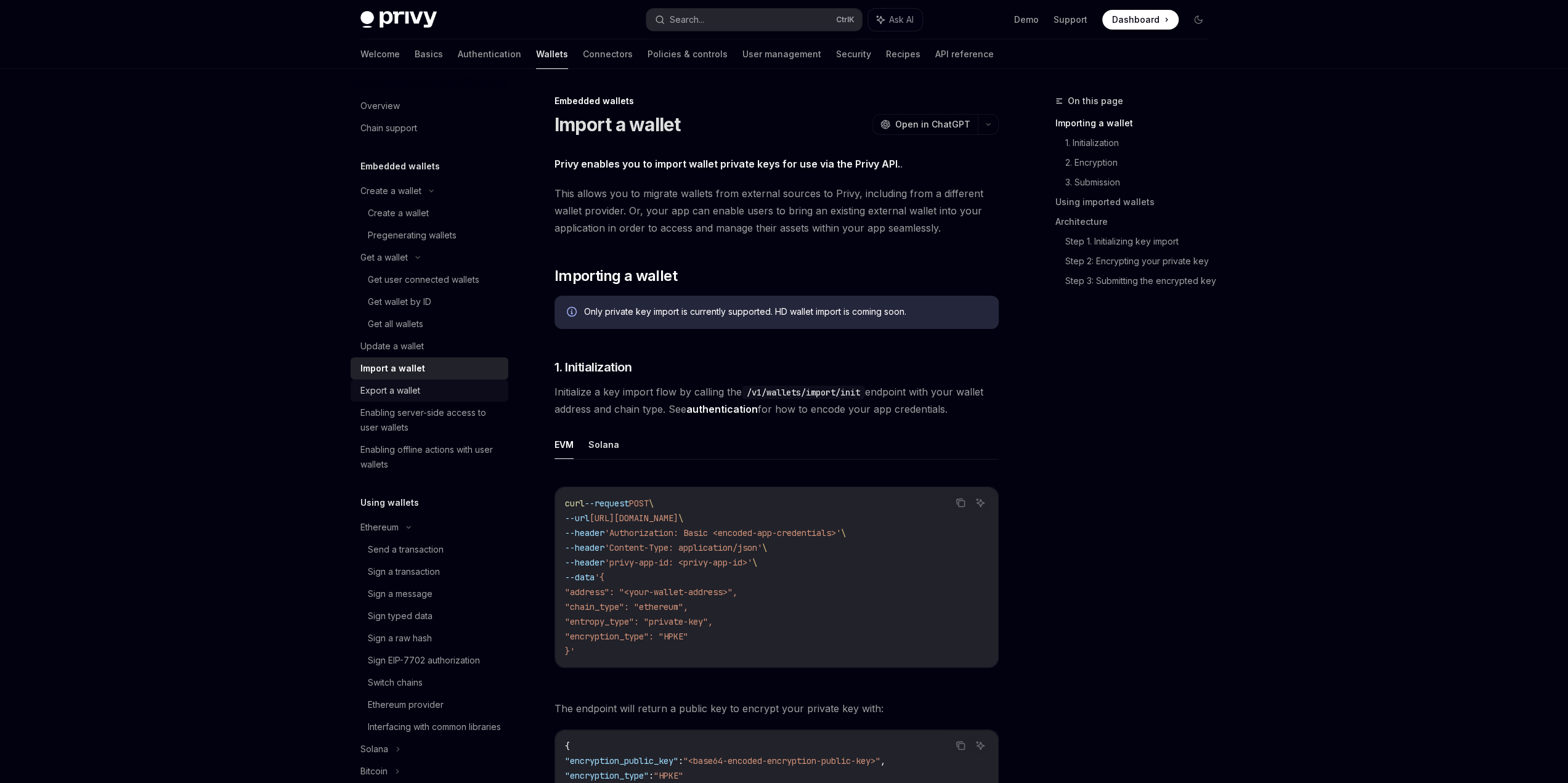
click at [444, 386] on div "Export a wallet" at bounding box center [430, 391] width 140 height 15
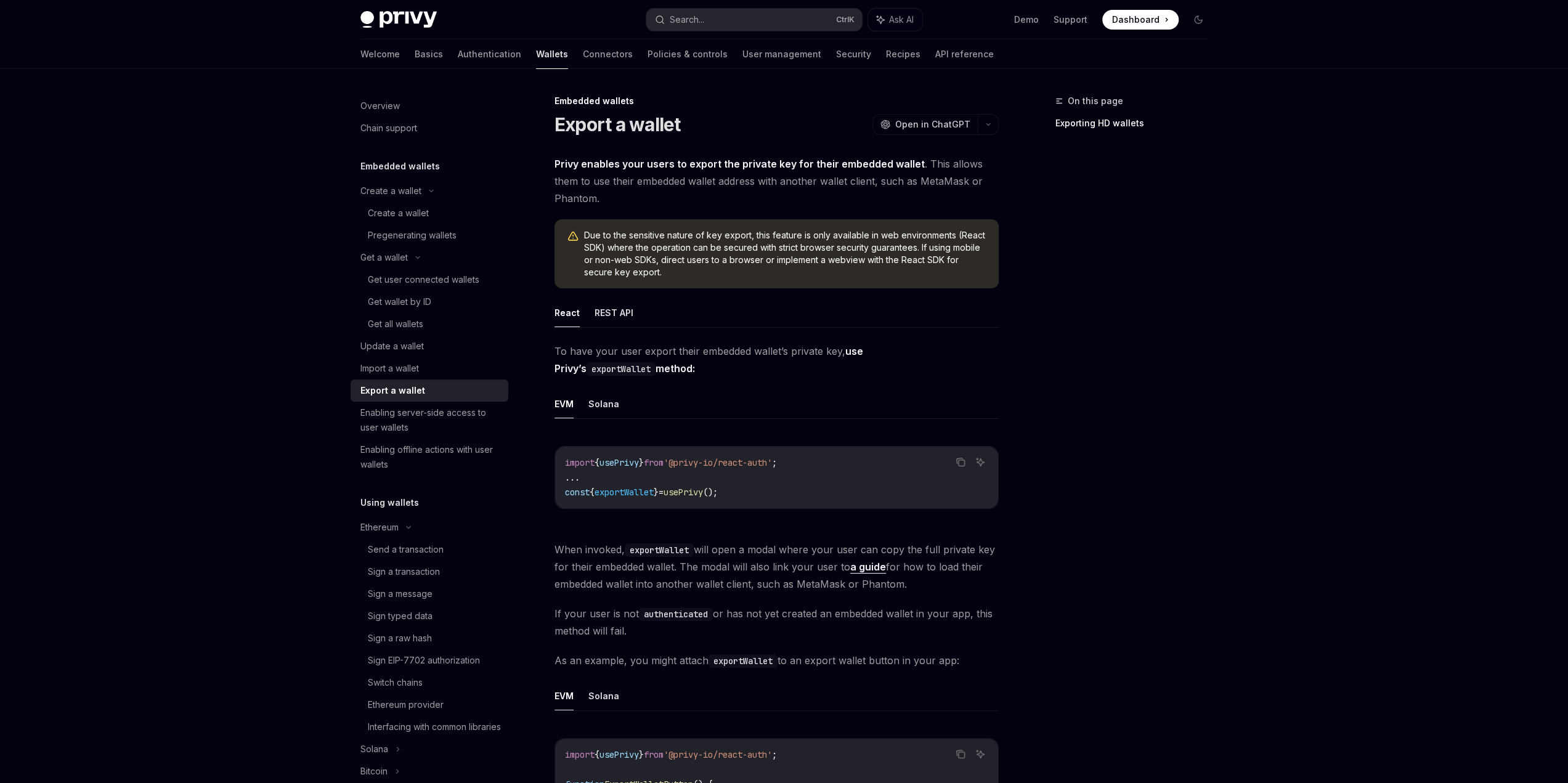
drag, startPoint x: 1299, startPoint y: 471, endPoint x: 1149, endPoint y: 465, distance: 150.1
click at [433, 441] on link "Enabling offline actions with user wallets" at bounding box center [429, 458] width 158 height 37
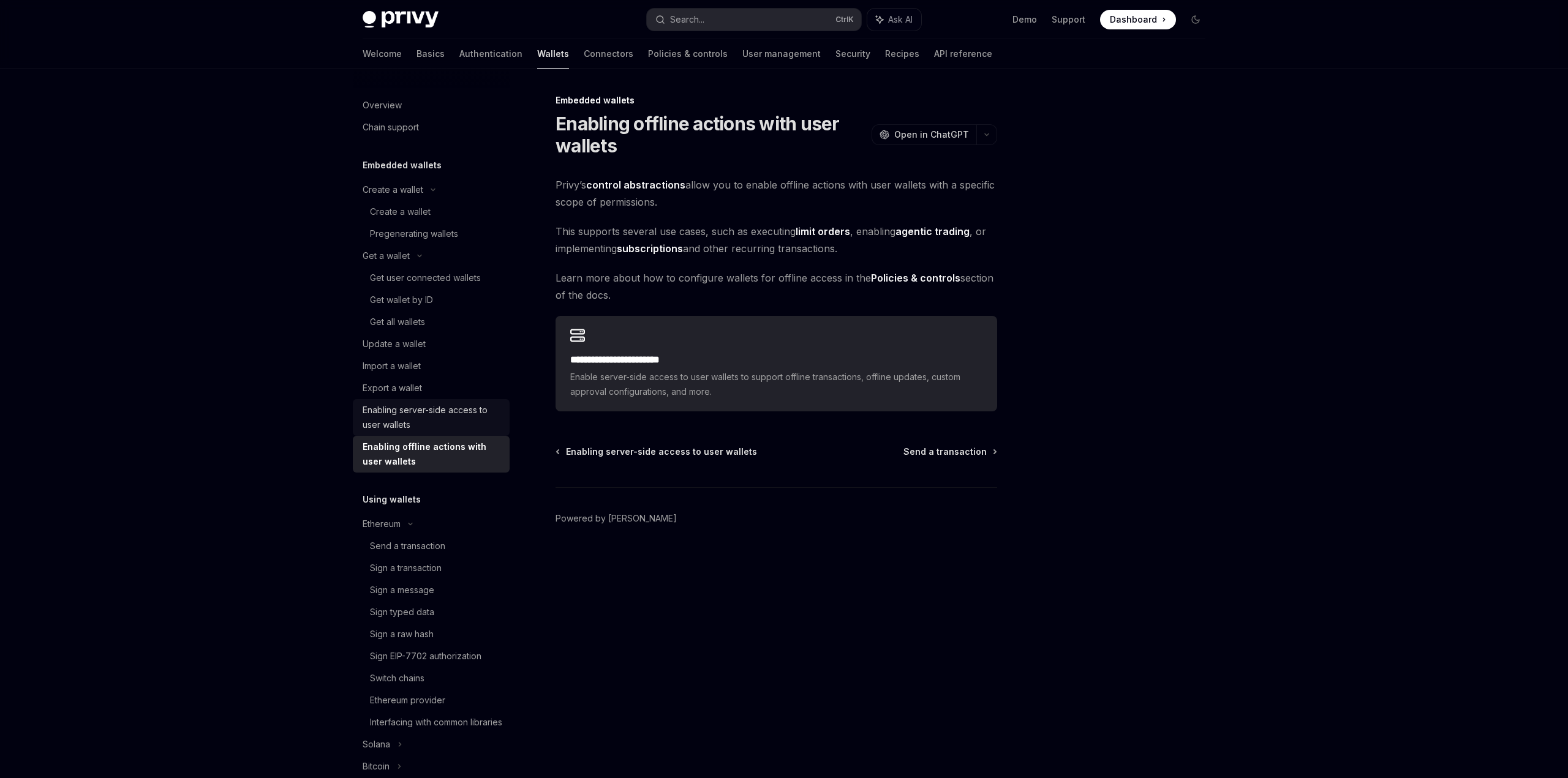
click at [431, 415] on div "Enabling server-side access to user wallets" at bounding box center [432, 417] width 139 height 29
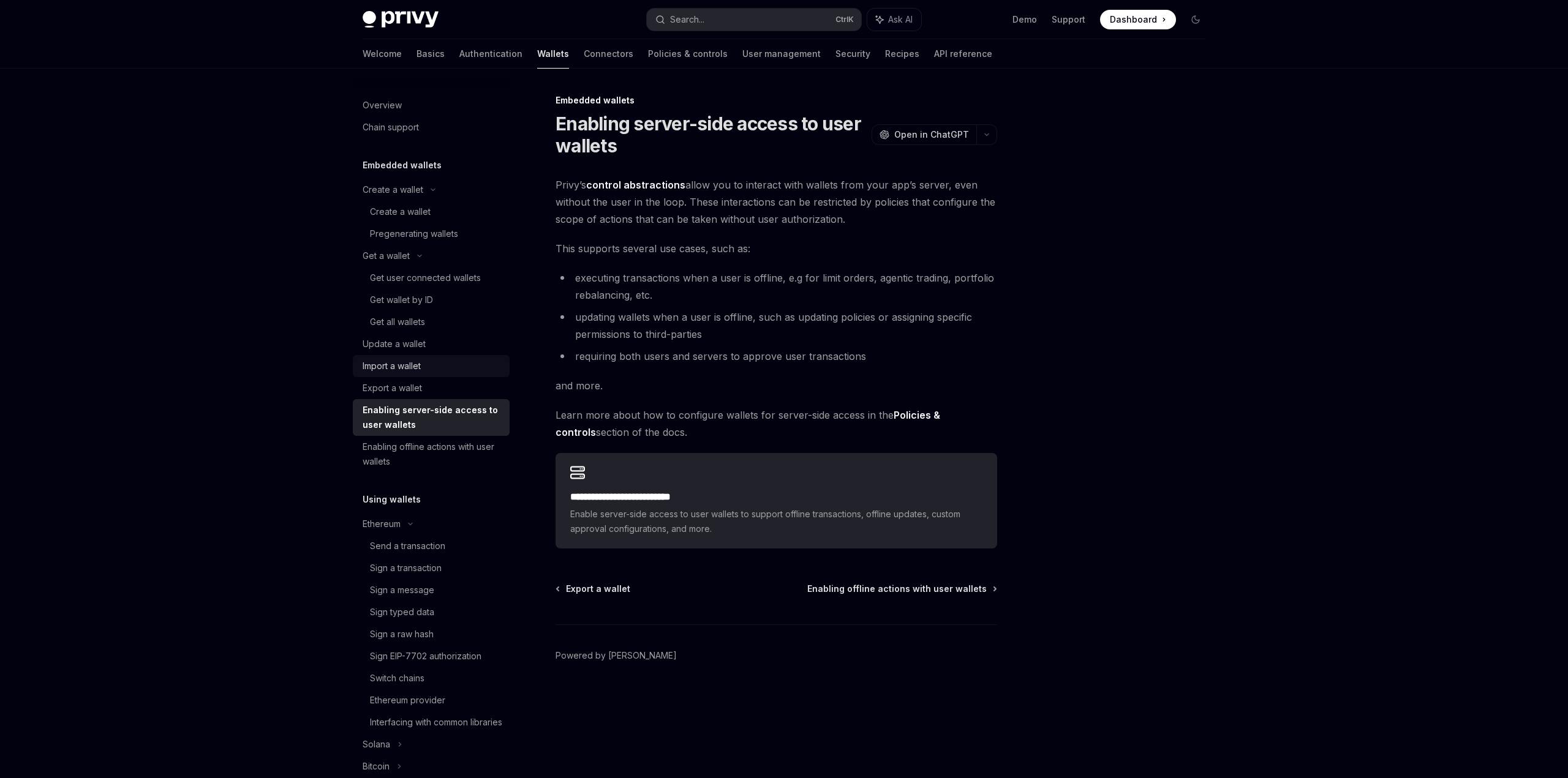
click at [436, 357] on link "Import a wallet" at bounding box center [431, 366] width 157 height 22
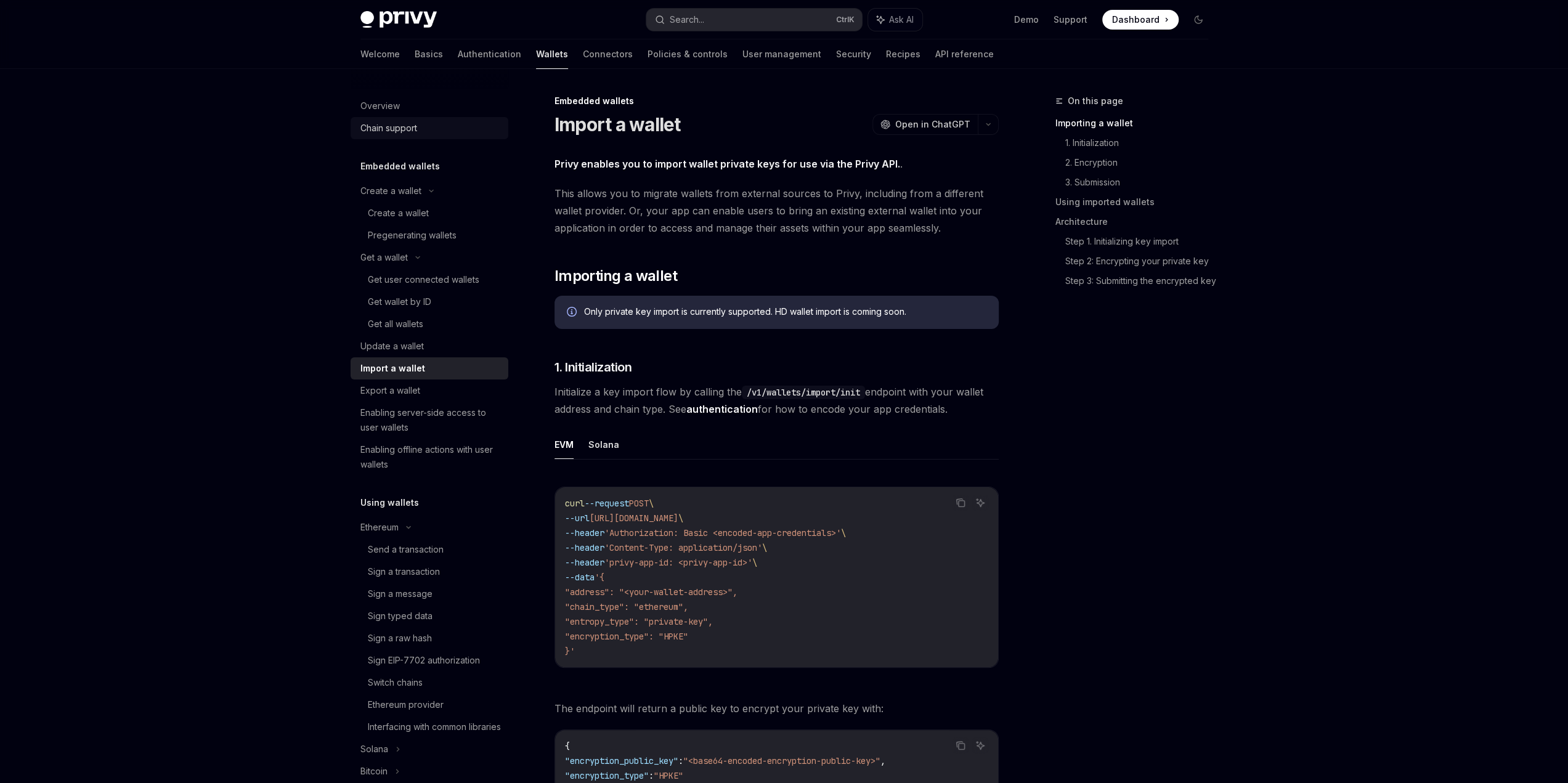
click at [409, 121] on div "Chain support" at bounding box center [389, 128] width 57 height 15
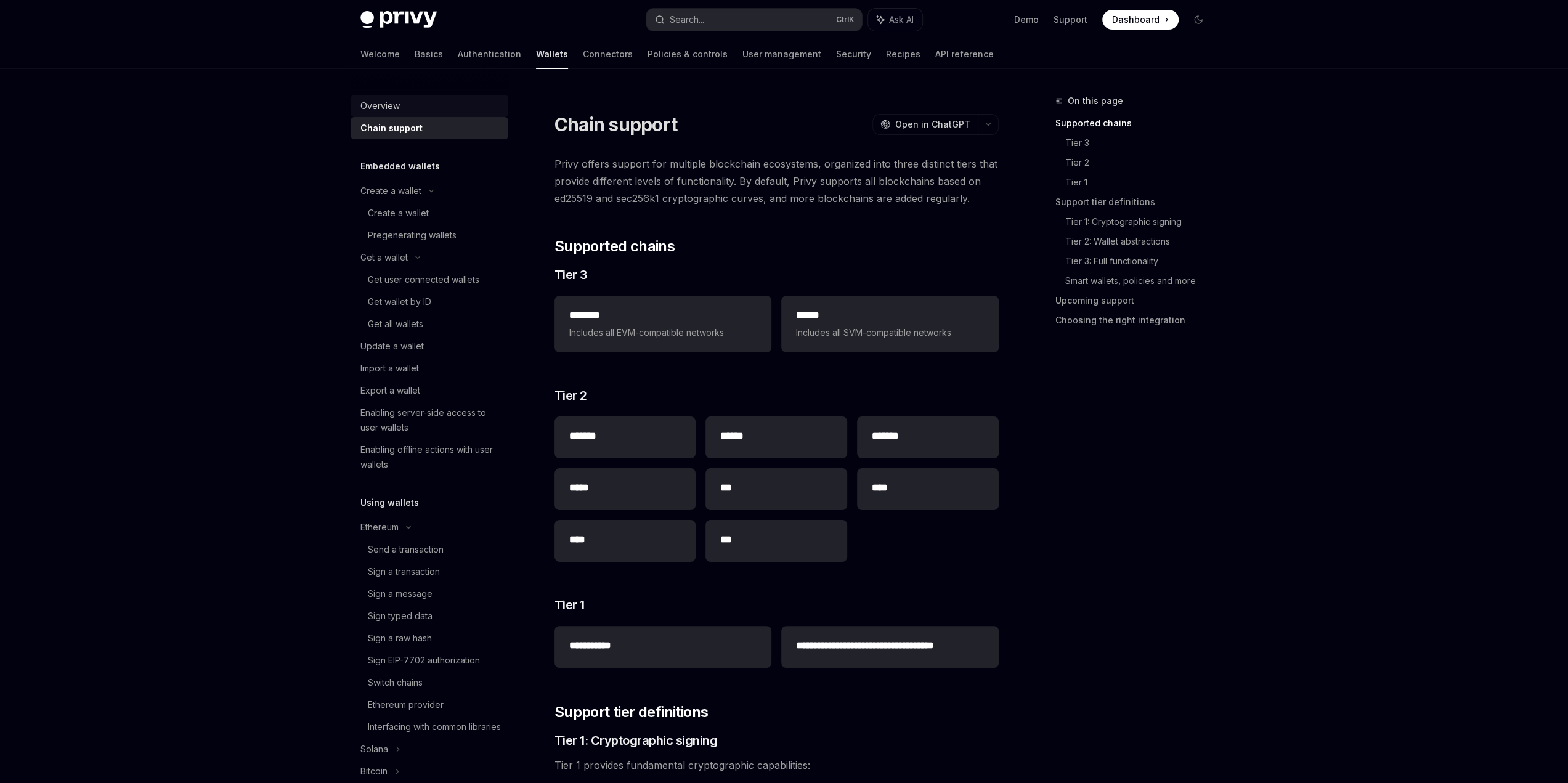
click at [413, 106] on div "Overview" at bounding box center [430, 106] width 140 height 15
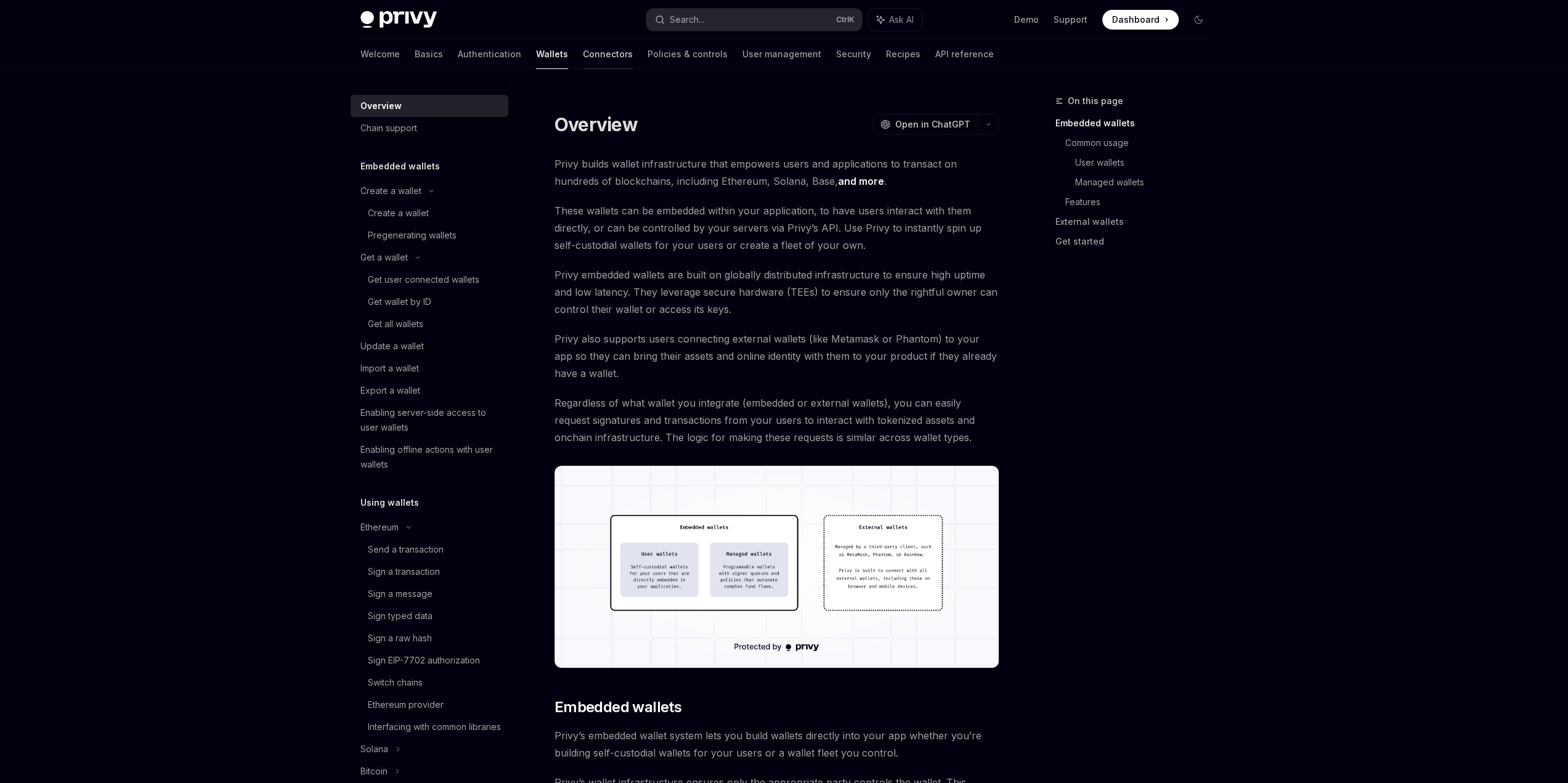
click at [583, 48] on link "Connectors" at bounding box center [608, 54] width 50 height 29
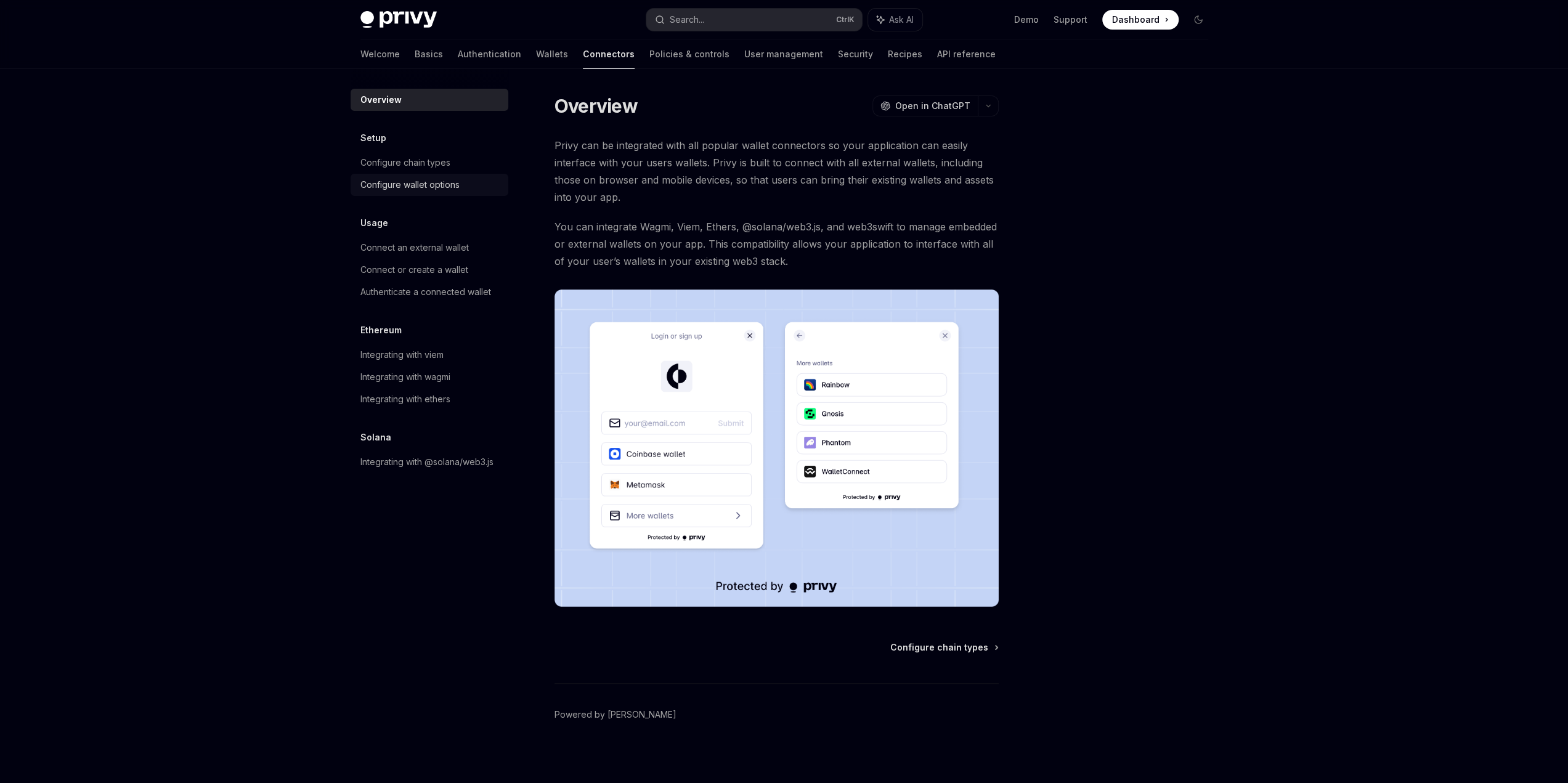
click at [449, 189] on div "Configure wallet options" at bounding box center [410, 185] width 99 height 15
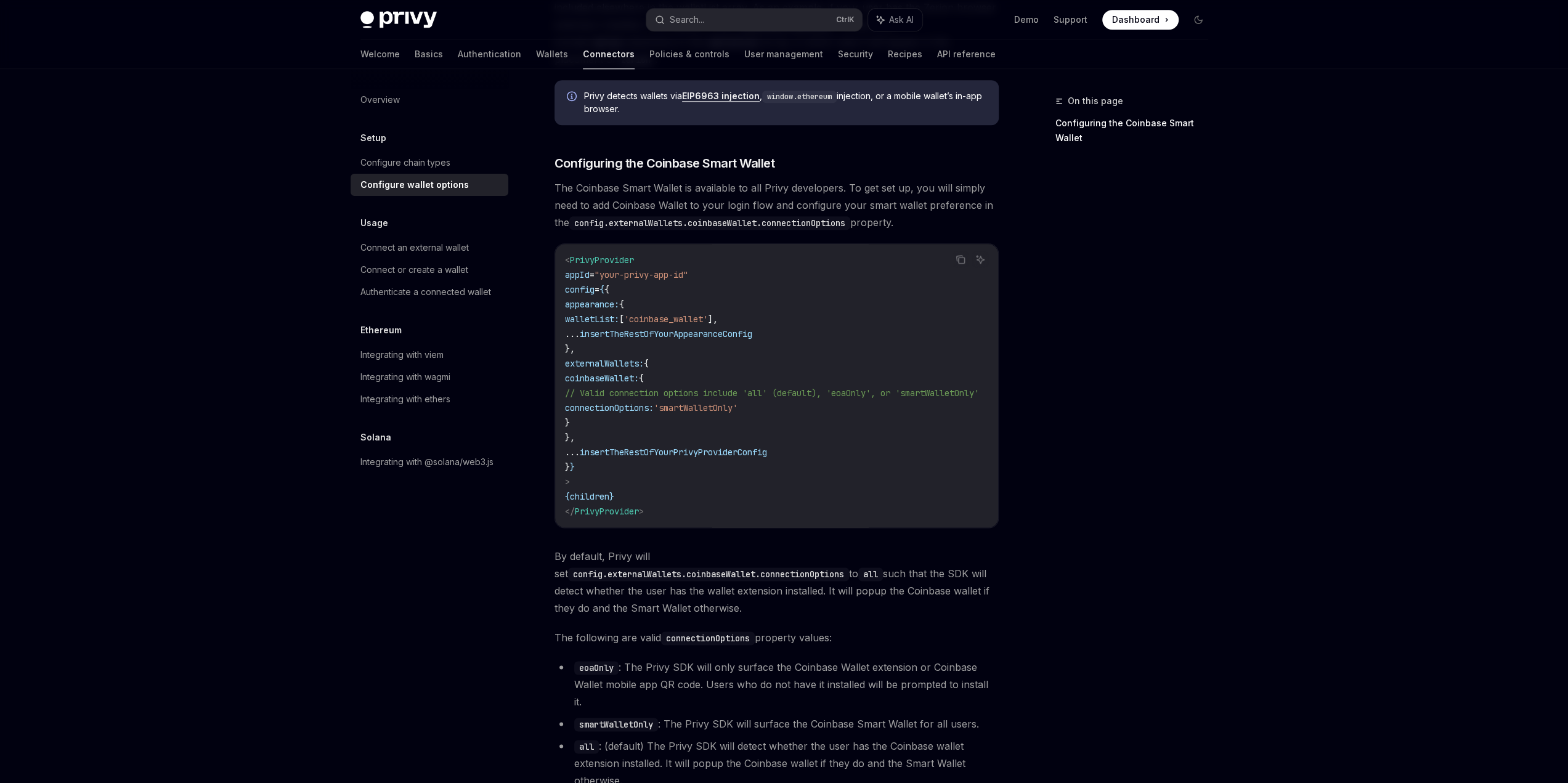
scroll to position [1294, 0]
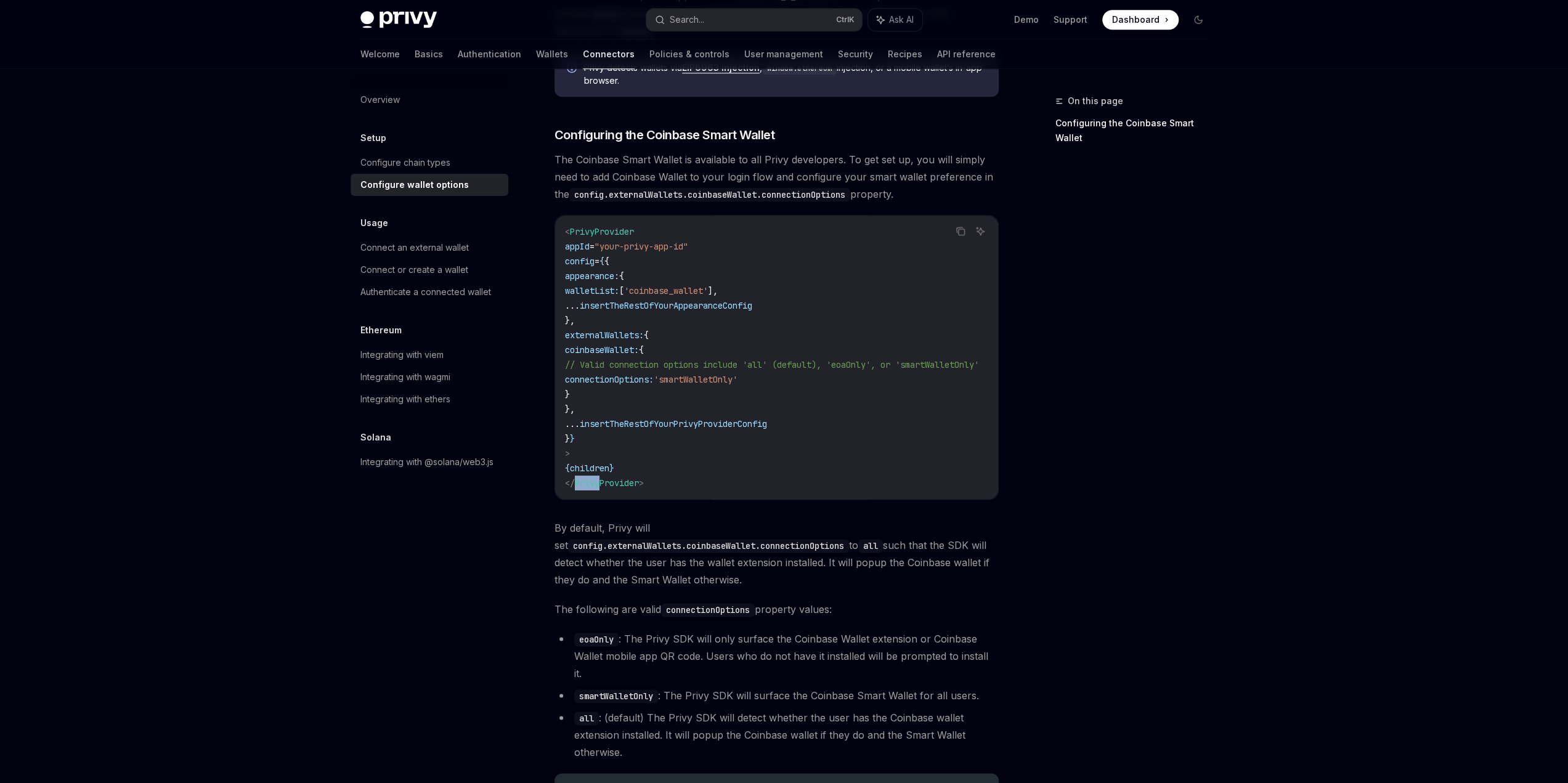
drag, startPoint x: 599, startPoint y: 475, endPoint x: 576, endPoint y: 473, distance: 23.1
click at [576, 478] on span "PrivyProvider" at bounding box center [607, 483] width 64 height 11
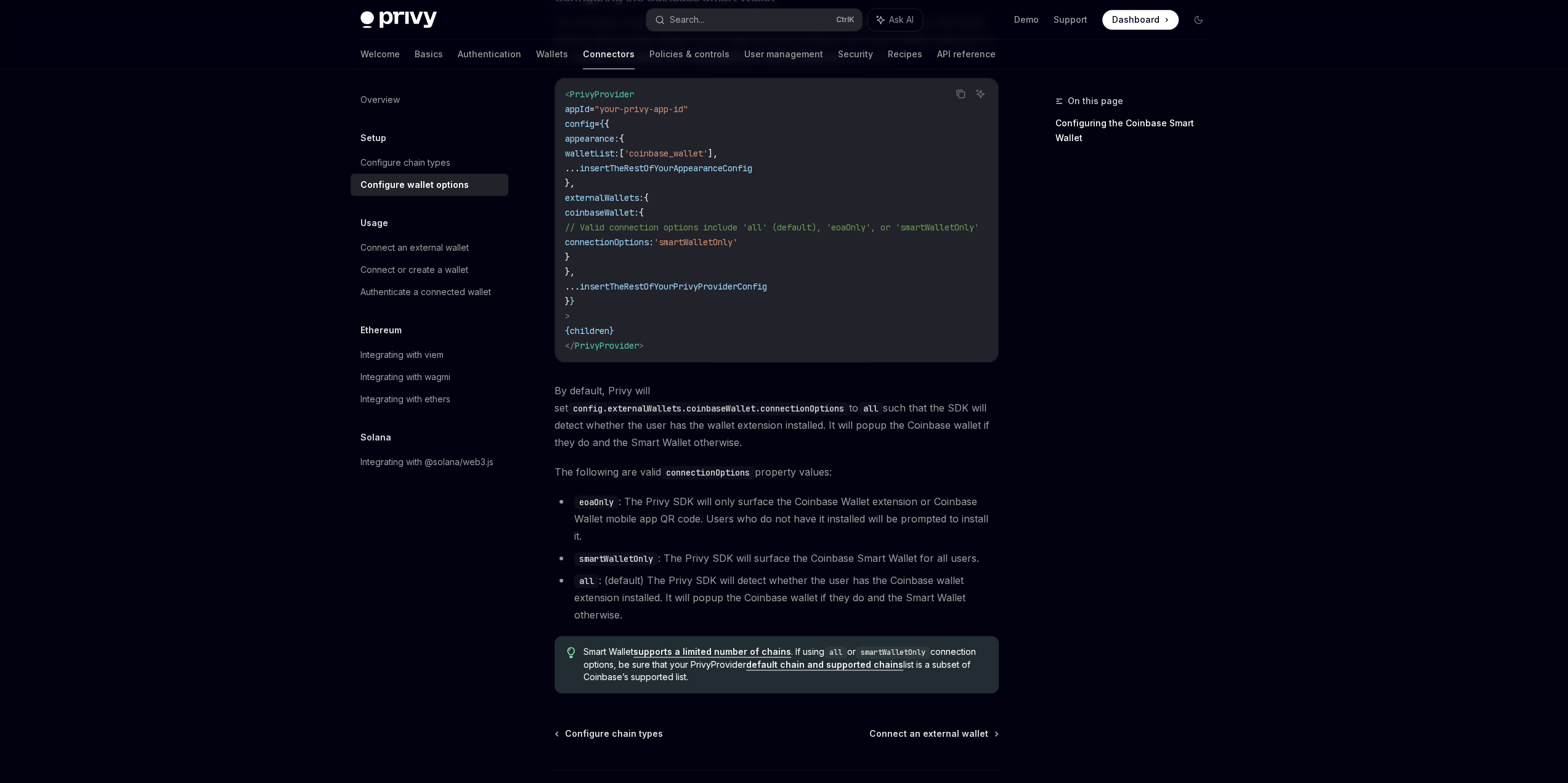
scroll to position [1300, 0]
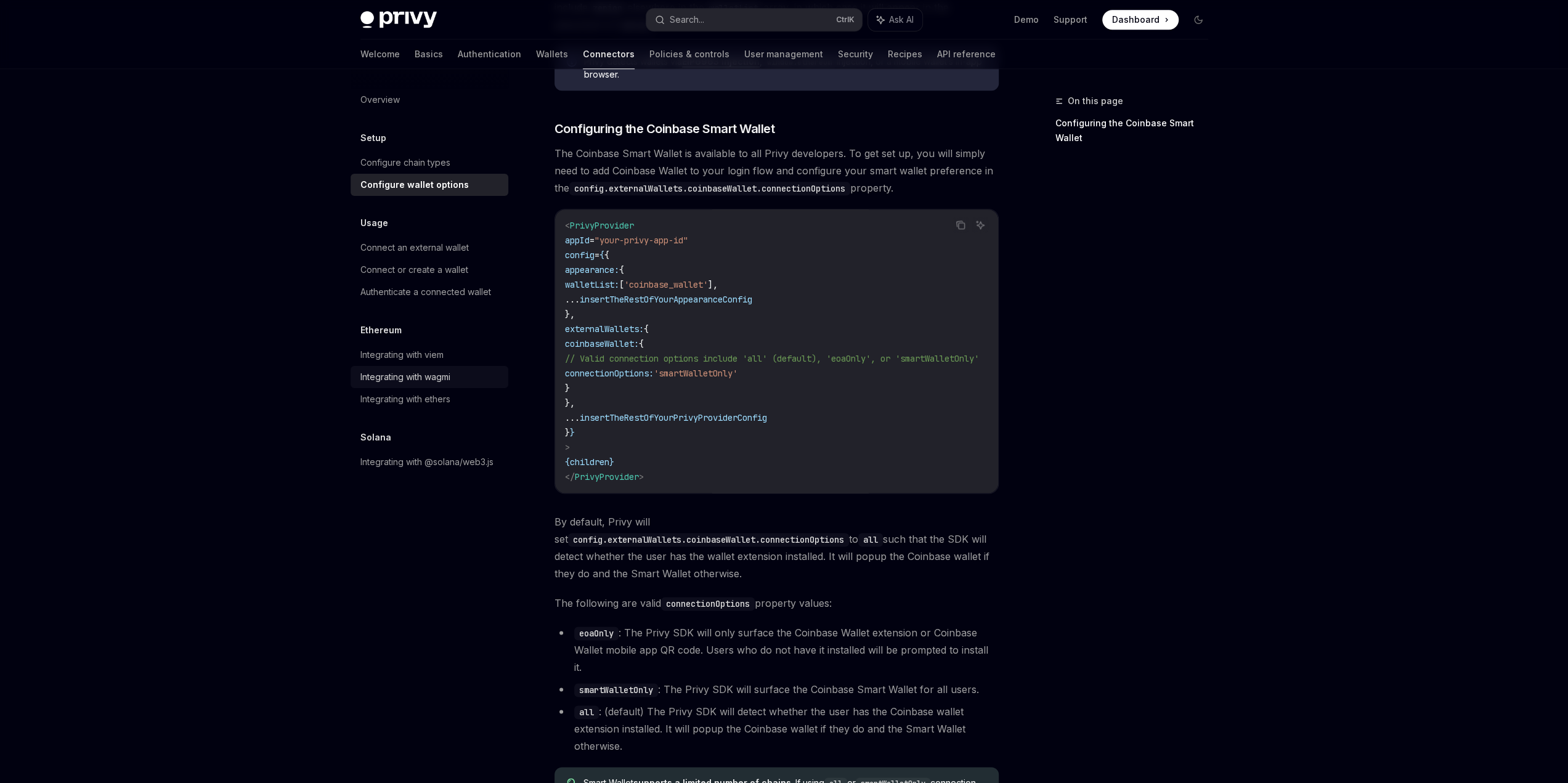
click at [436, 382] on div "Integrating with wagmi" at bounding box center [405, 377] width 90 height 15
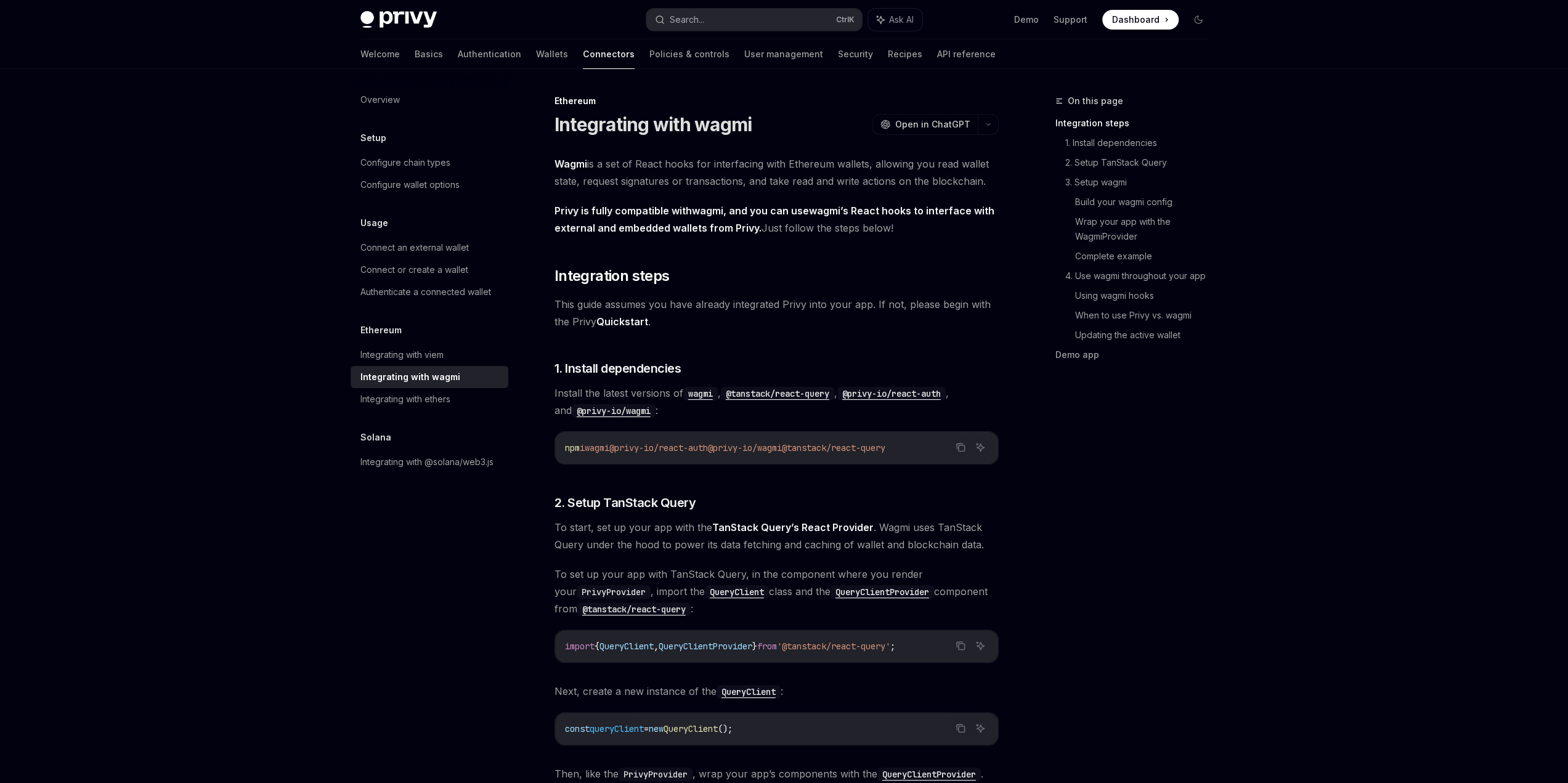
type textarea "*"
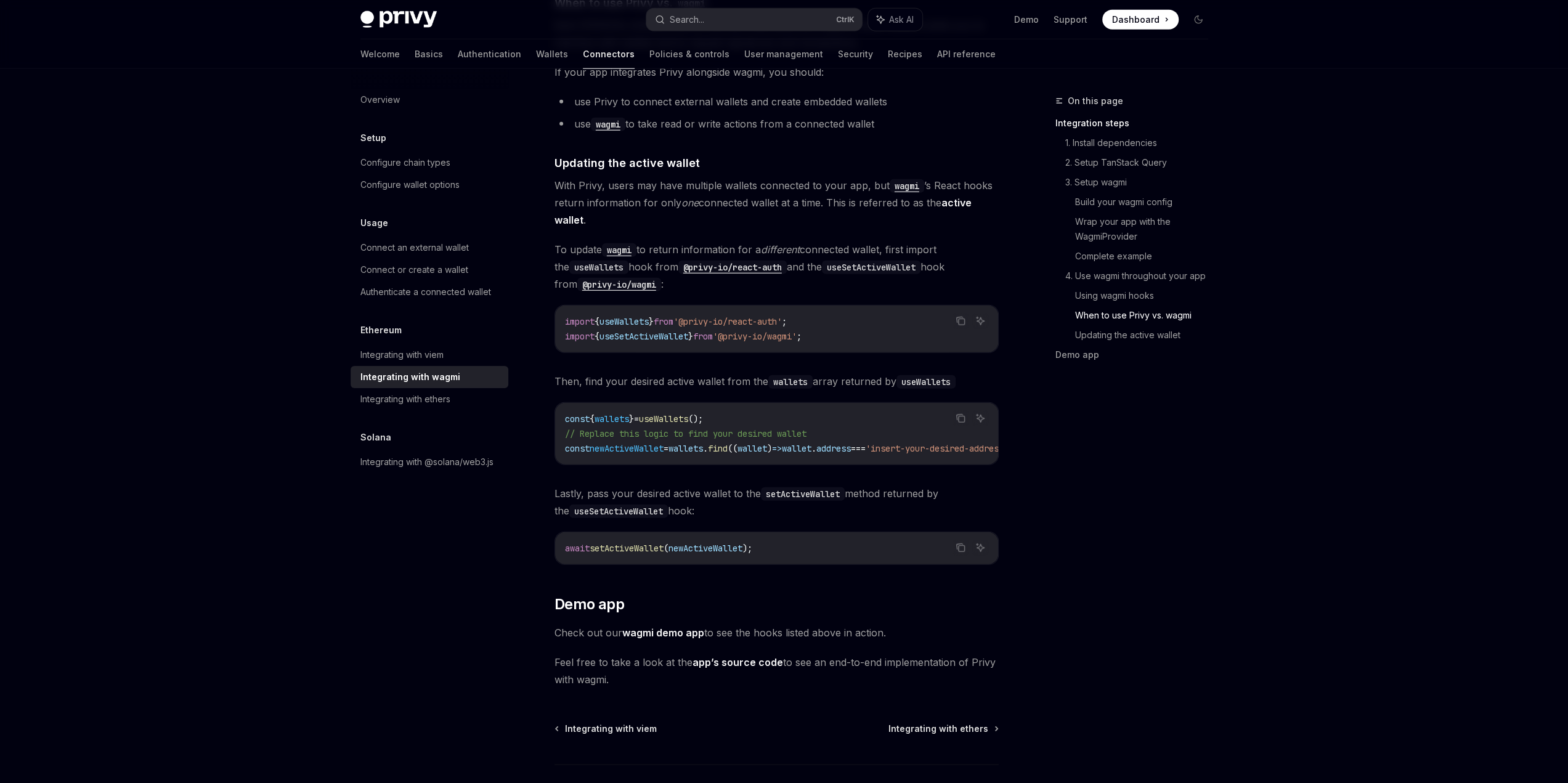
scroll to position [3266, 0]
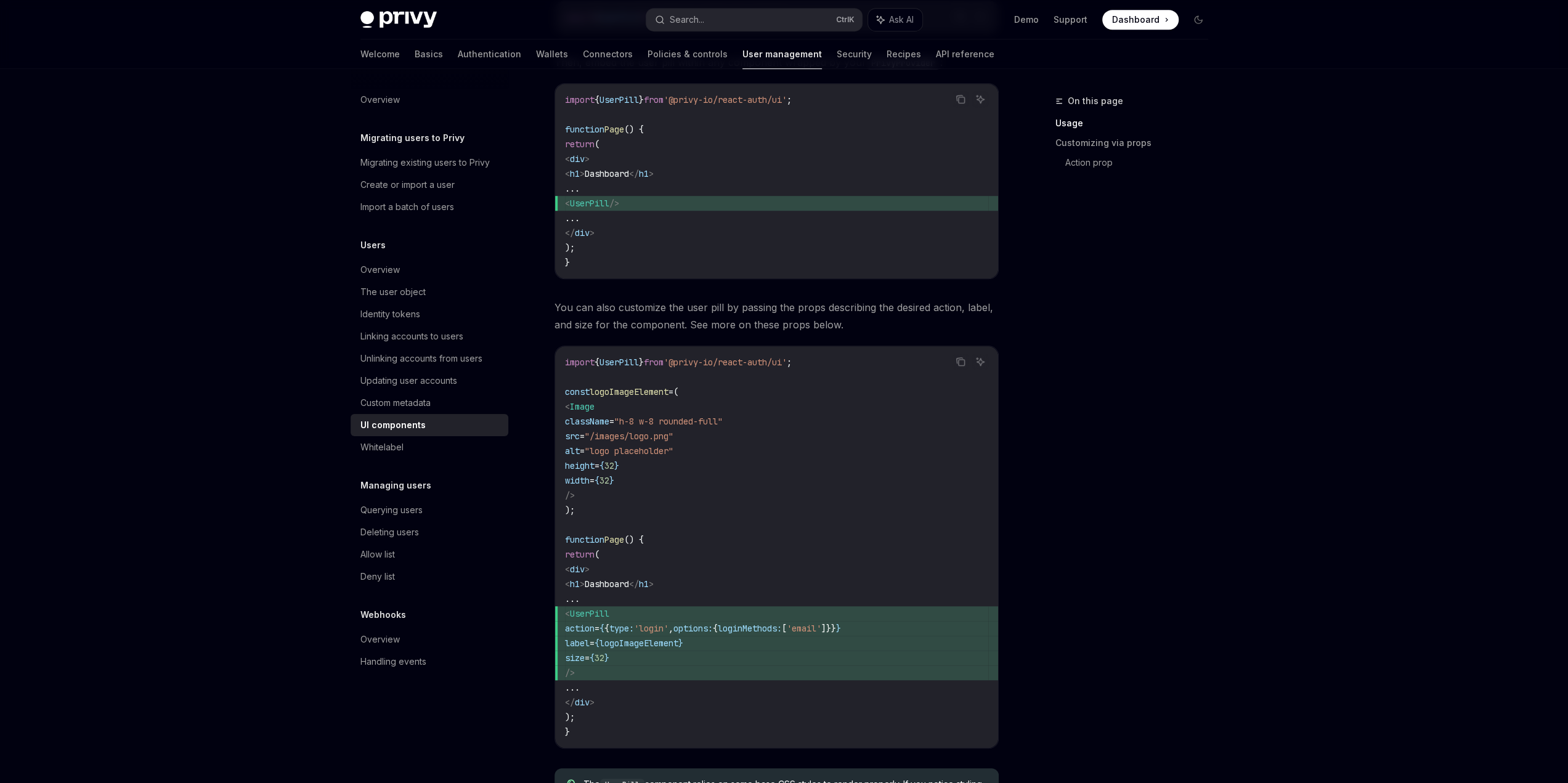
scroll to position [740, 0]
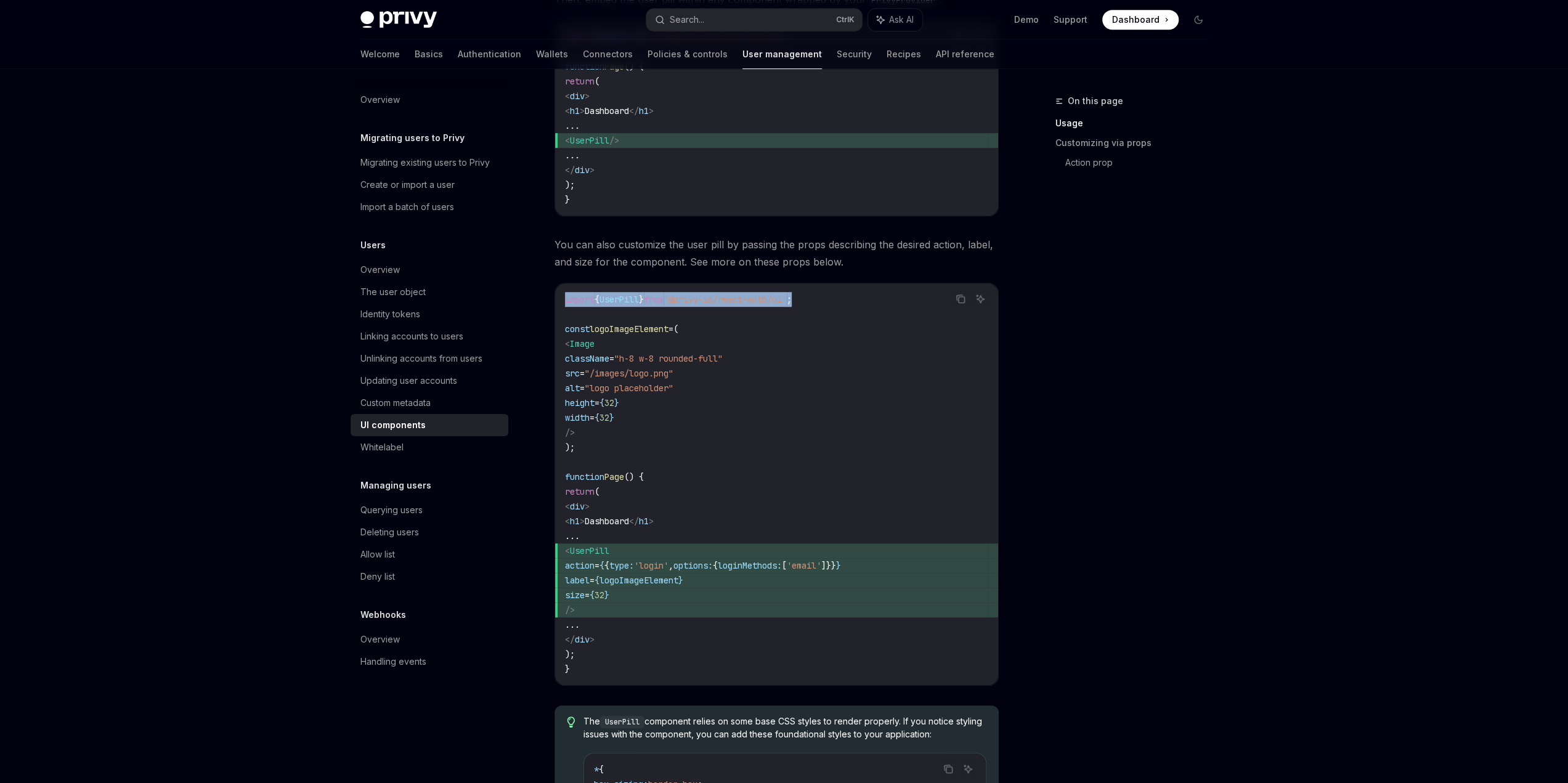
drag, startPoint x: 839, startPoint y: 292, endPoint x: 563, endPoint y: 293, distance: 276.0
click at [563, 293] on div "import { UserPill } from '@privy-io/react-auth/ui' ; const logoImageElement = (…" at bounding box center [777, 484] width 443 height 402
copy span "import { UserPill } from '@privy-io/react-auth/ui' ;"
click at [741, 403] on code "import { UserPill } from '@privy-io/react-auth/ui' ; const logoImageElement = (…" at bounding box center [777, 484] width 424 height 384
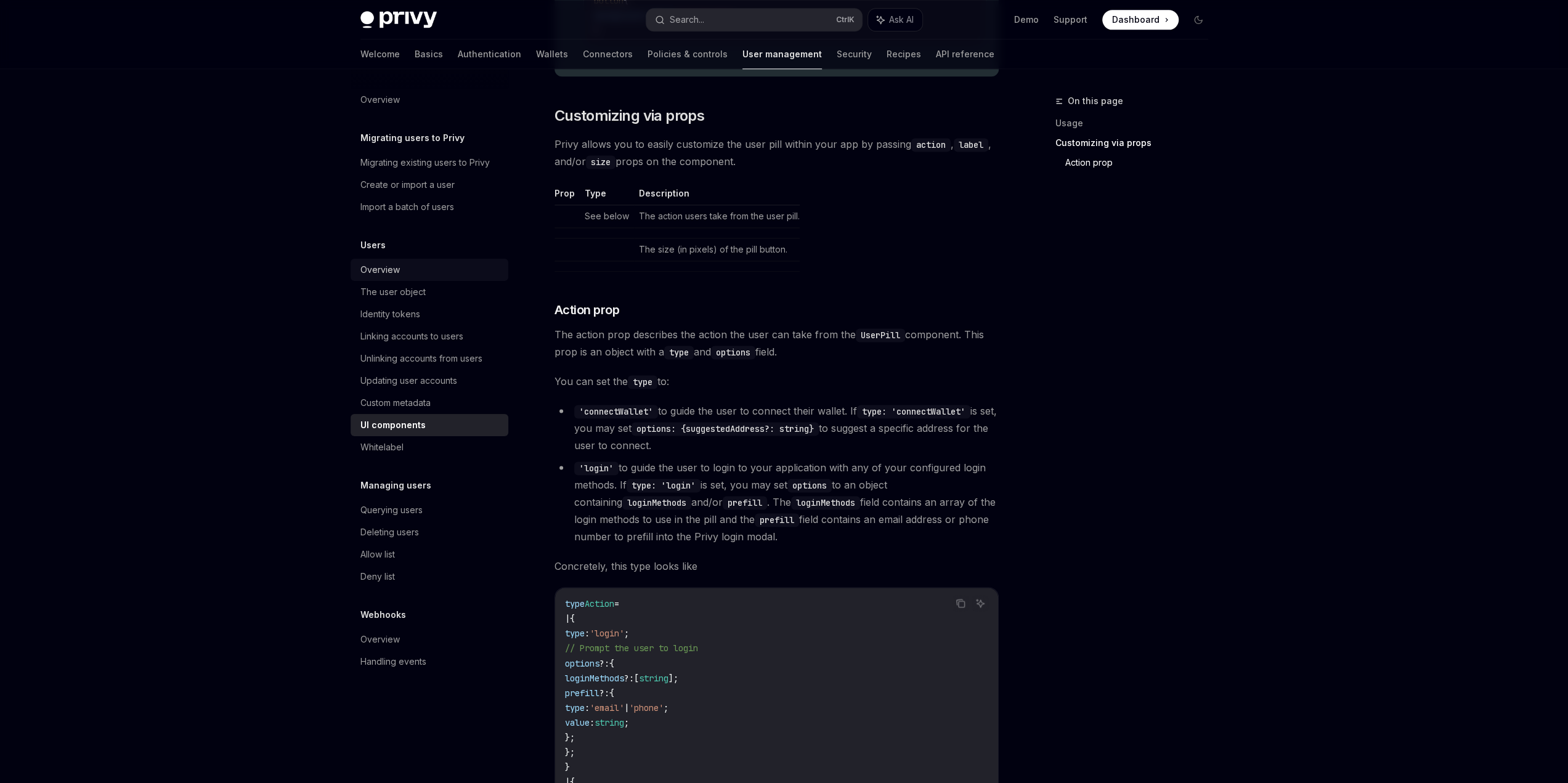
scroll to position [1540, 0]
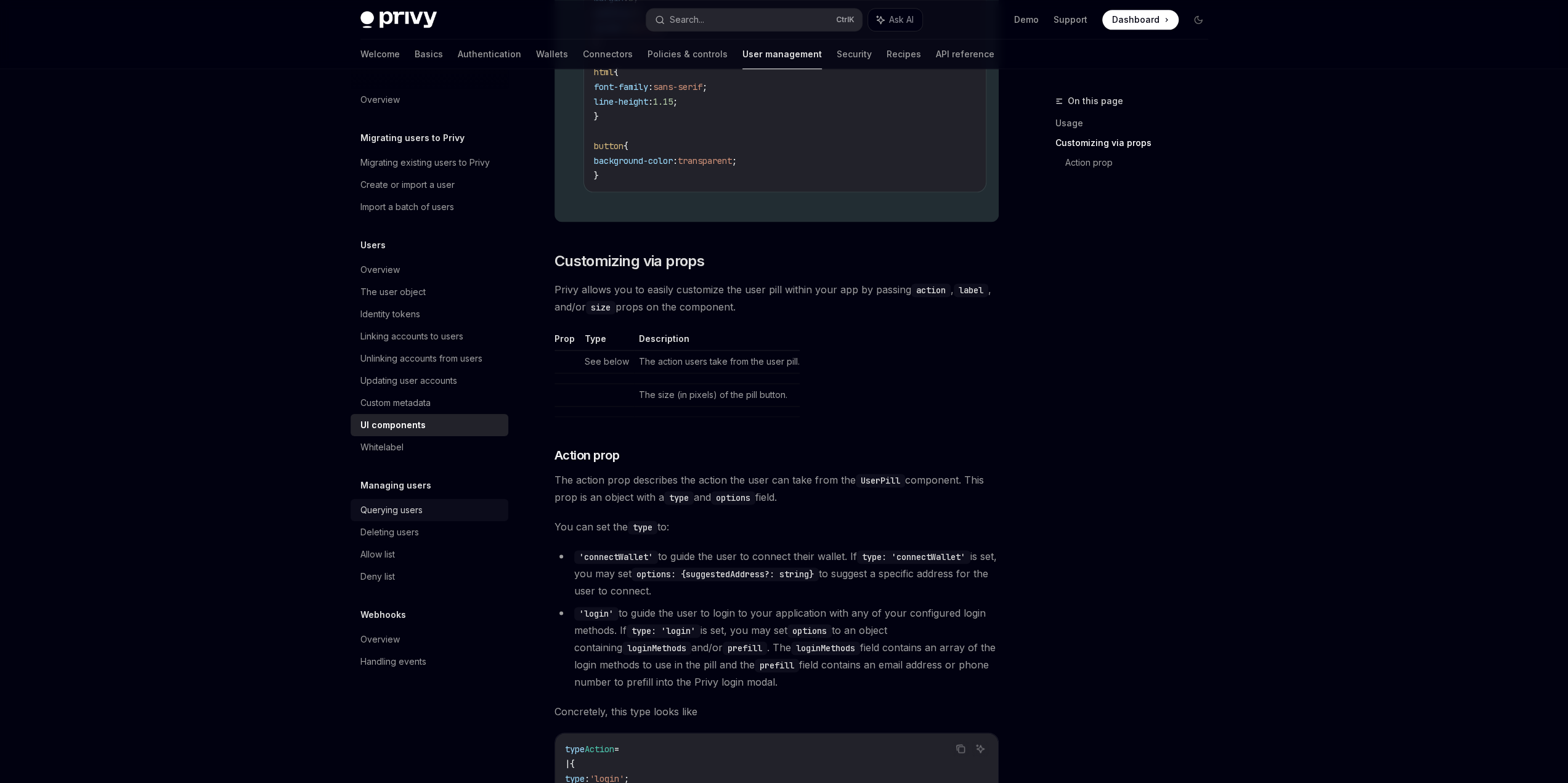
click at [447, 507] on div "Querying users" at bounding box center [430, 510] width 140 height 15
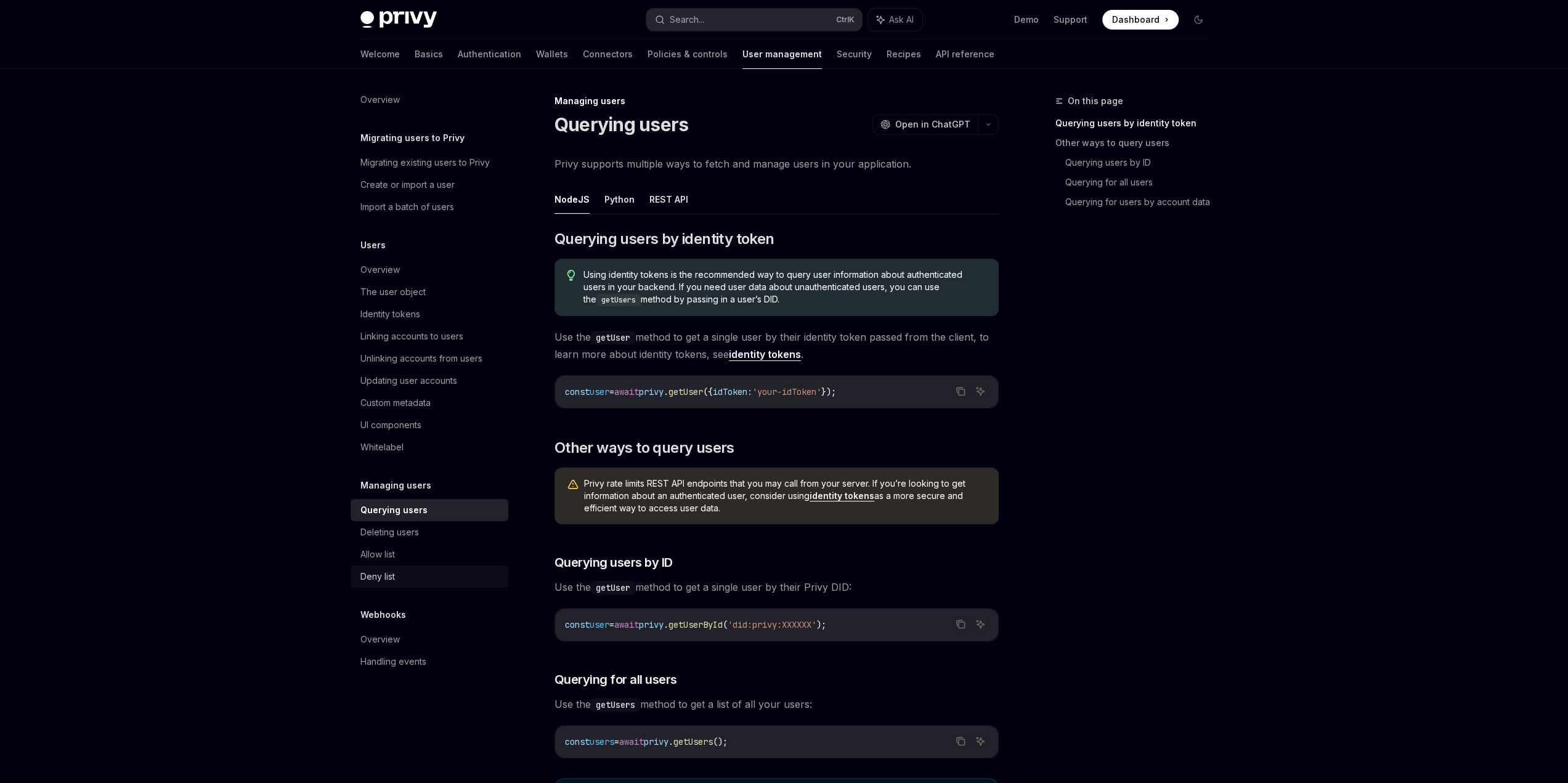
click at [429, 575] on div "Deny list" at bounding box center [430, 577] width 140 height 15
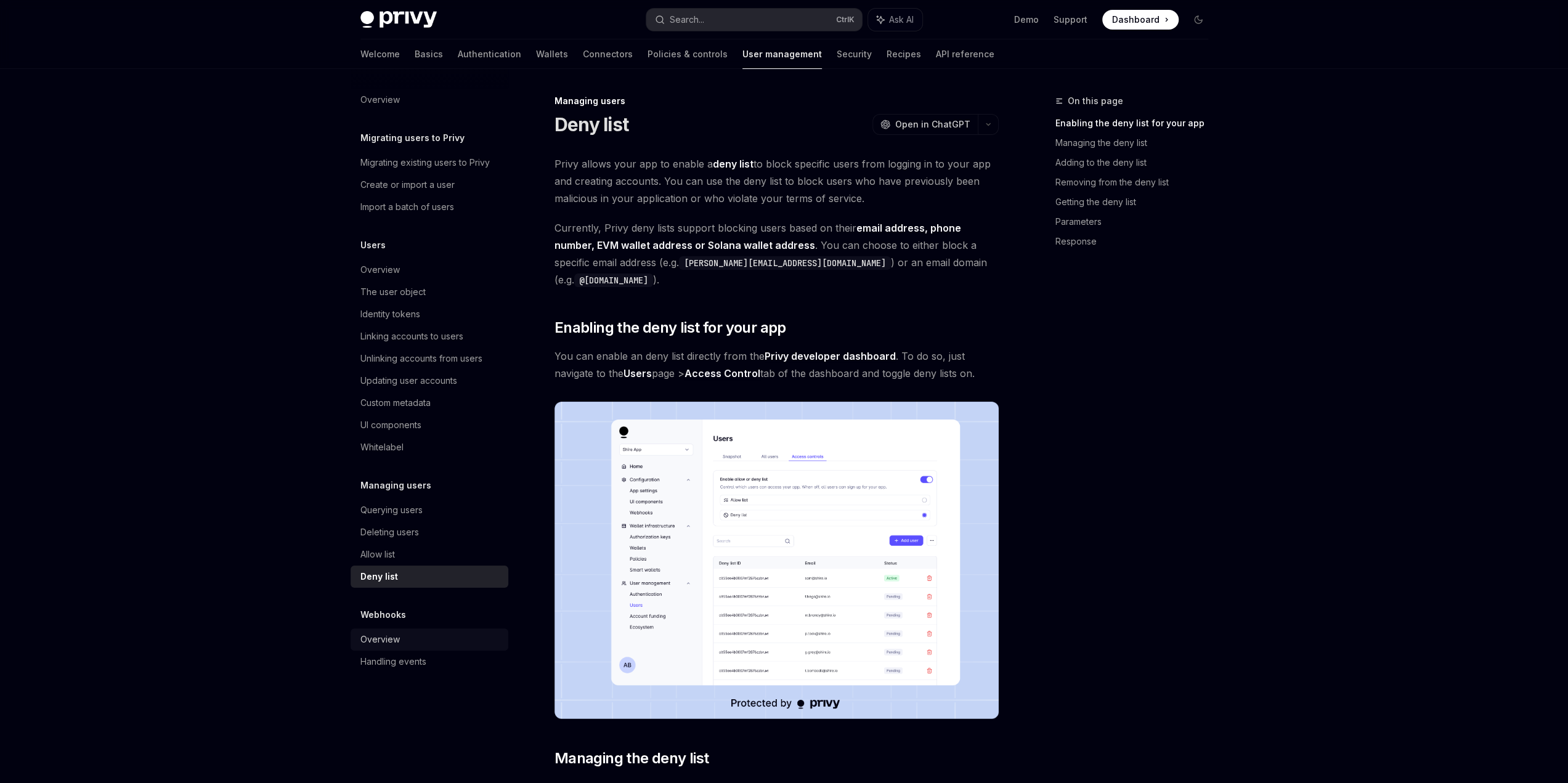
click at [412, 638] on div "Overview" at bounding box center [430, 640] width 140 height 15
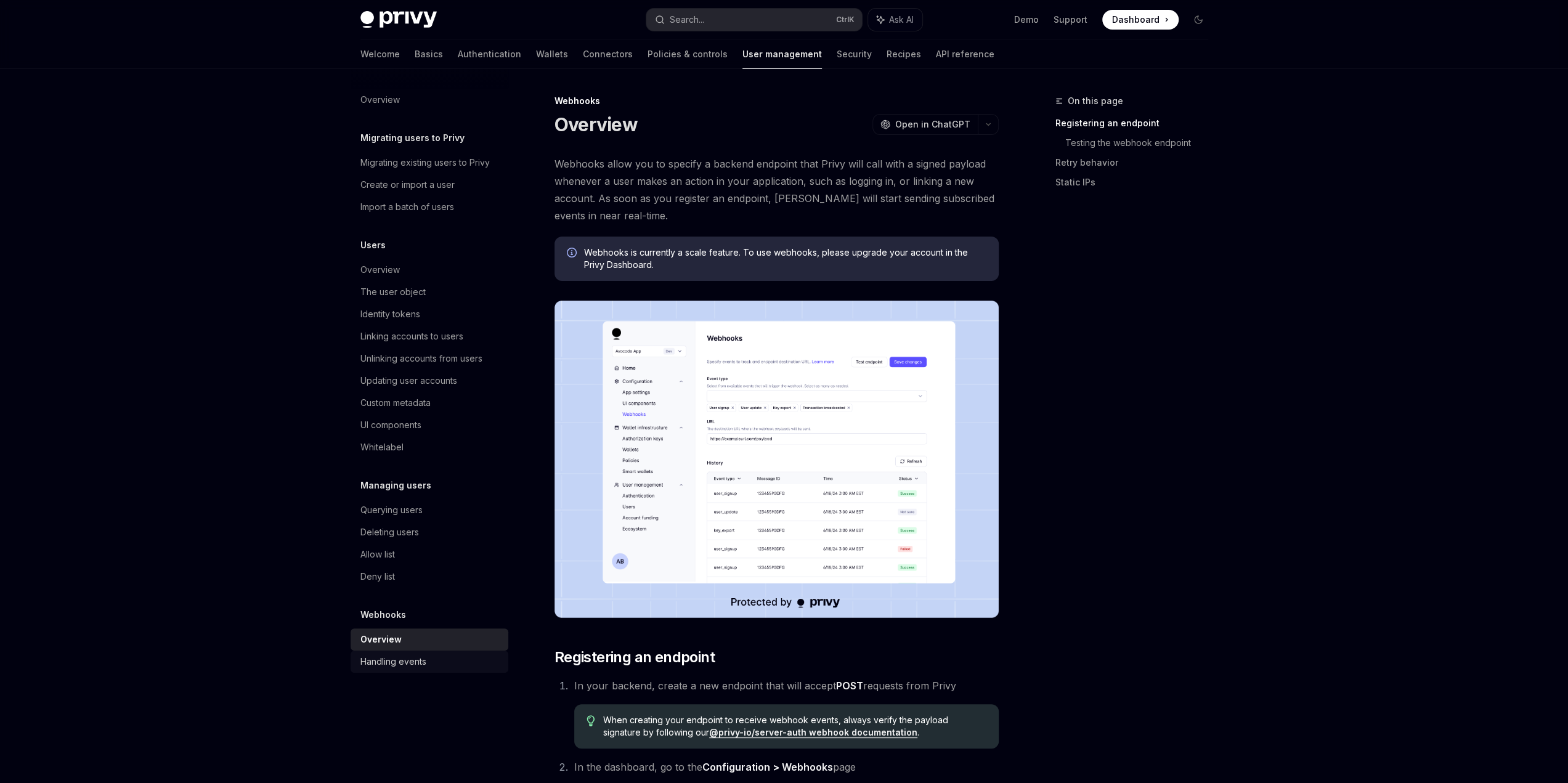
click at [407, 666] on div "Handling events" at bounding box center [393, 662] width 66 height 15
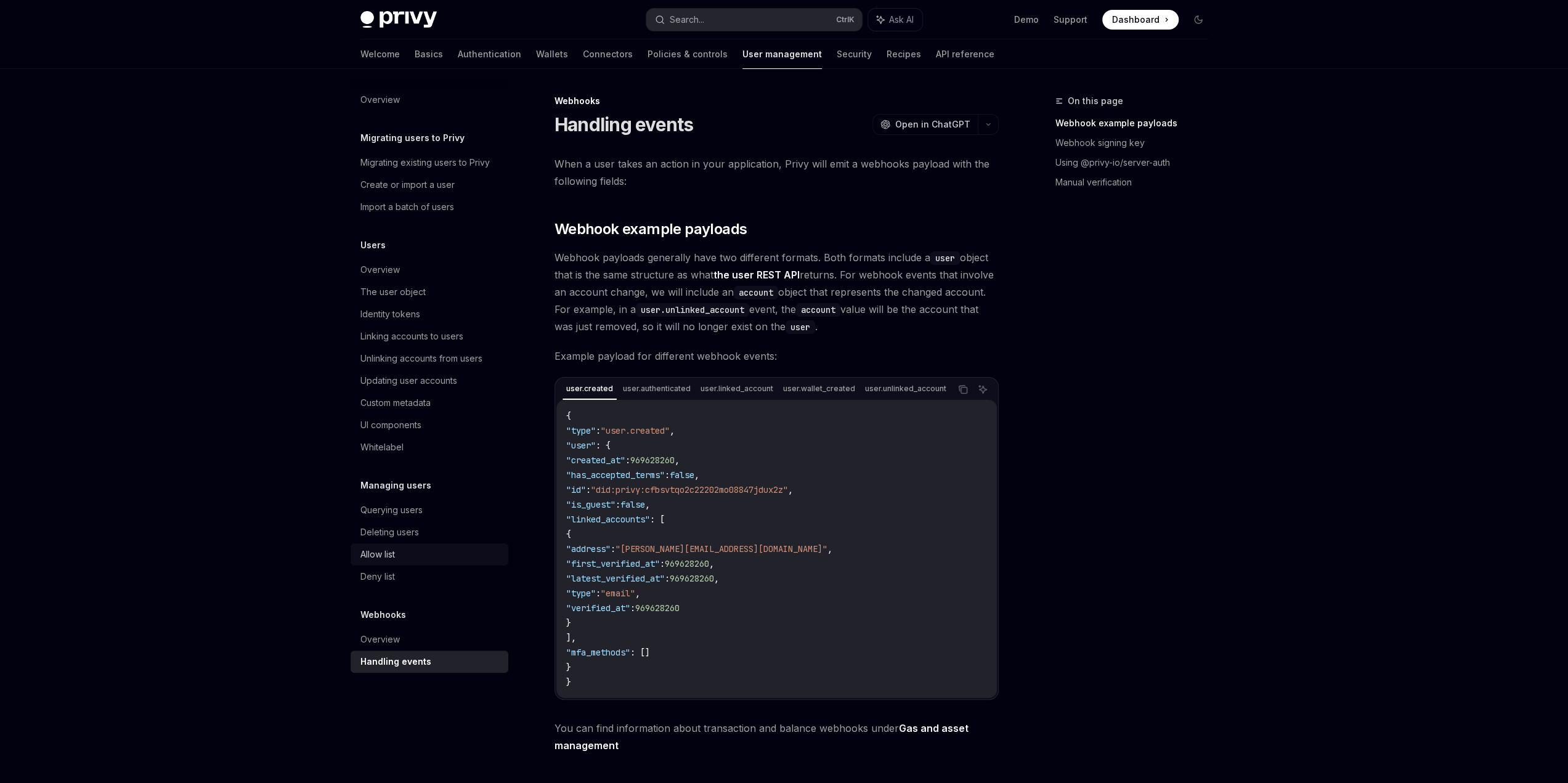
click at [416, 553] on div "Allow list" at bounding box center [430, 555] width 140 height 15
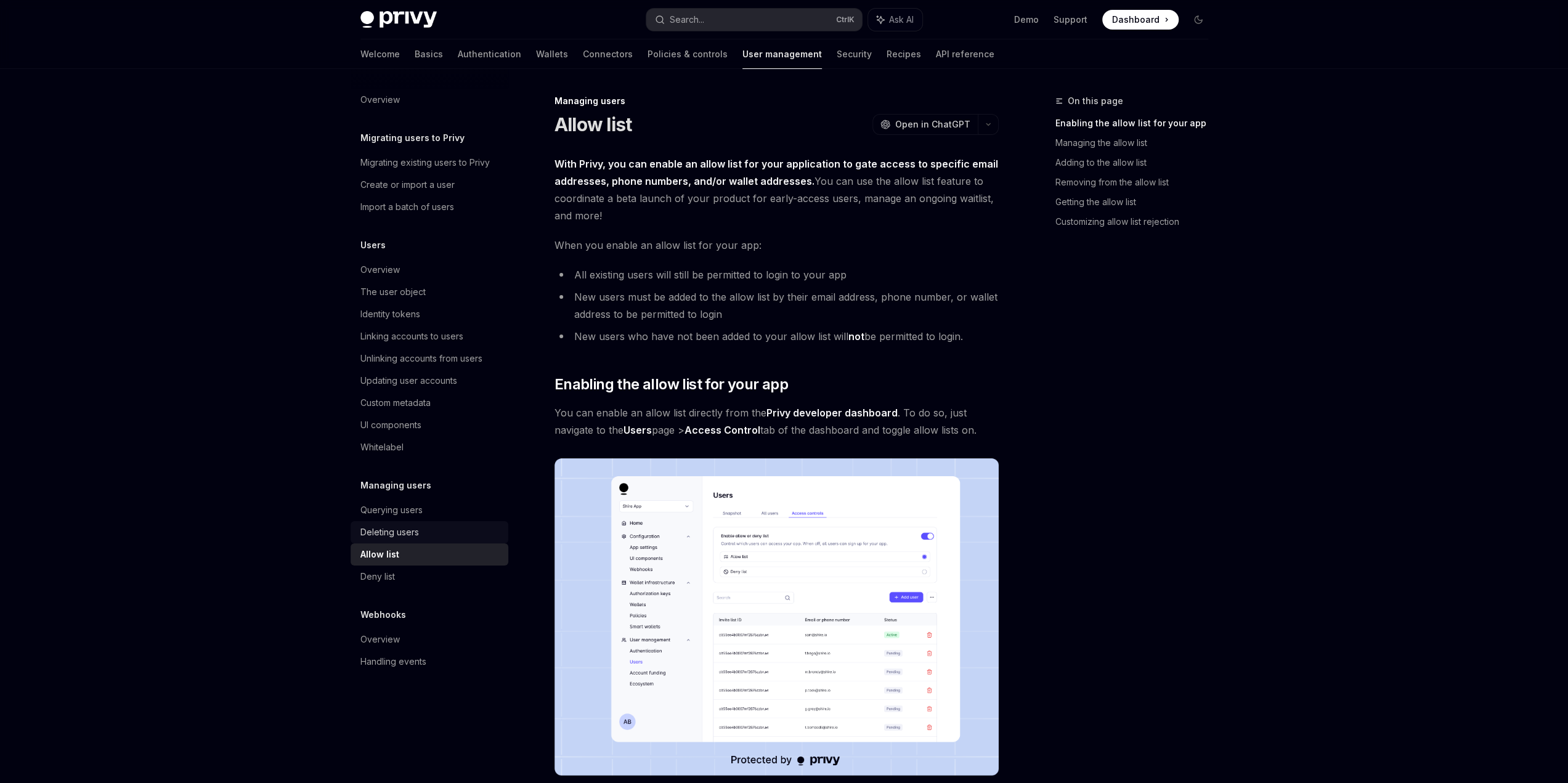
click at [416, 522] on link "Deleting users" at bounding box center [429, 533] width 158 height 22
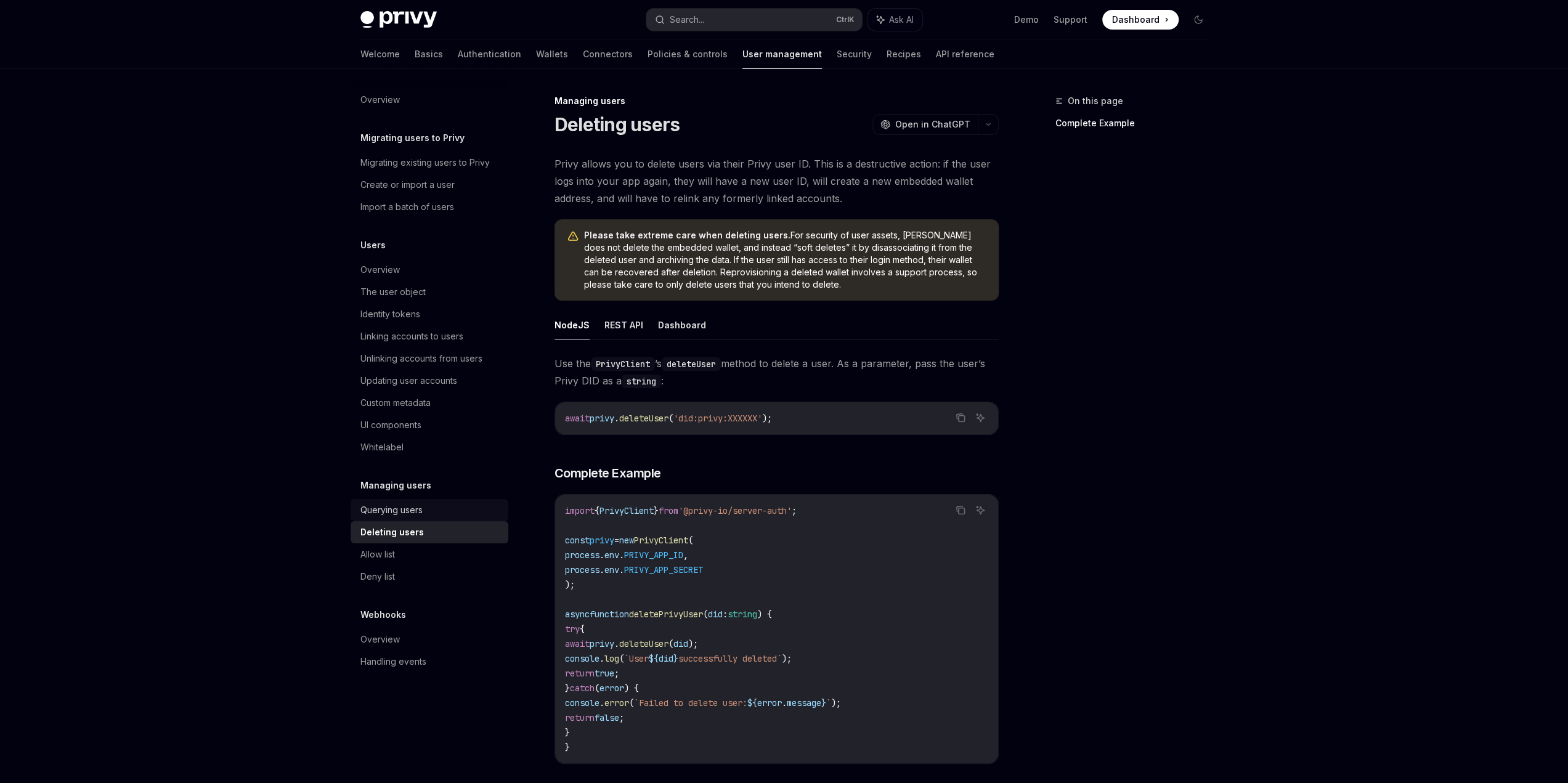
click at [416, 508] on div "Querying users" at bounding box center [392, 510] width 62 height 15
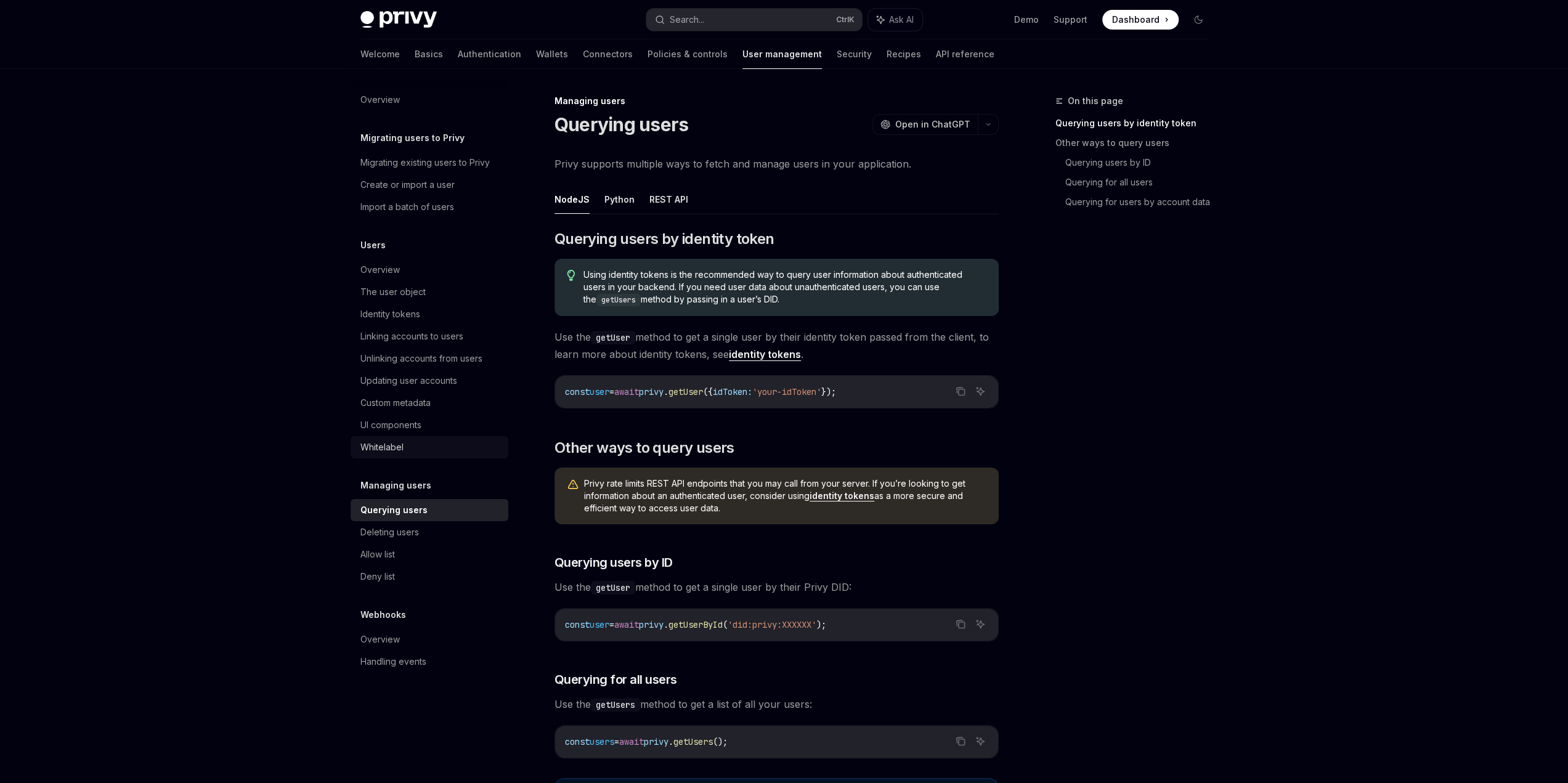
click at [406, 441] on div "Whitelabel" at bounding box center [430, 447] width 140 height 15
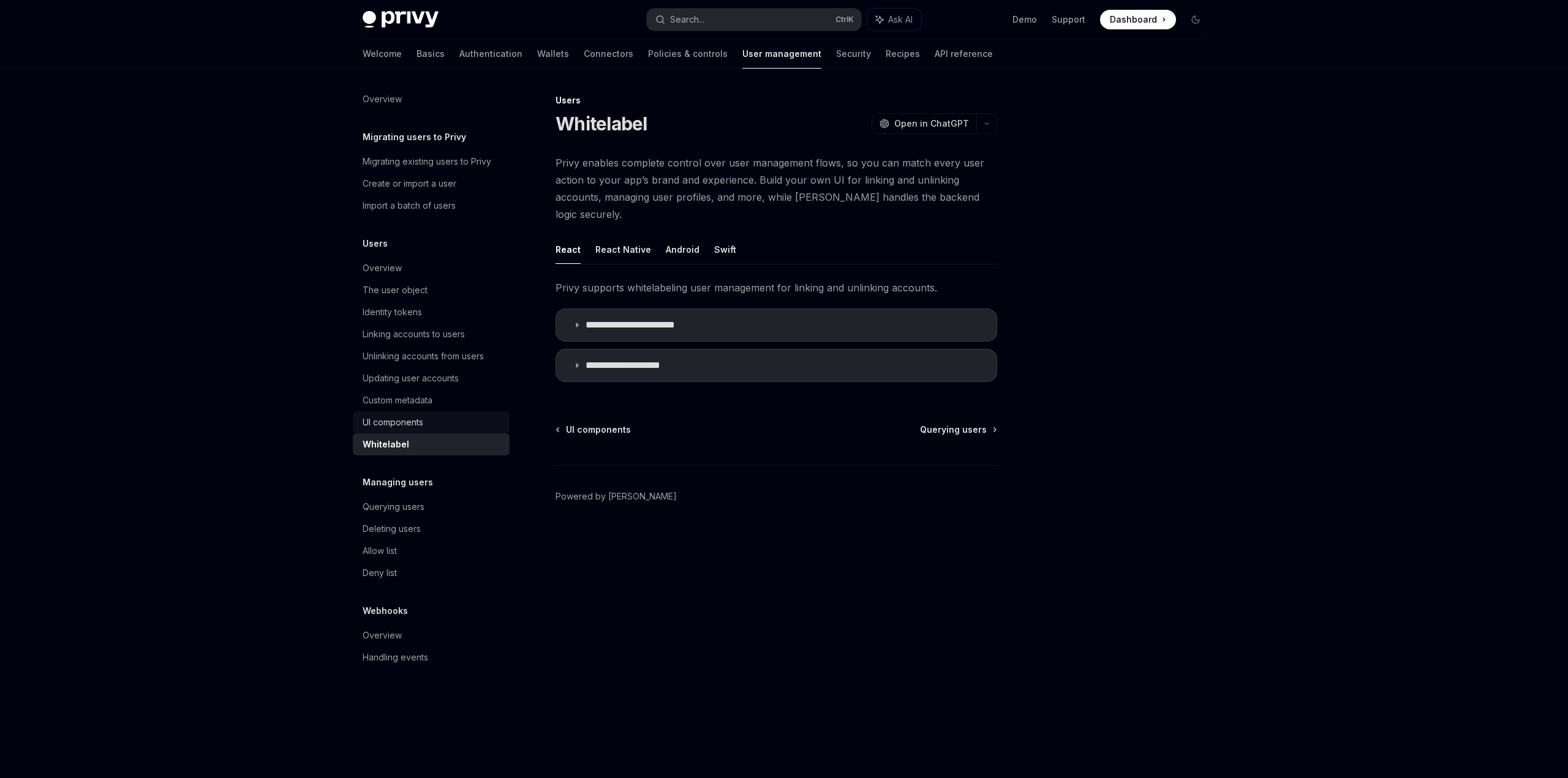
click at [409, 418] on div "UI components" at bounding box center [393, 423] width 61 height 15
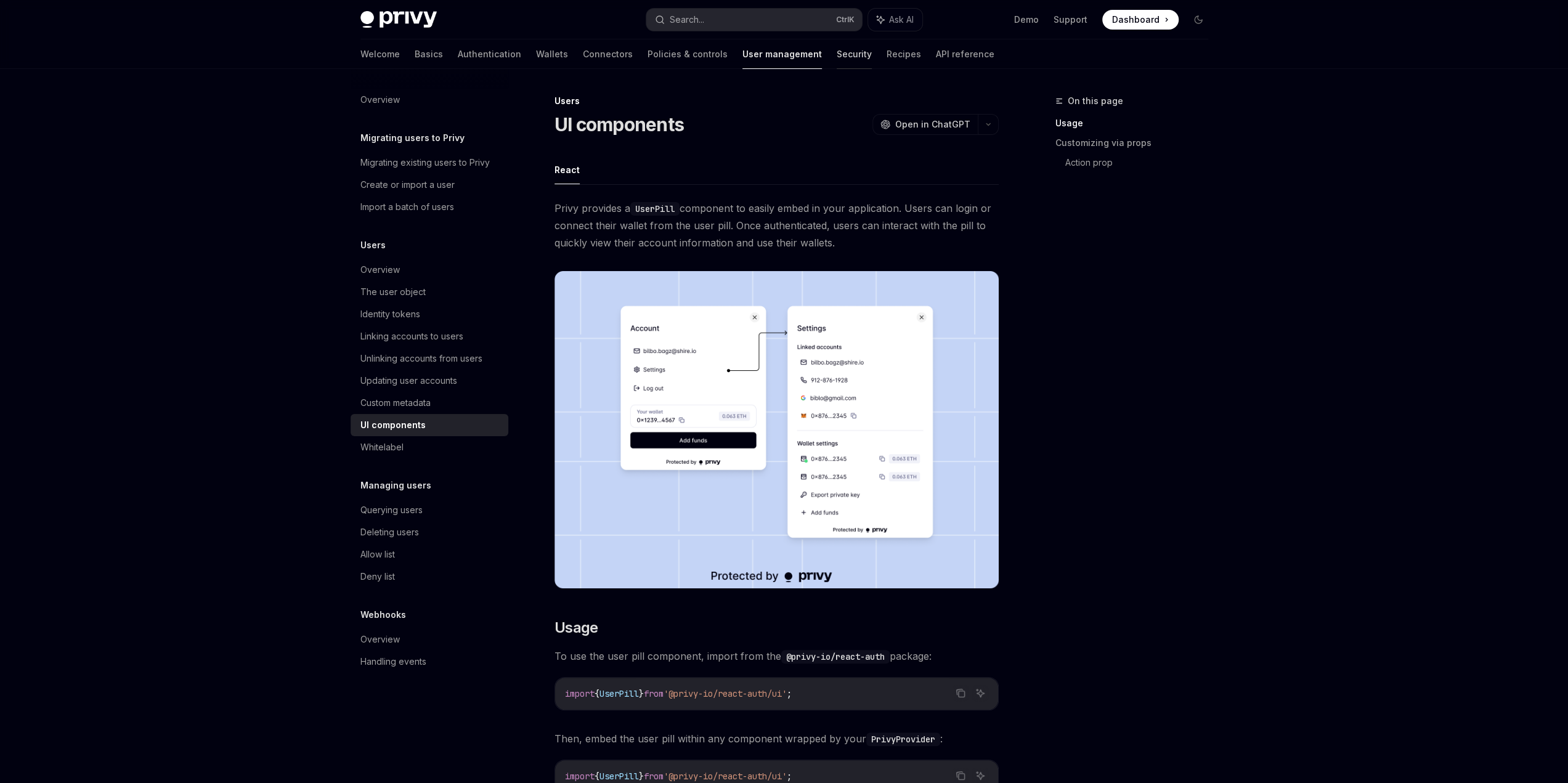
click at [837, 58] on link "Security" at bounding box center [855, 54] width 35 height 29
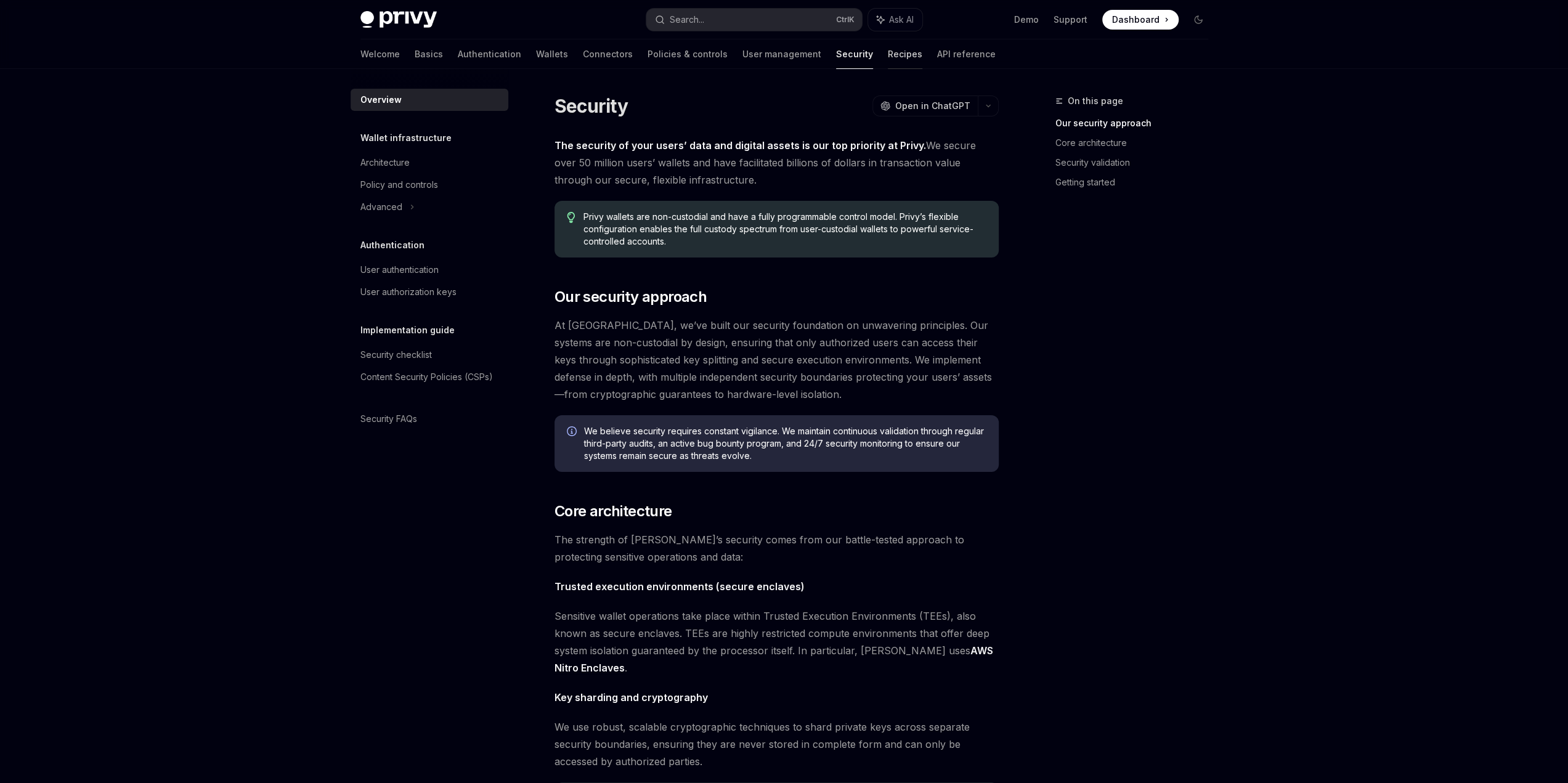
click at [888, 57] on link "Recipes" at bounding box center [905, 54] width 35 height 29
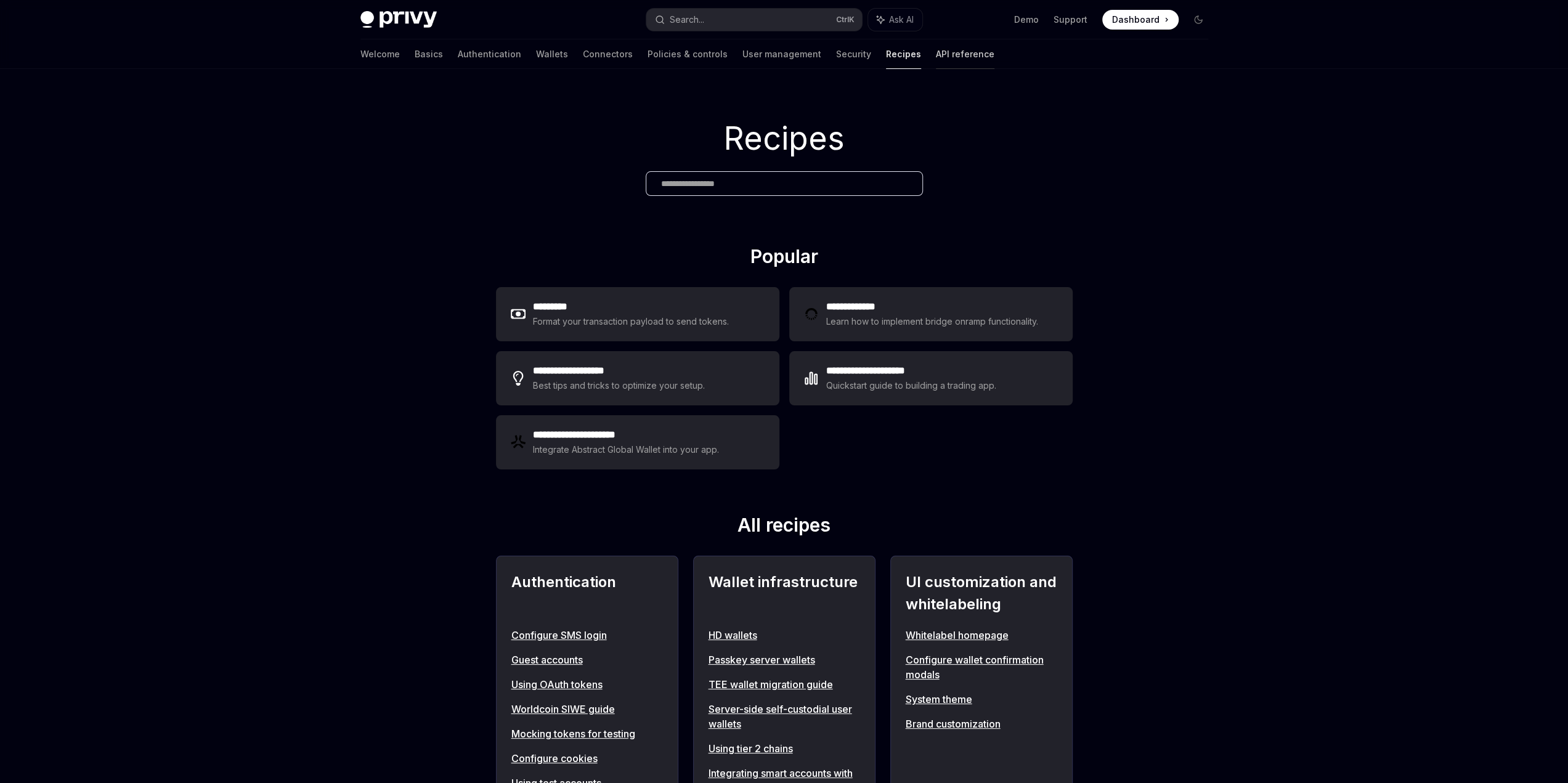
click at [936, 59] on link "API reference" at bounding box center [966, 54] width 59 height 29
type textarea "*"
